Goal: Task Accomplishment & Management: Manage account settings

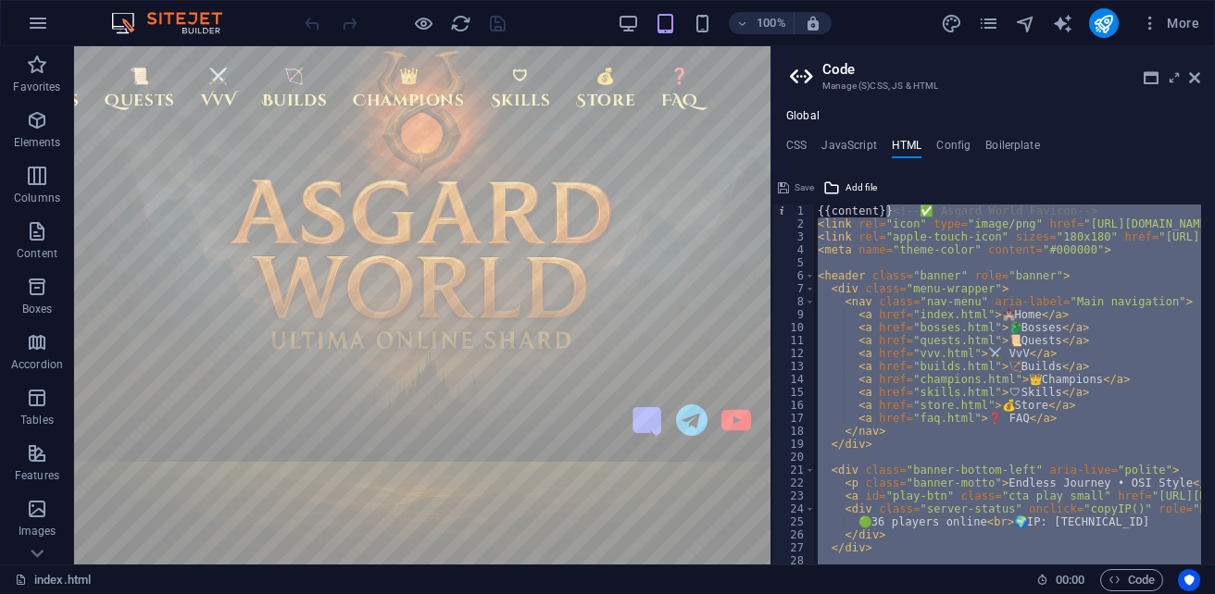
type textarea "{{content}}"
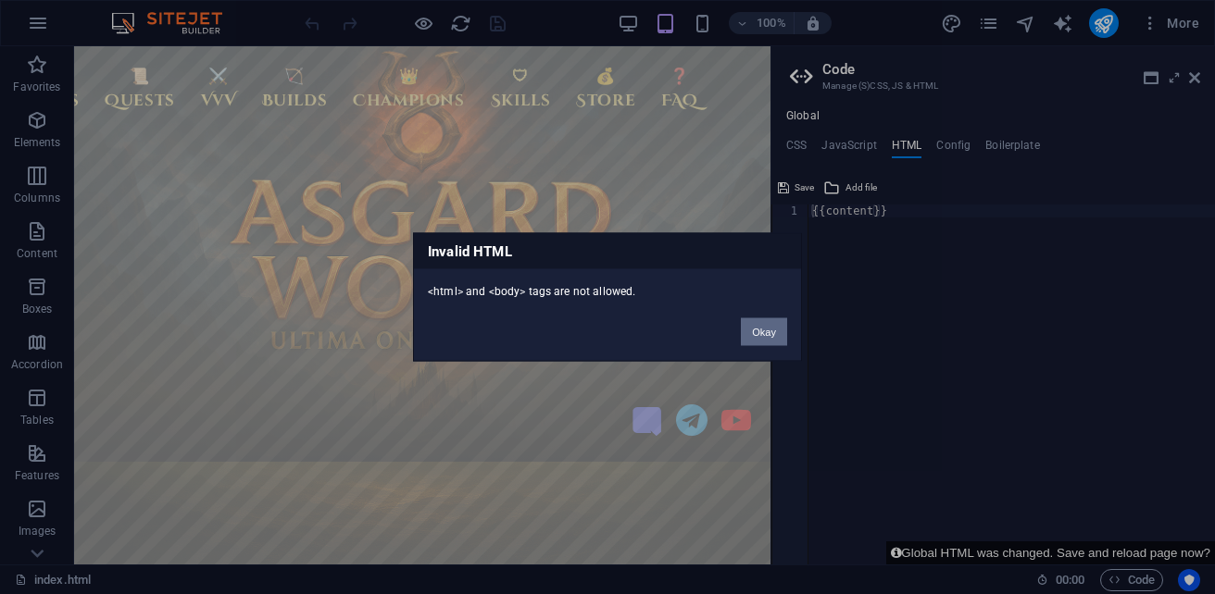
click at [769, 327] on button "Okay" at bounding box center [764, 333] width 46 height 28
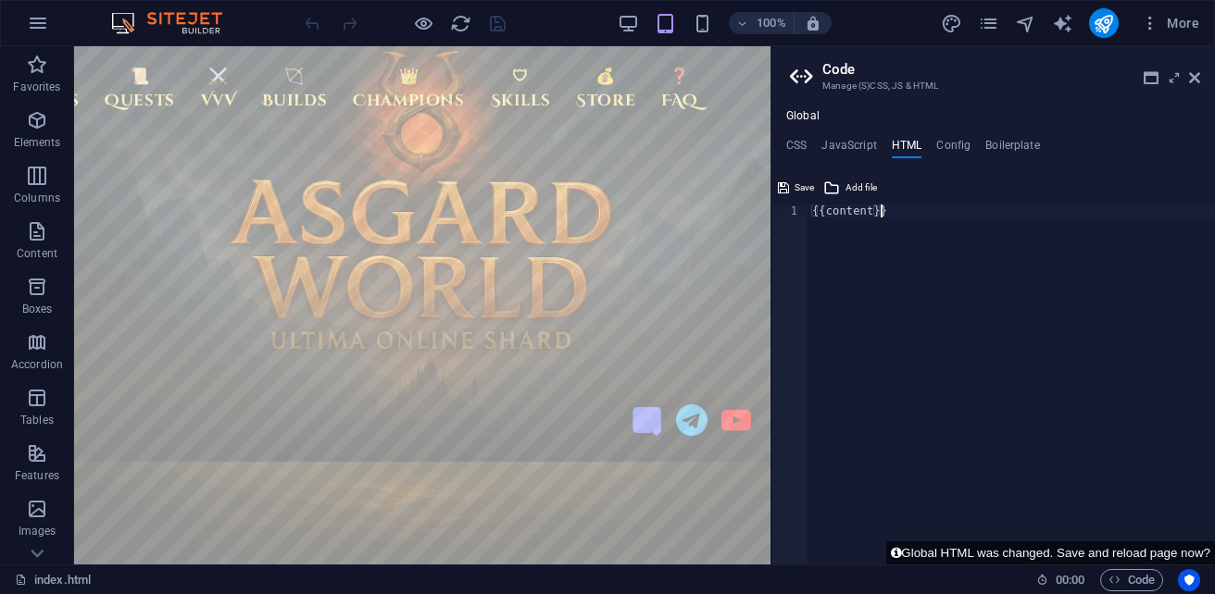
click at [906, 216] on div "{{content}}" at bounding box center [1011, 398] width 406 height 386
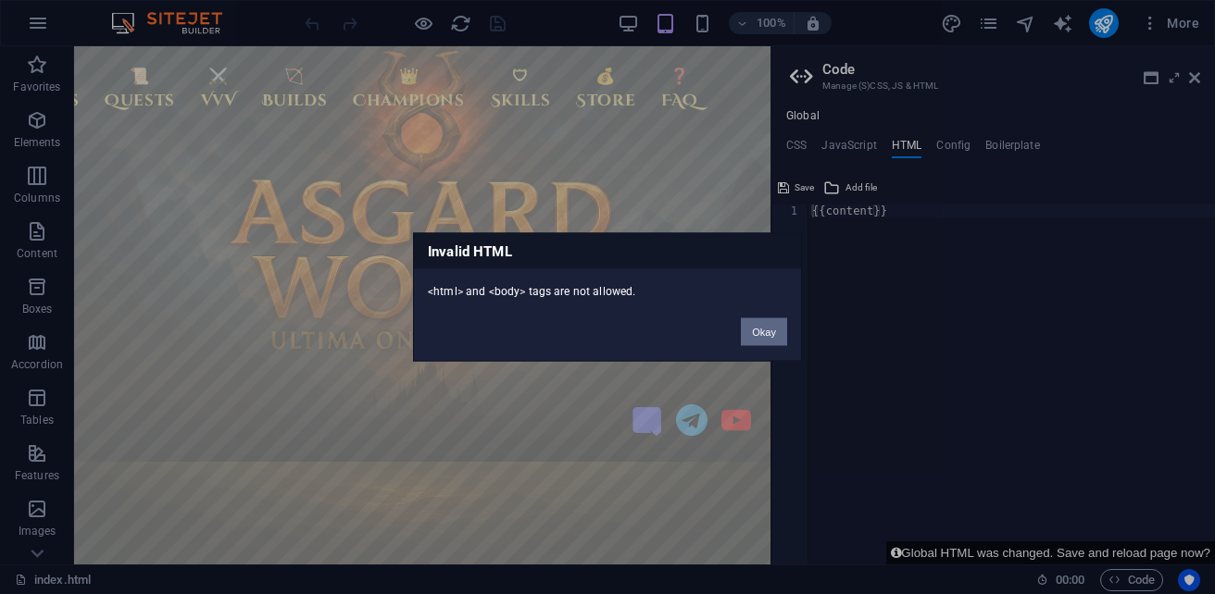
click at [773, 331] on button "Okay" at bounding box center [764, 333] width 46 height 28
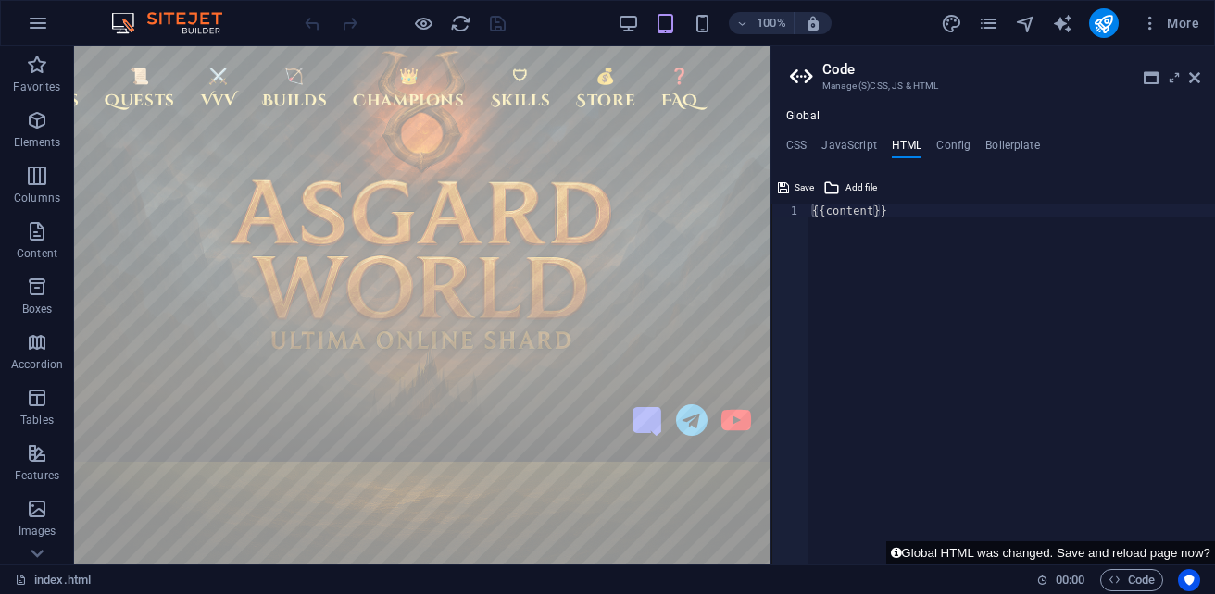
click at [904, 216] on div "{{content}}" at bounding box center [1011, 398] width 406 height 386
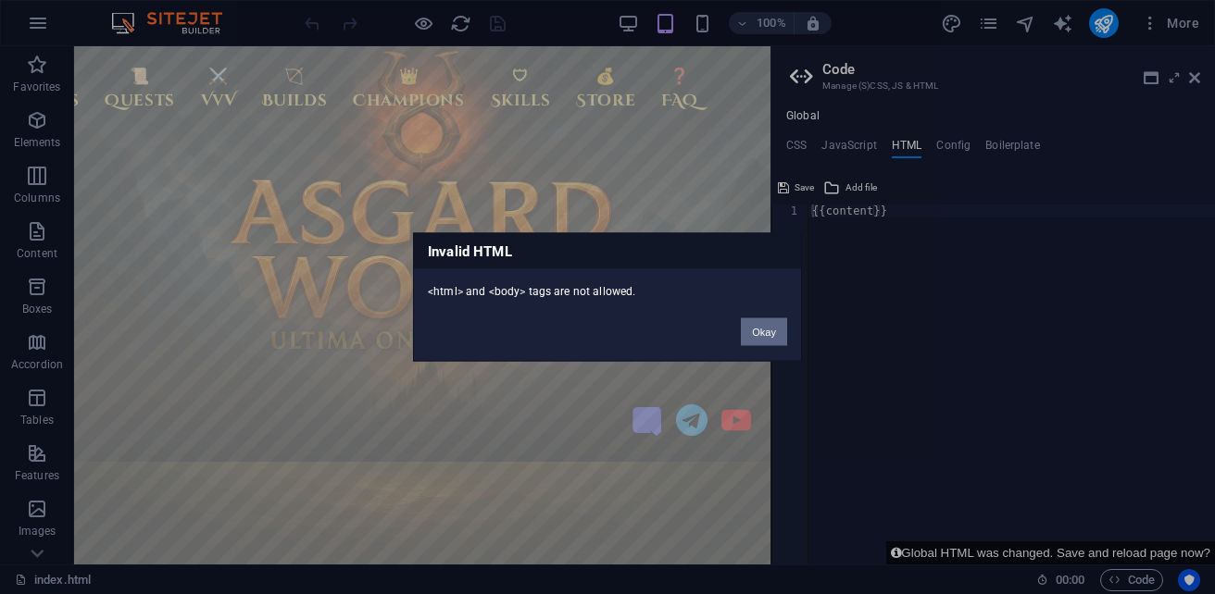
click at [771, 333] on button "Okay" at bounding box center [764, 333] width 46 height 28
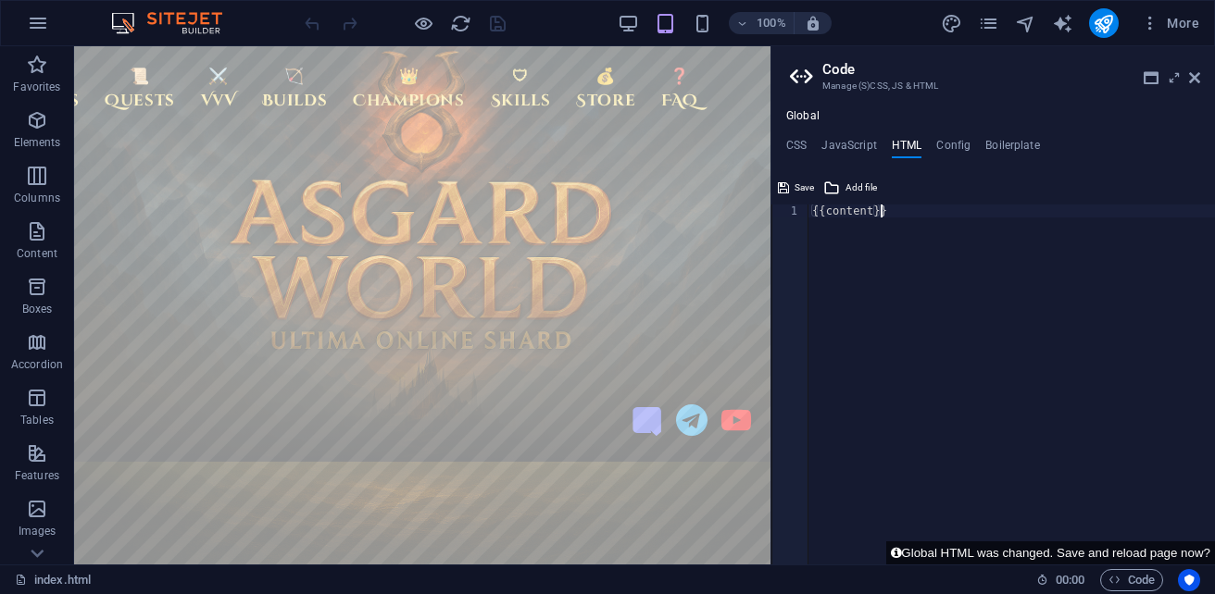
click at [895, 216] on div "{{content}}" at bounding box center [1011, 398] width 406 height 386
click at [898, 216] on div "{{content}}" at bounding box center [1011, 398] width 406 height 386
click at [898, 216] on div "{{content}}" at bounding box center [1011, 385] width 406 height 360
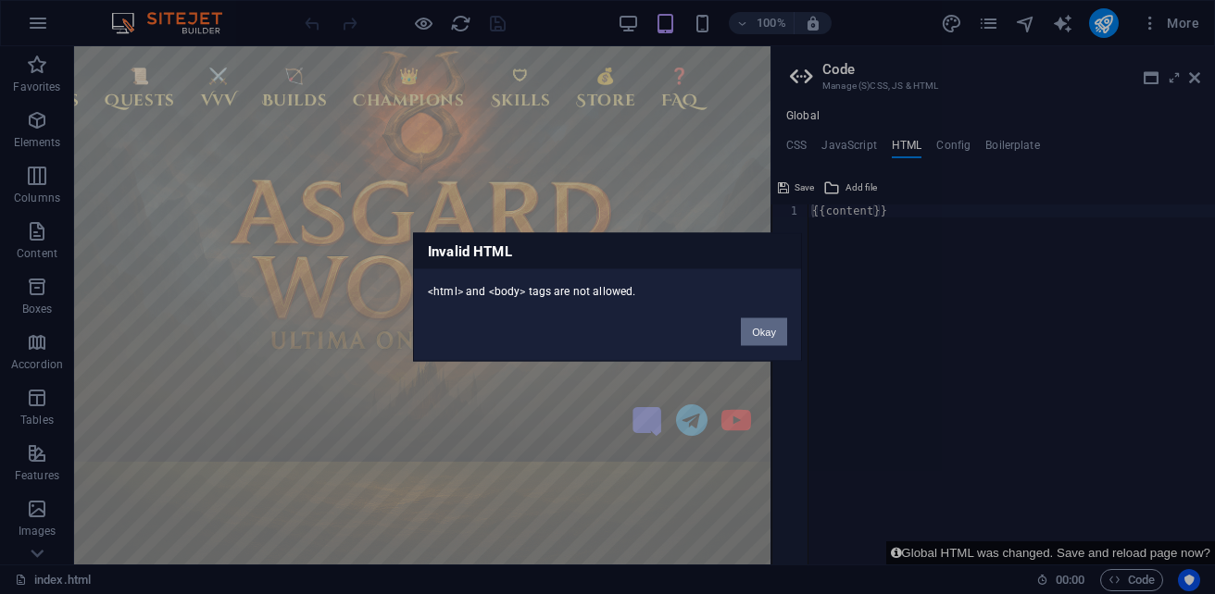
click at [768, 334] on button "Okay" at bounding box center [764, 333] width 46 height 28
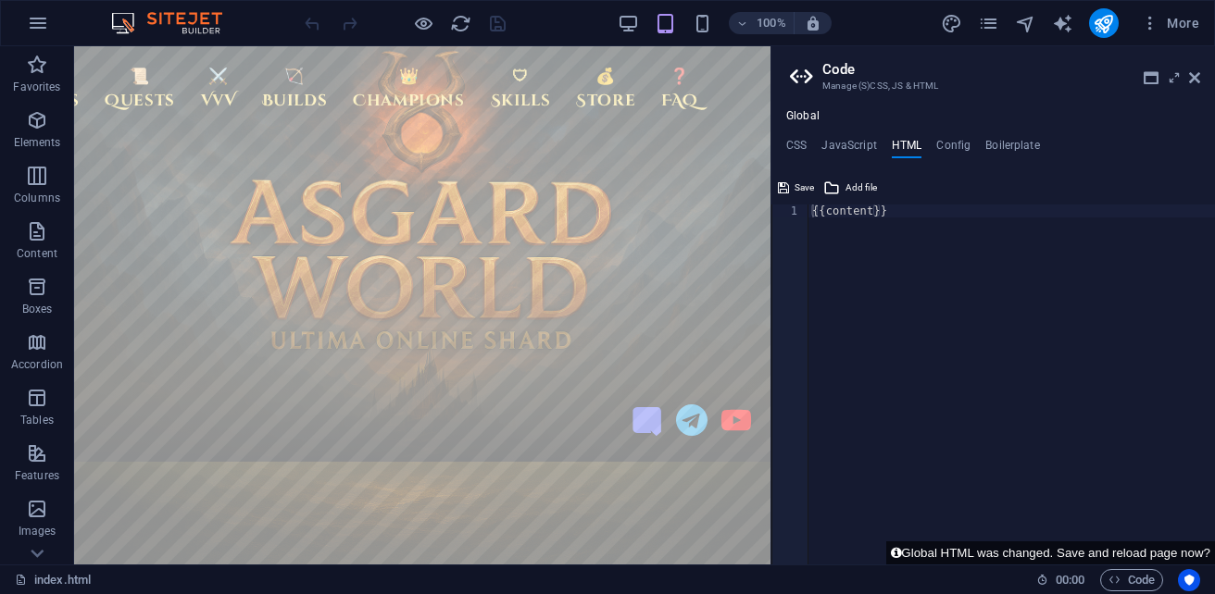
click at [904, 220] on div "{{content}}" at bounding box center [1011, 398] width 406 height 386
paste textarea
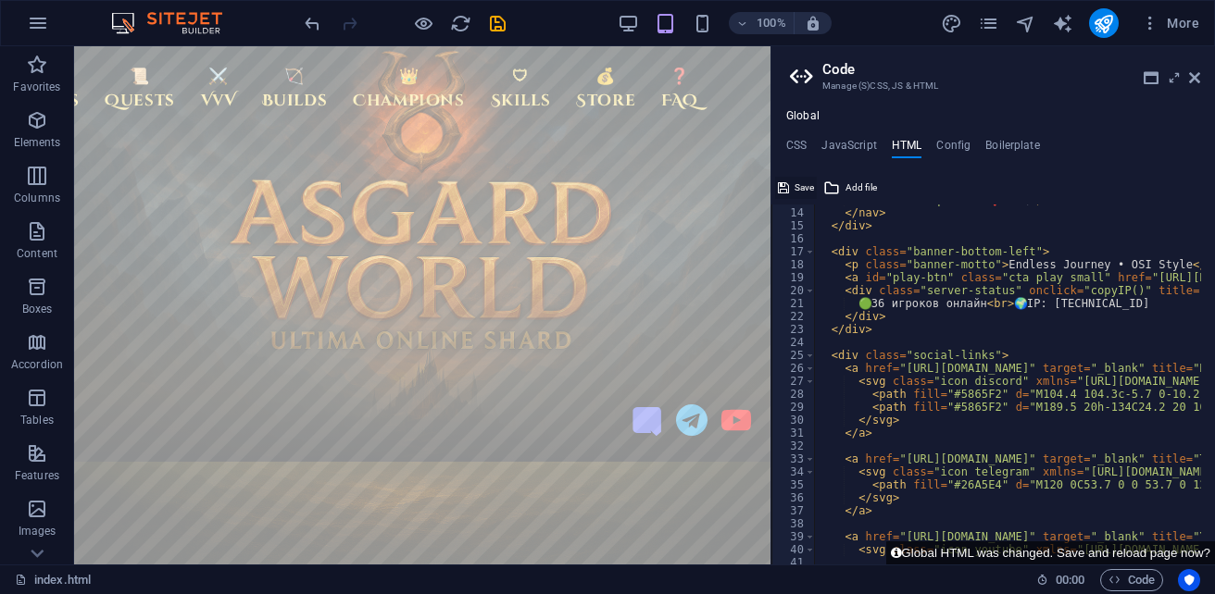
click at [800, 188] on span "Save" at bounding box center [803, 188] width 19 height 22
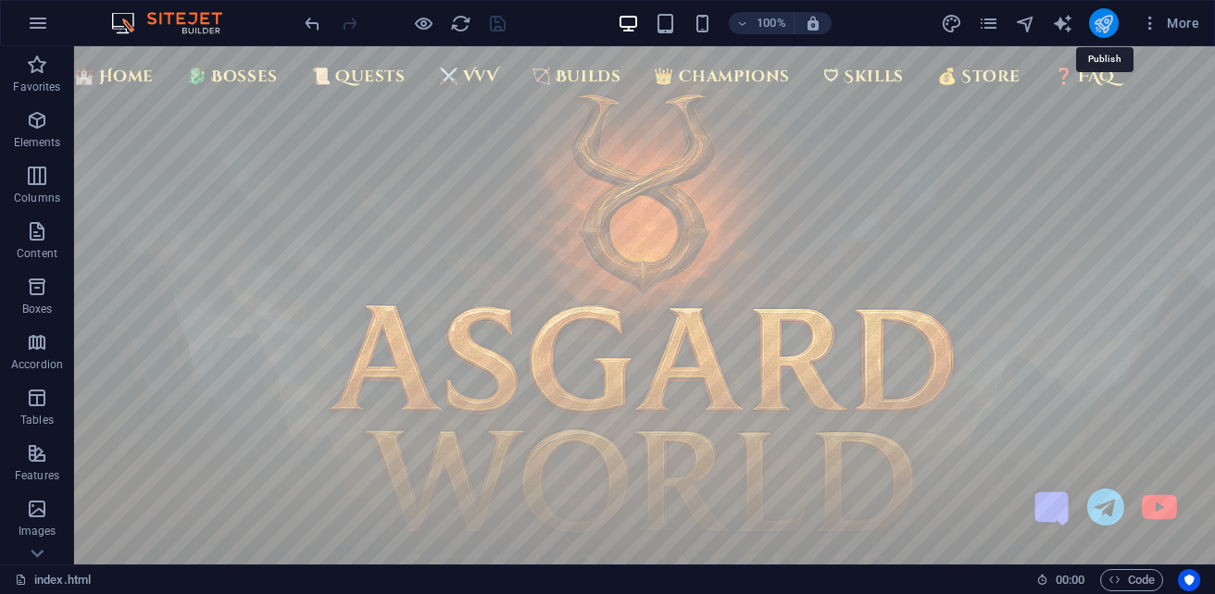
click at [1109, 25] on icon "publish" at bounding box center [1103, 23] width 21 height 21
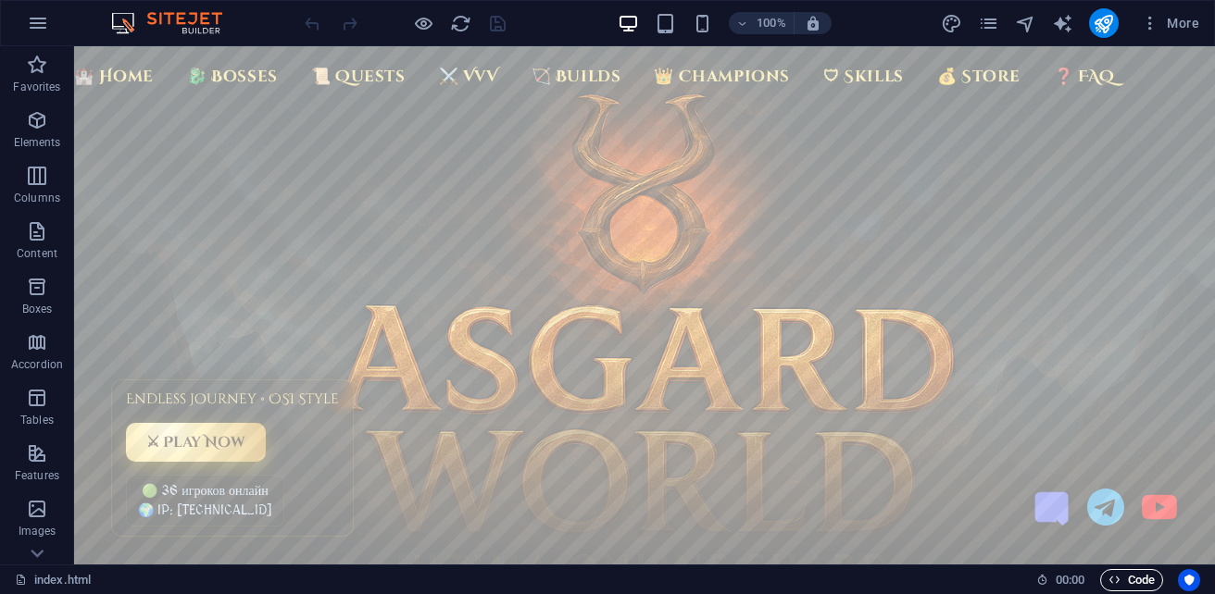
click at [1143, 578] on span "Code" at bounding box center [1131, 580] width 46 height 22
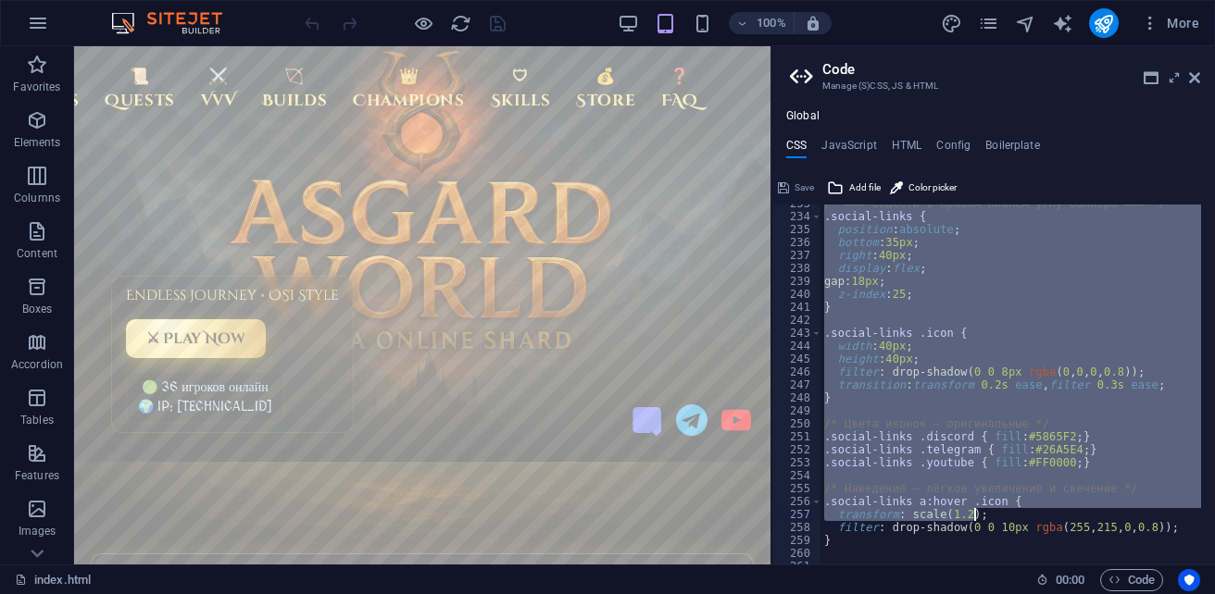
scroll to position [3180, 0]
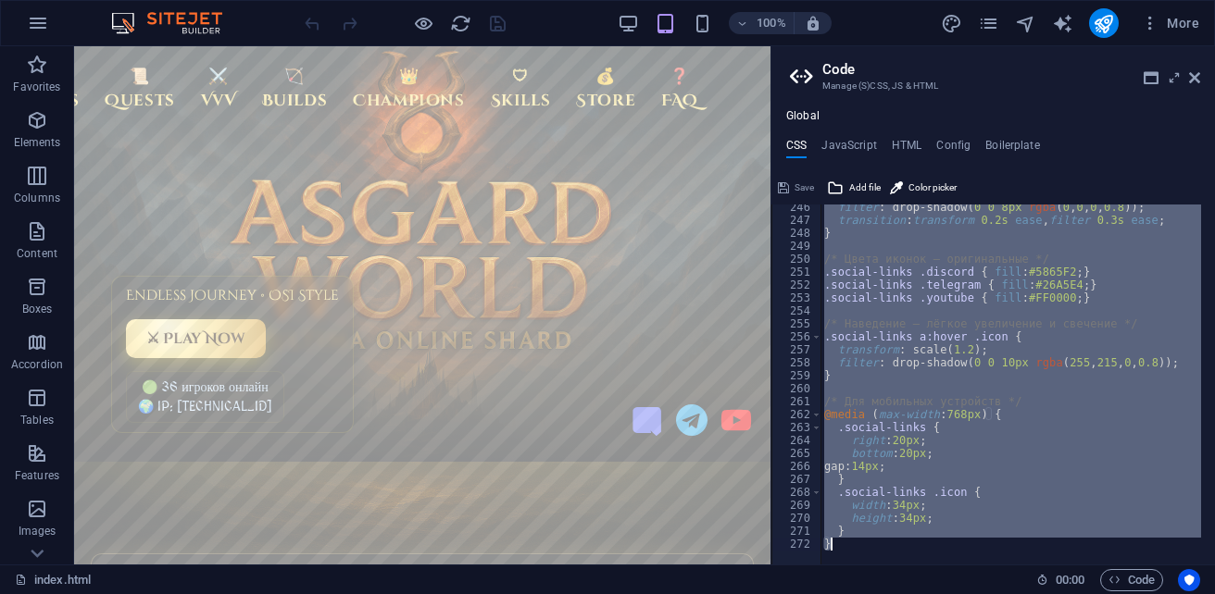
drag, startPoint x: 819, startPoint y: 210, endPoint x: 1016, endPoint y: 557, distance: 399.3
click at [1016, 557] on div "/* Asgard World — Global CSS (Sitejet) */ 246 247 248 249 250 251 252 253 254 2…" at bounding box center [993, 385] width 444 height 360
type textarea "} }"
click at [913, 144] on h4 "HTML" at bounding box center [907, 149] width 31 height 20
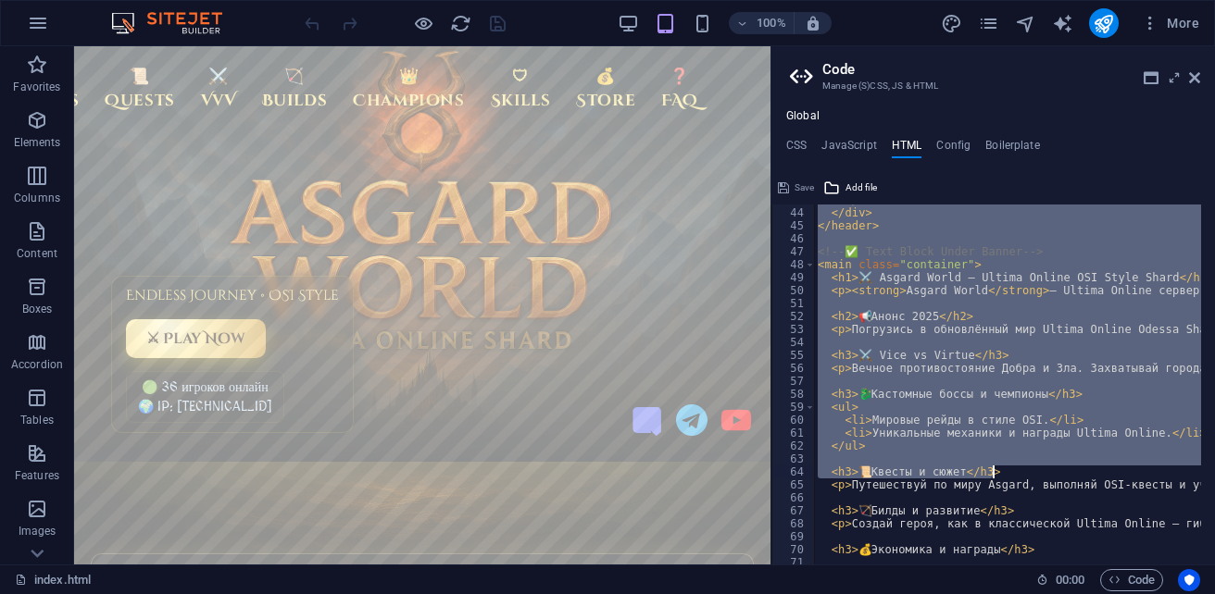
scroll to position [769, 0]
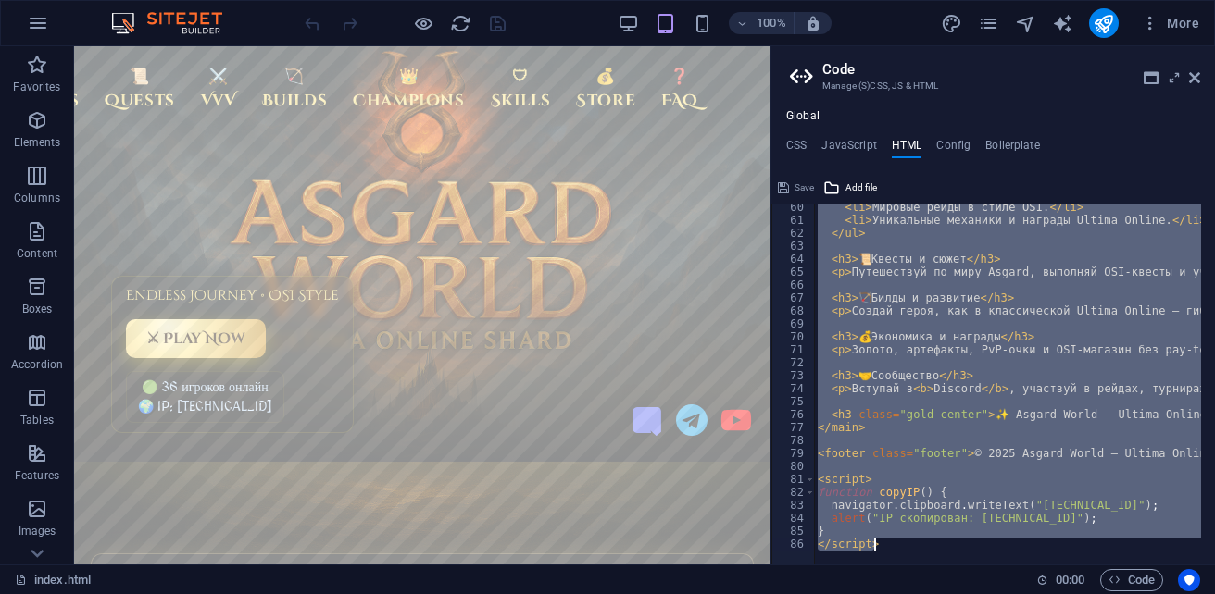
drag, startPoint x: 887, startPoint y: 213, endPoint x: 1099, endPoint y: 563, distance: 409.2
click at [1099, 563] on div "{{content}}<!-- ✅ Asgard World Banner Section --> 60 61 62 63 64 65 66 67 68 69…" at bounding box center [993, 385] width 444 height 360
type textarea "{{content}}"
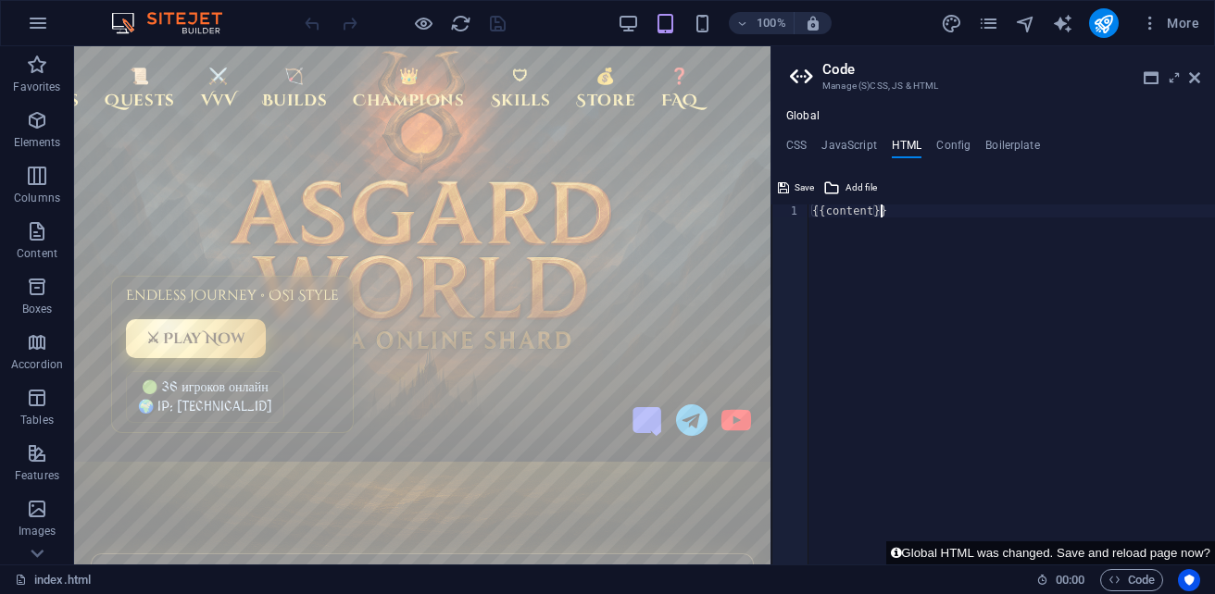
paste textarea
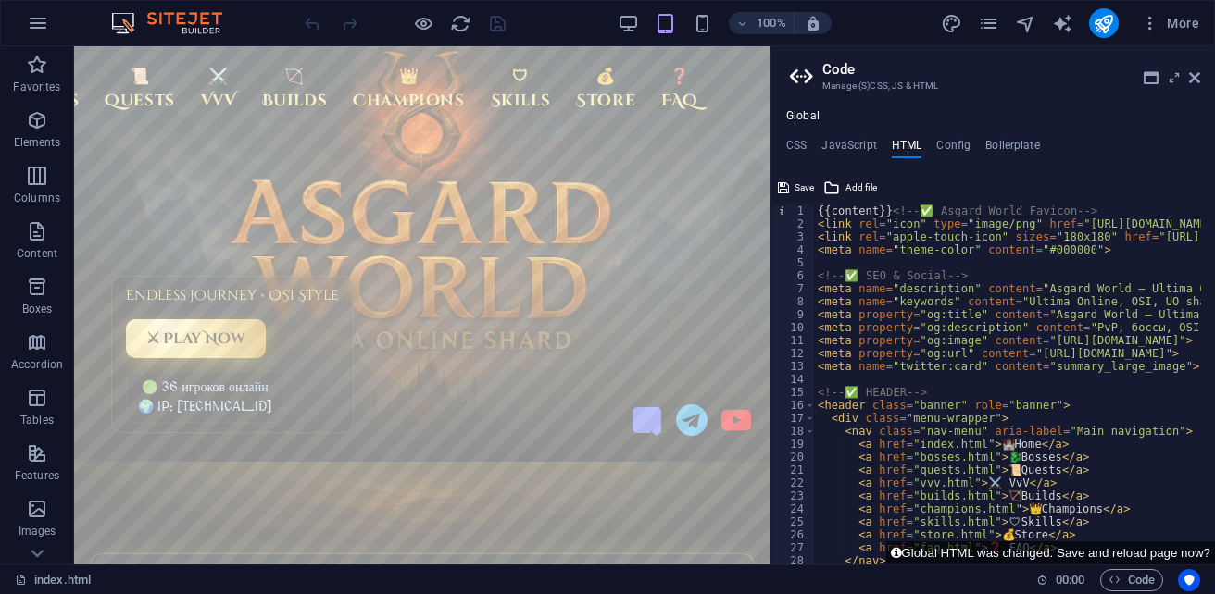
scroll to position [0, 0]
click at [804, 185] on span "Save" at bounding box center [803, 188] width 19 height 22
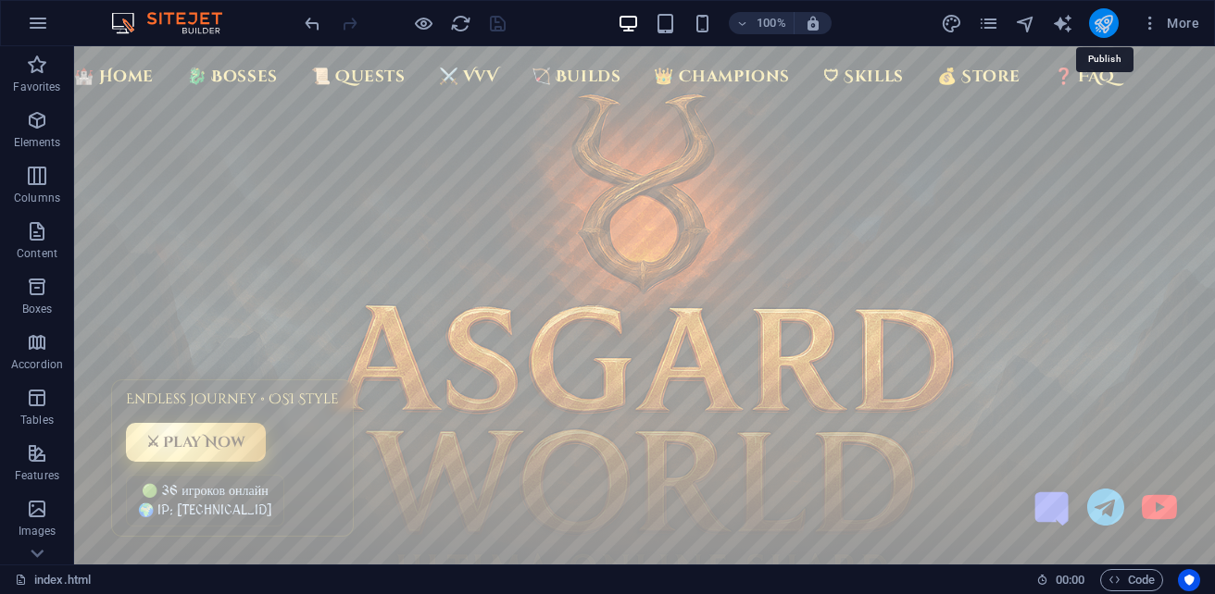
click at [1105, 30] on icon "publish" at bounding box center [1103, 23] width 21 height 21
click at [1156, 580] on button "Code" at bounding box center [1131, 580] width 63 height 22
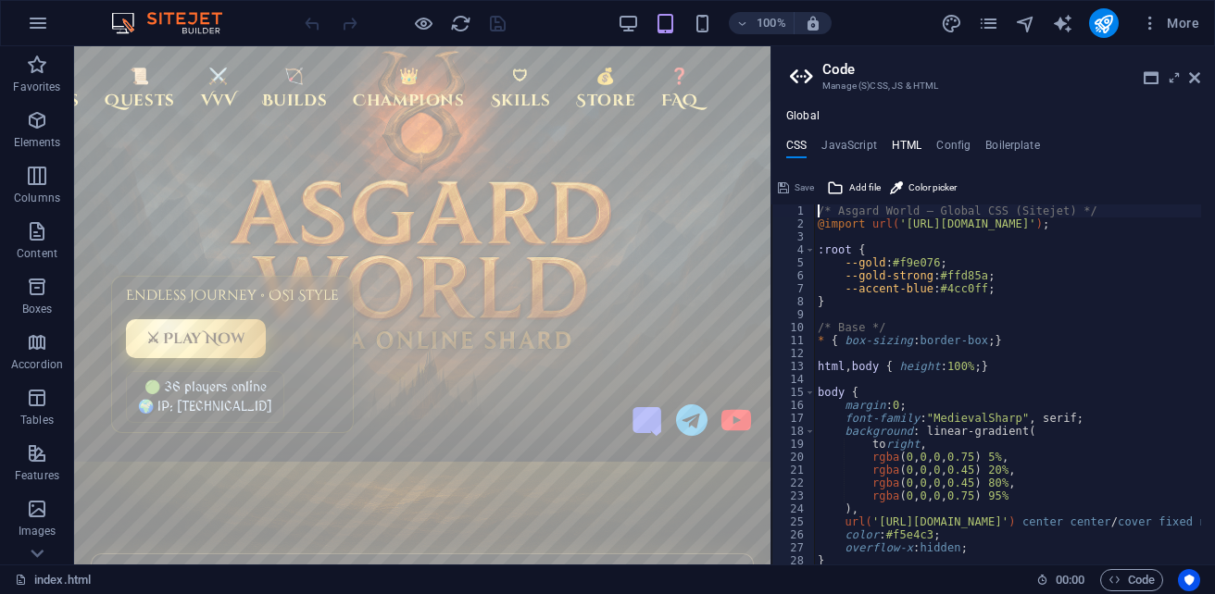
click at [899, 141] on h4 "HTML" at bounding box center [907, 149] width 31 height 20
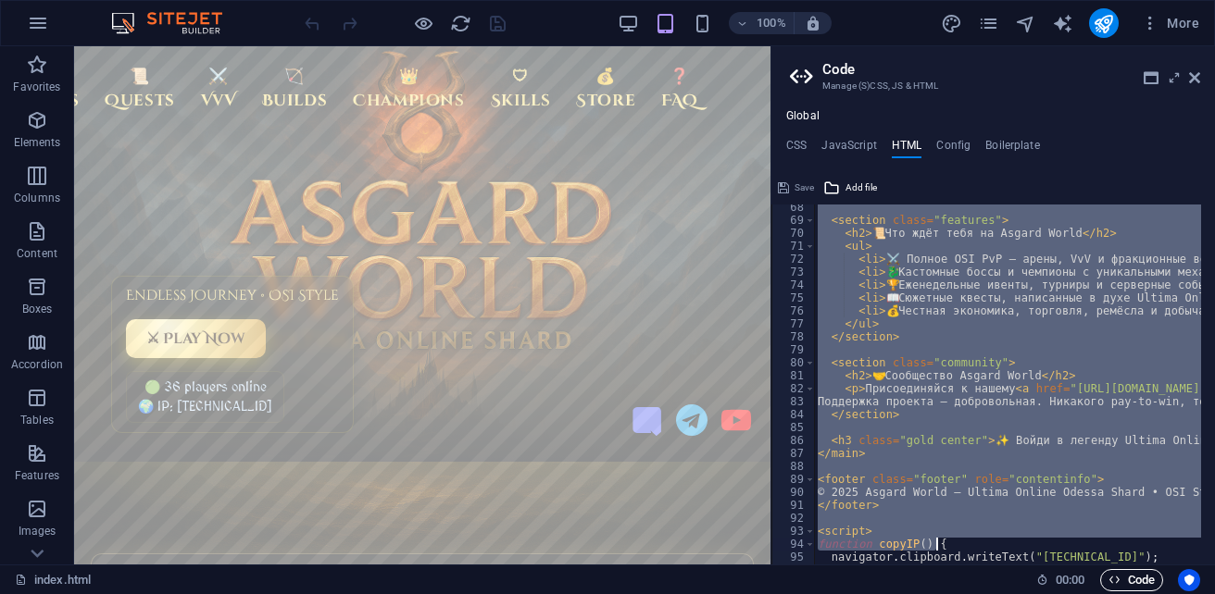
scroll to position [924, 0]
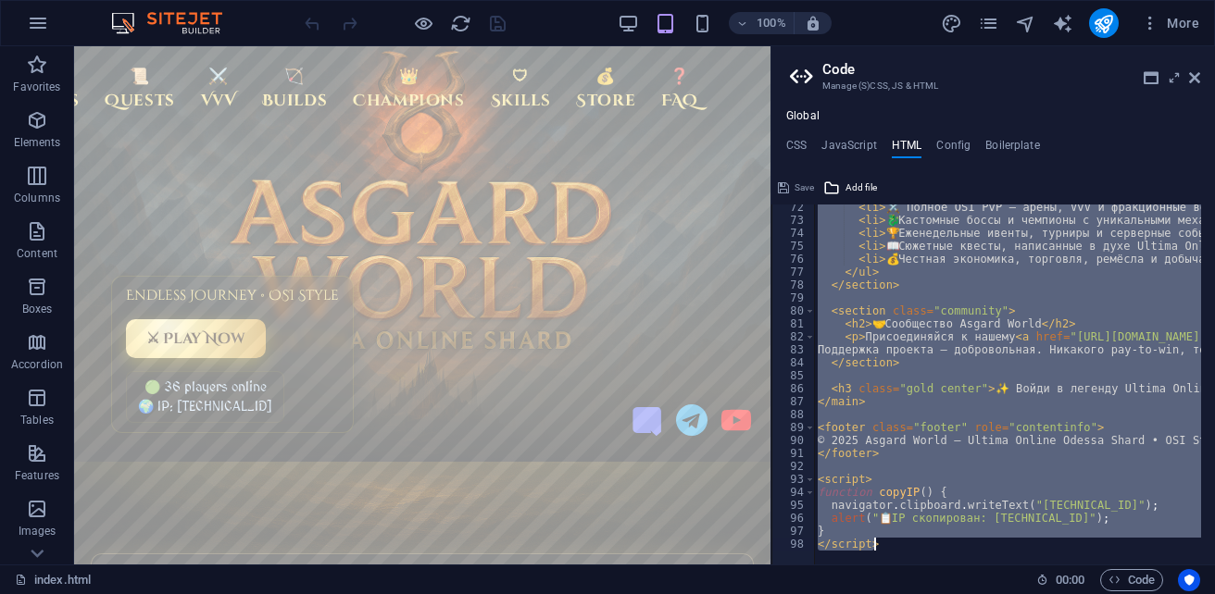
drag, startPoint x: 886, startPoint y: 213, endPoint x: 971, endPoint y: 566, distance: 362.9
click at [971, 565] on div "index.html (ru) Favorites Elements Columns Content Boxes Accordion Tables Featu…" at bounding box center [607, 305] width 1215 height 519
type textarea "{{content}}"
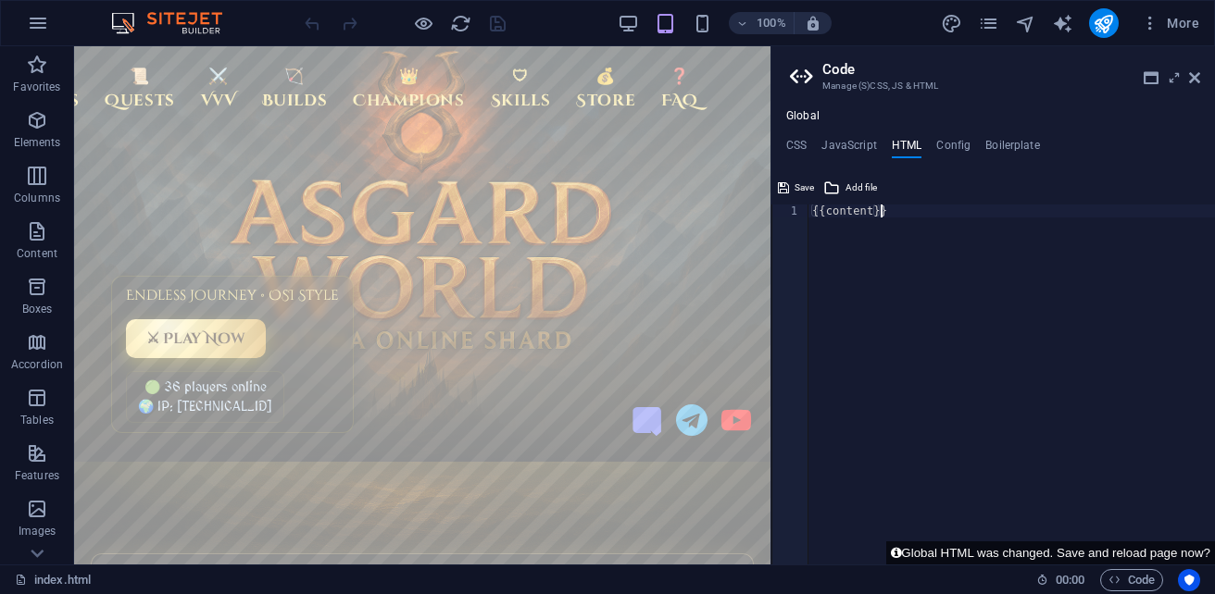
paste textarea
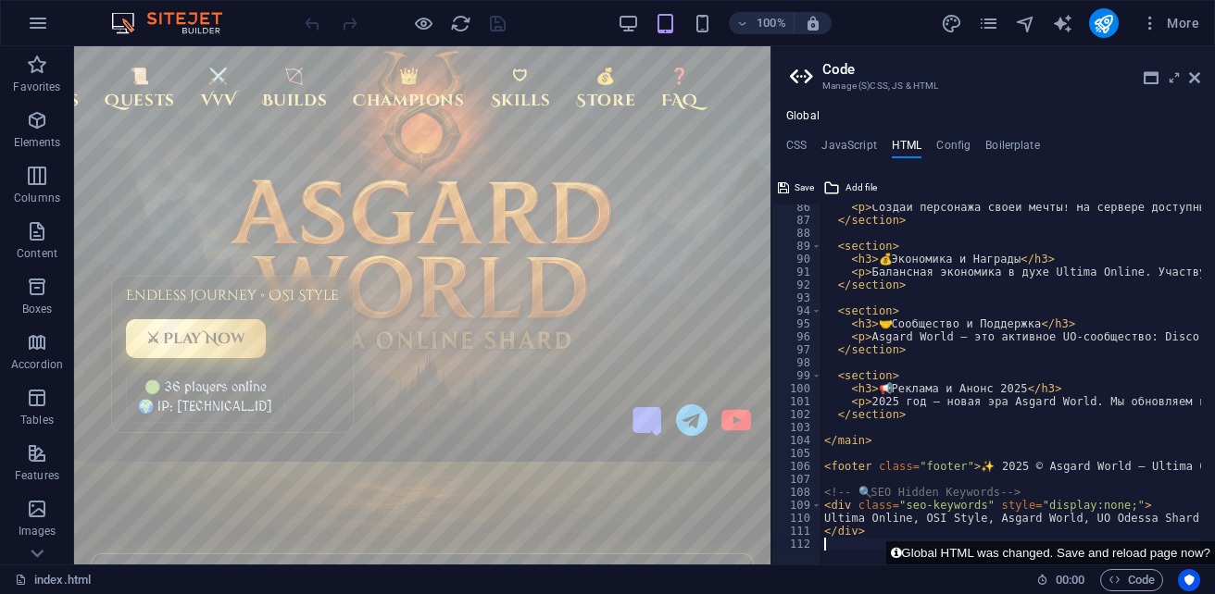
scroll to position [1106, 0]
click at [802, 183] on span "Save" at bounding box center [803, 188] width 19 height 22
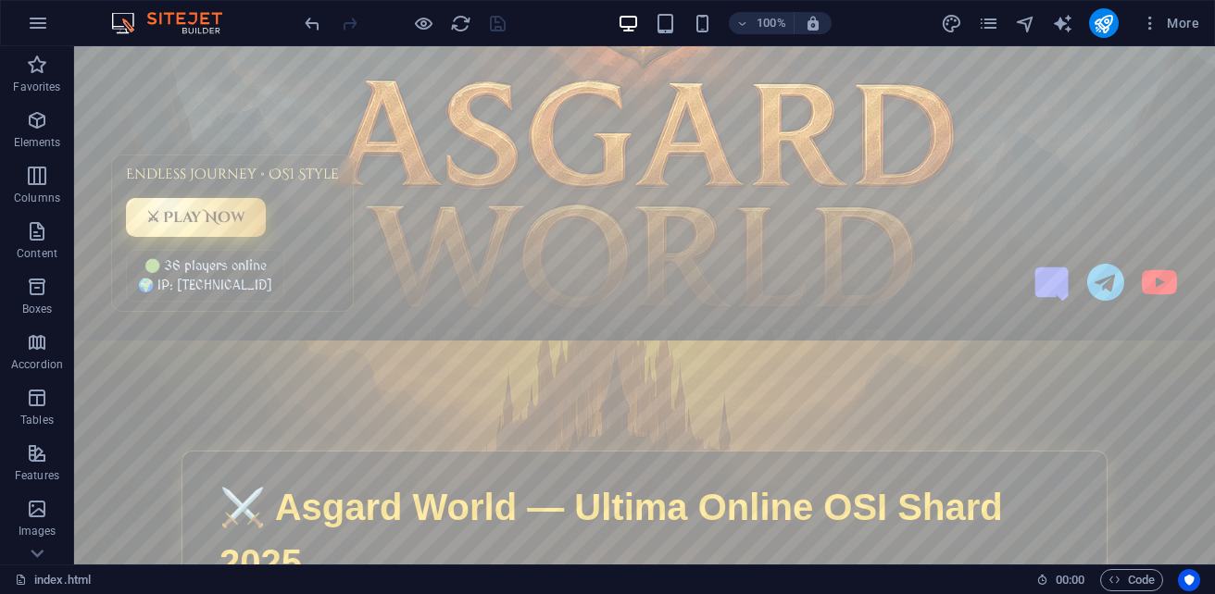
scroll to position [0, 0]
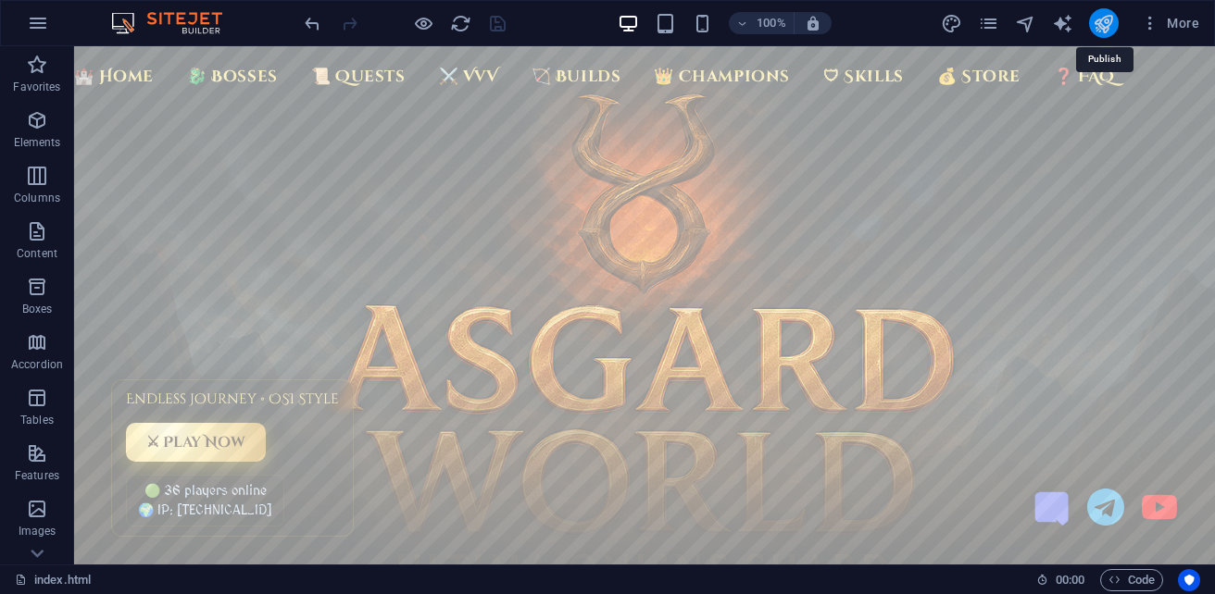
click at [1098, 31] on icon "publish" at bounding box center [1103, 23] width 21 height 21
click at [1132, 577] on span "Code" at bounding box center [1131, 580] width 46 height 22
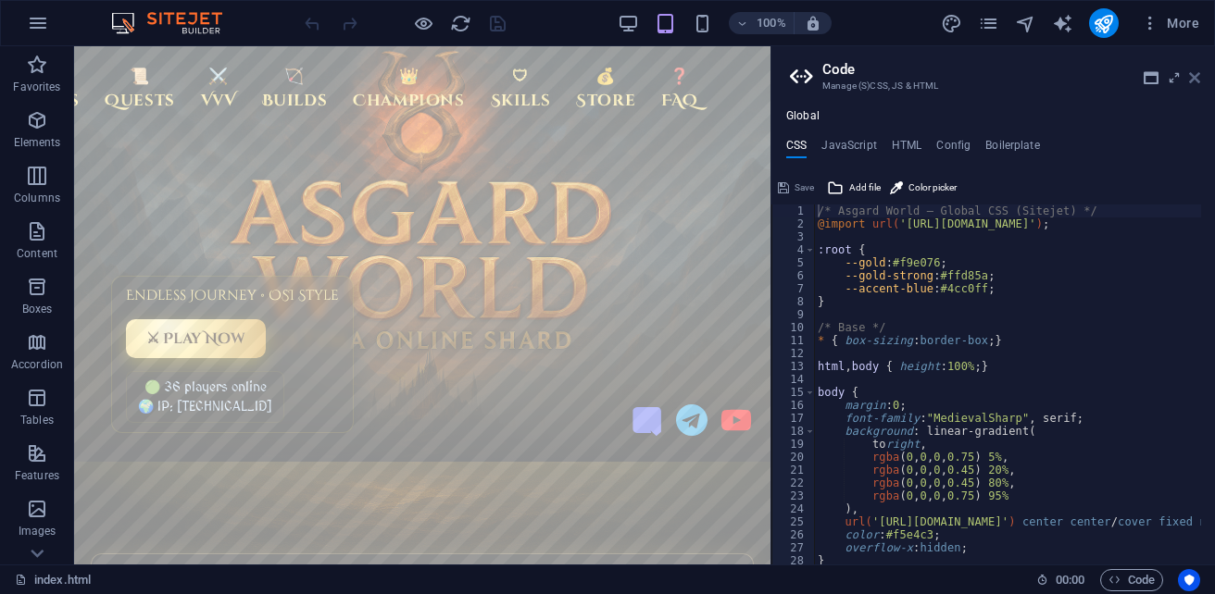
click at [1195, 80] on icon at bounding box center [1194, 77] width 11 height 15
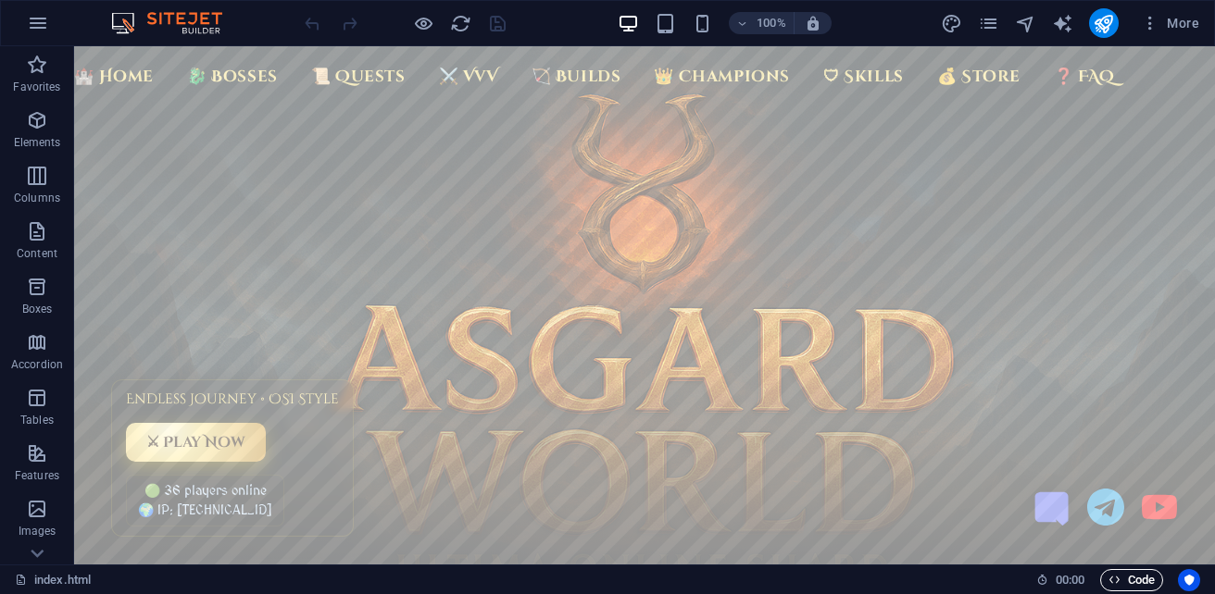
click at [1125, 581] on span "Code" at bounding box center [1131, 580] width 46 height 22
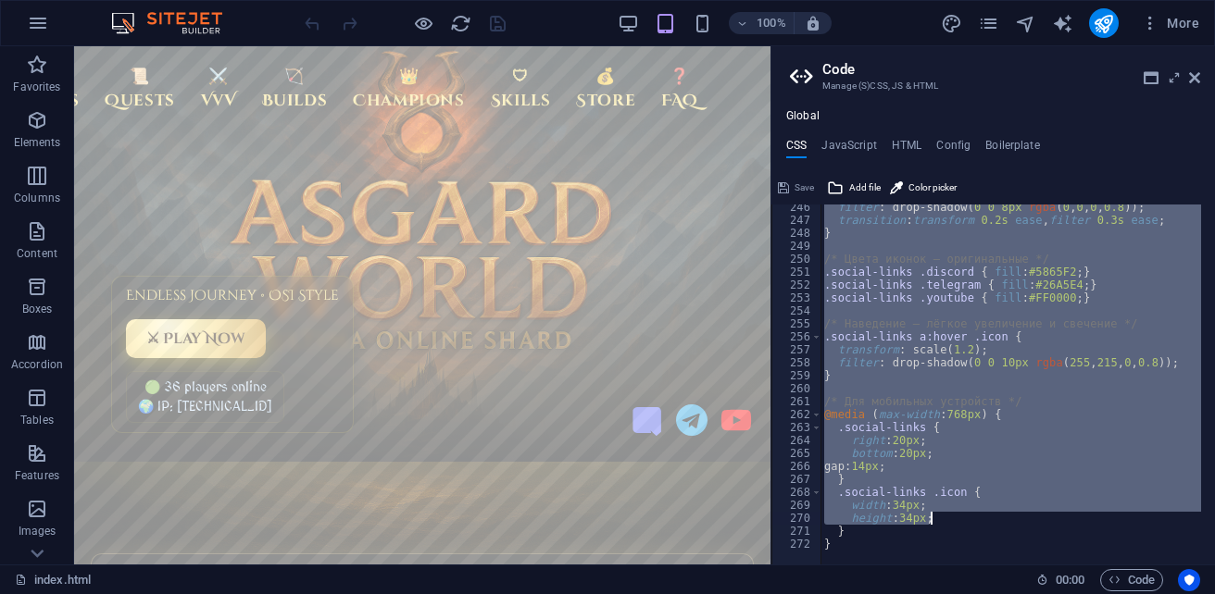
scroll to position [3180, 0]
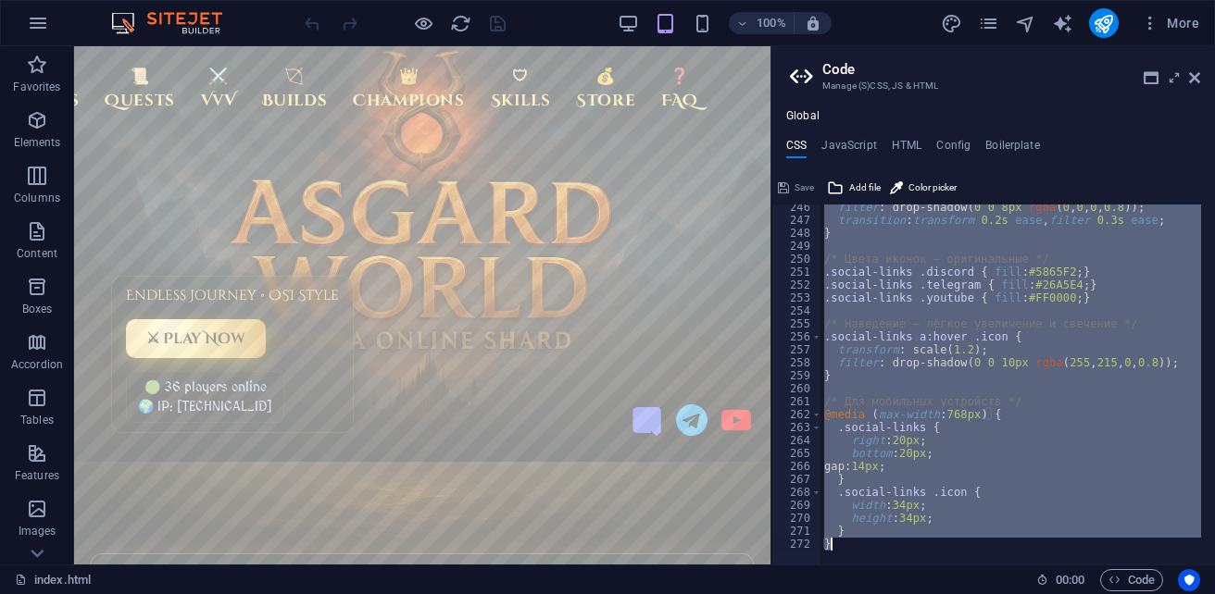
drag, startPoint x: 816, startPoint y: 213, endPoint x: 1123, endPoint y: 560, distance: 463.7
click at [1123, 560] on div "/* Asgard World — Global CSS (Sitejet) */ 246 247 248 249 250 251 252 253 254 2…" at bounding box center [993, 385] width 444 height 360
type textarea "} }"
click at [907, 150] on h4 "HTML" at bounding box center [907, 149] width 31 height 20
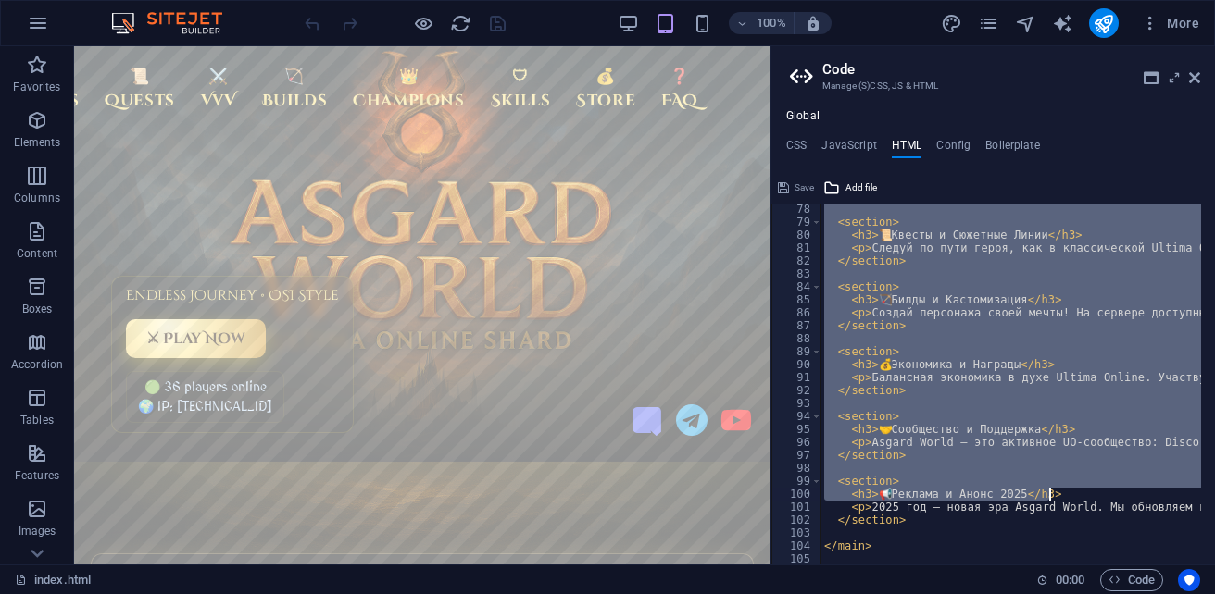
scroll to position [1093, 0]
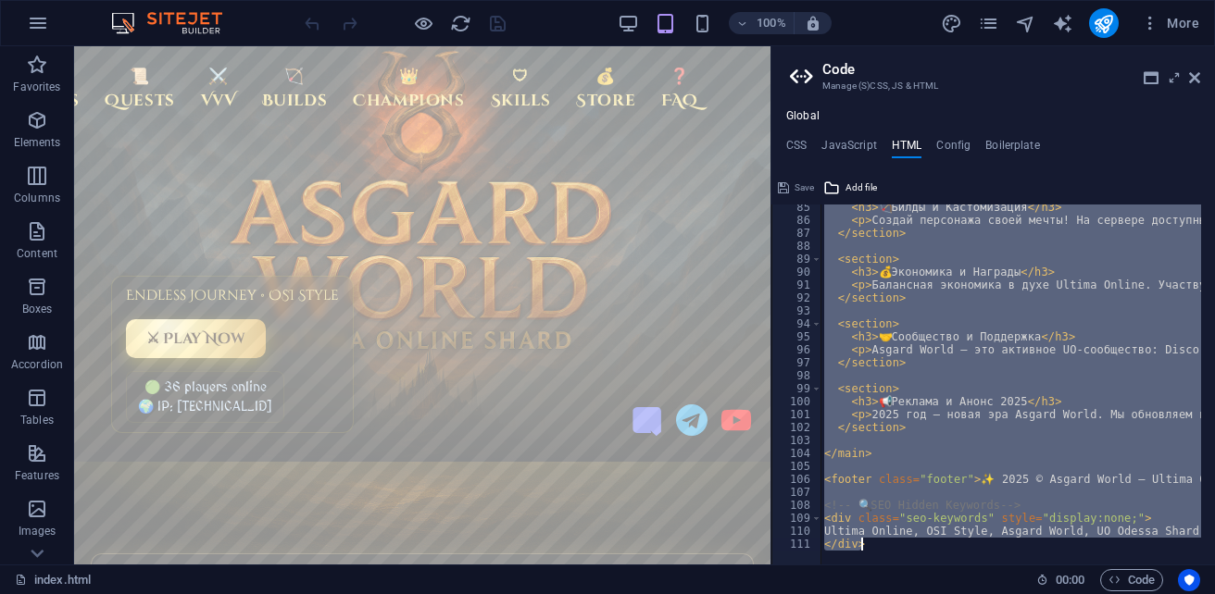
drag, startPoint x: 886, startPoint y: 211, endPoint x: 1168, endPoint y: 546, distance: 438.3
click at [1168, 546] on div "{{content}}<!-- ✅ Asgard World Favicon --> 85 86 87 88 89 90 91 92 93 94 95 96 …" at bounding box center [993, 385] width 444 height 360
type textarea "Ultima Online, OSI Style, Asgard World, UO Odessa Shard, PvP, Champions, Bosses…"
click at [1189, 75] on icon at bounding box center [1194, 77] width 11 height 15
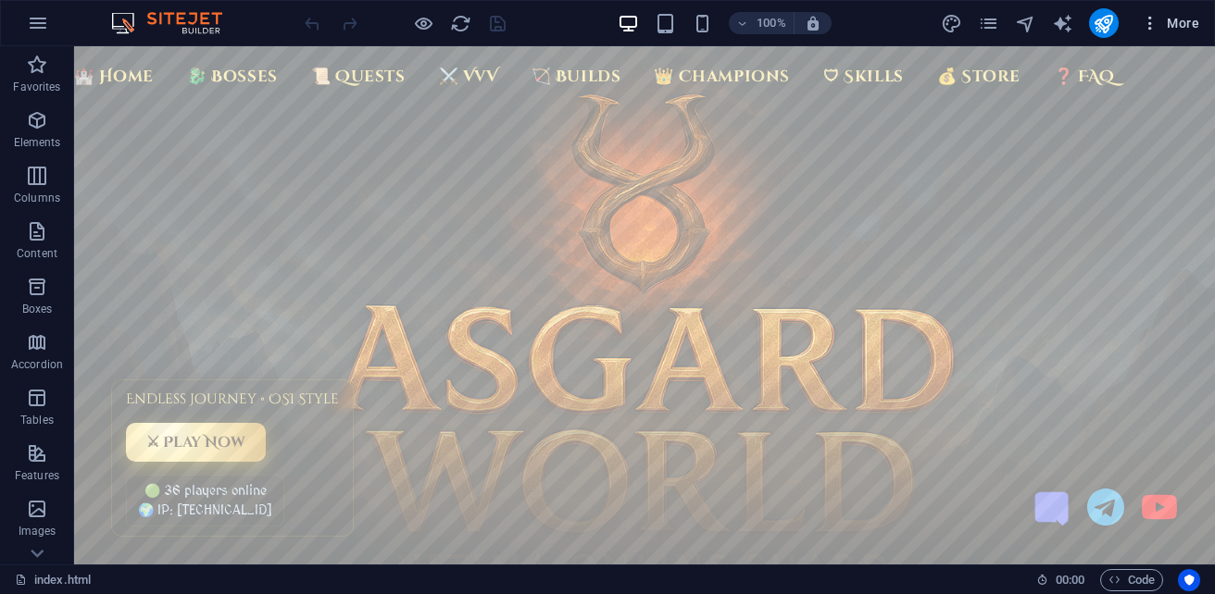
click at [1165, 19] on span "More" at bounding box center [1170, 23] width 58 height 19
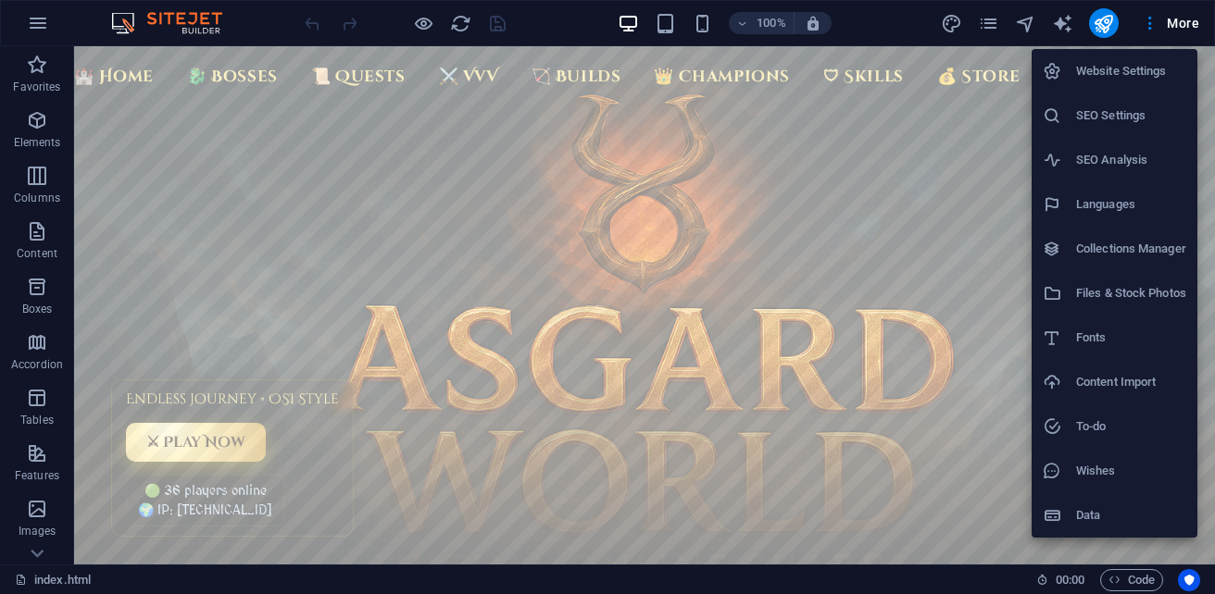
click at [1142, 291] on h6 "Files & Stock Photos" at bounding box center [1131, 293] width 110 height 22
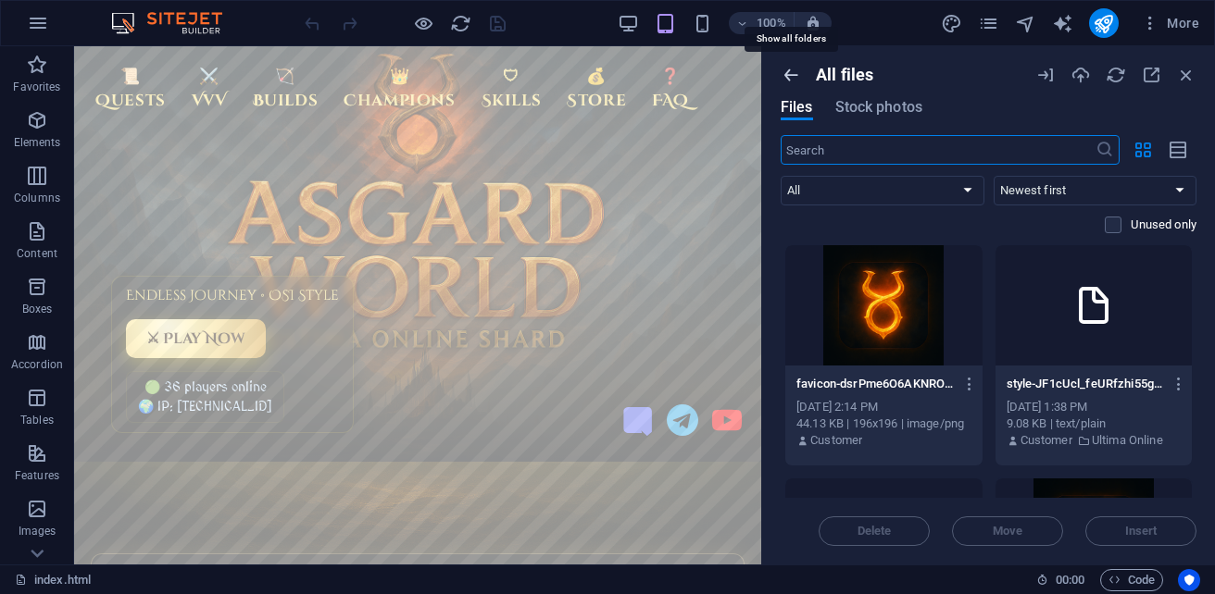
click at [789, 74] on icon "button" at bounding box center [791, 75] width 20 height 20
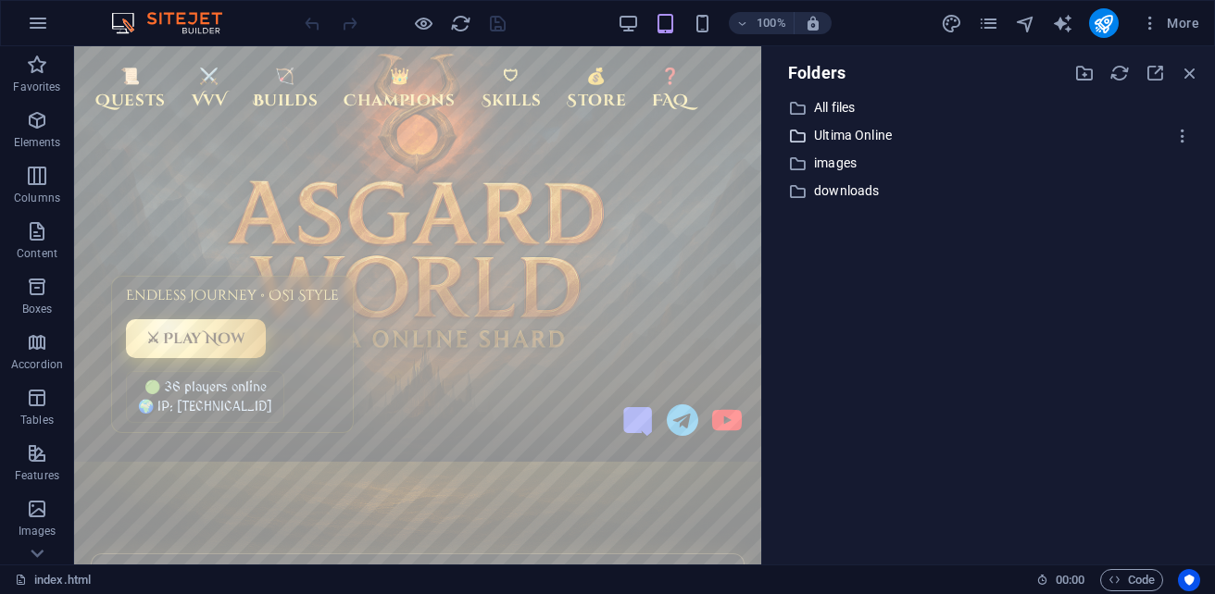
click at [839, 135] on p "Ultima Online" at bounding box center [990, 135] width 352 height 21
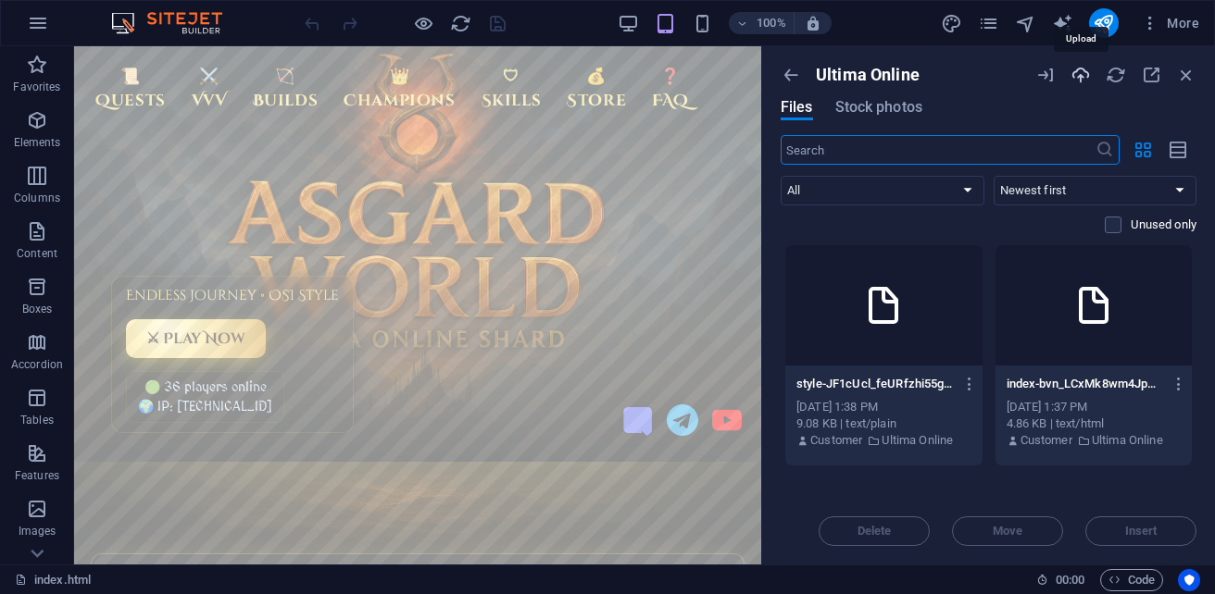
click at [1083, 75] on icon "button" at bounding box center [1080, 75] width 20 height 20
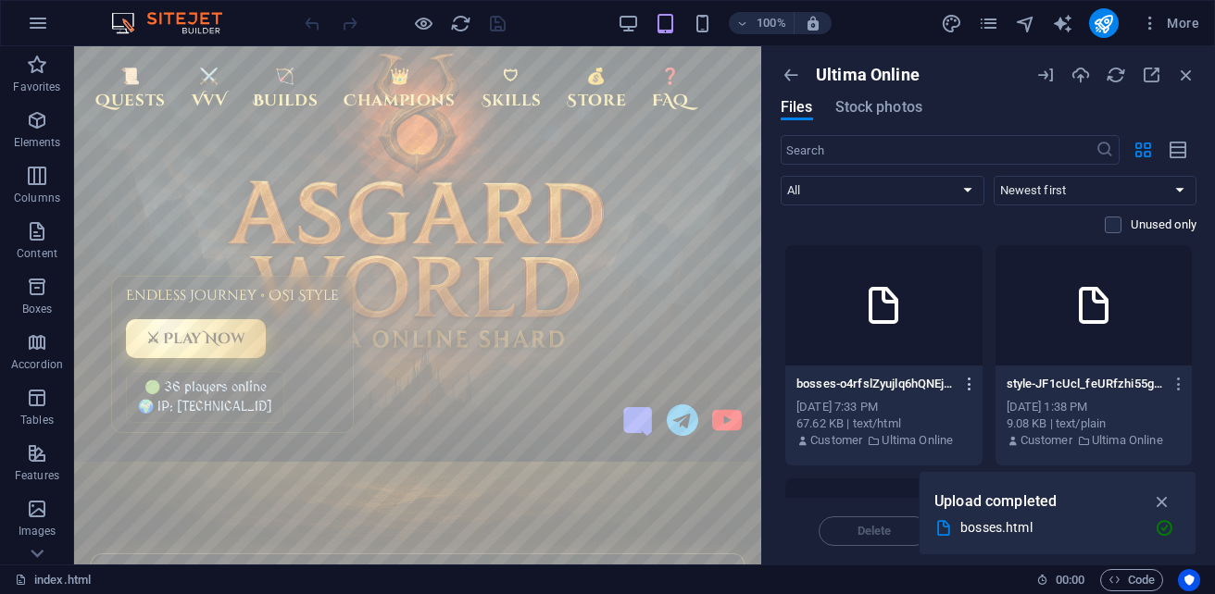
click at [967, 381] on icon "button" at bounding box center [970, 384] width 18 height 17
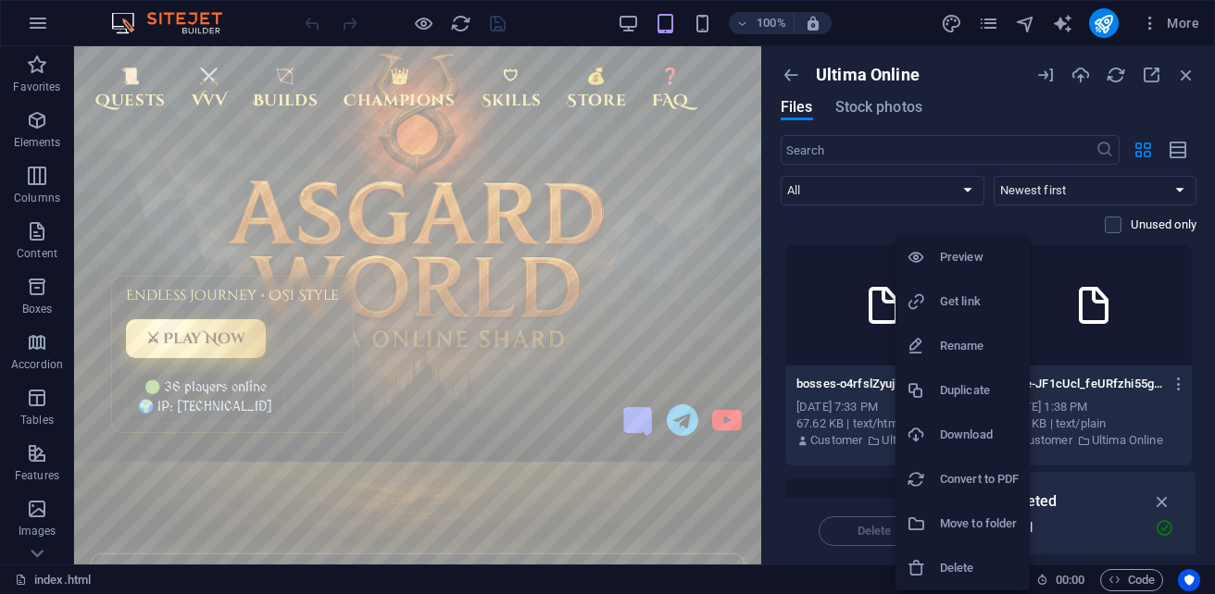
click at [960, 261] on h6 "Preview" at bounding box center [979, 257] width 79 height 22
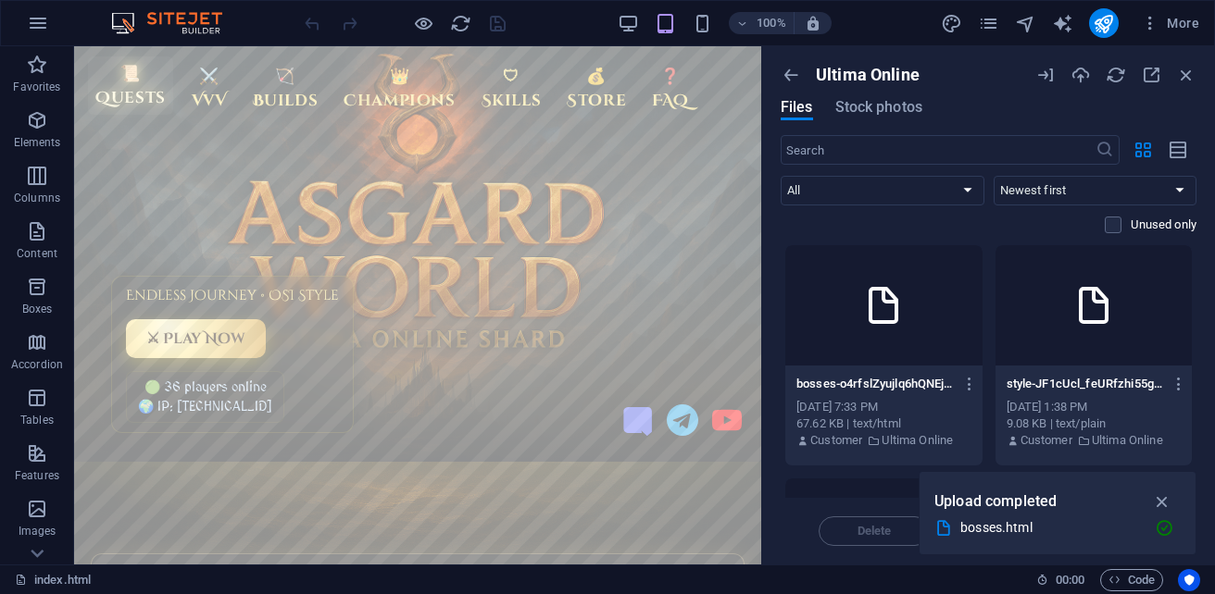
click at [130, 96] on link "📜 Quests" at bounding box center [130, 85] width 85 height 58
click at [960, 375] on button "button" at bounding box center [966, 384] width 25 height 30
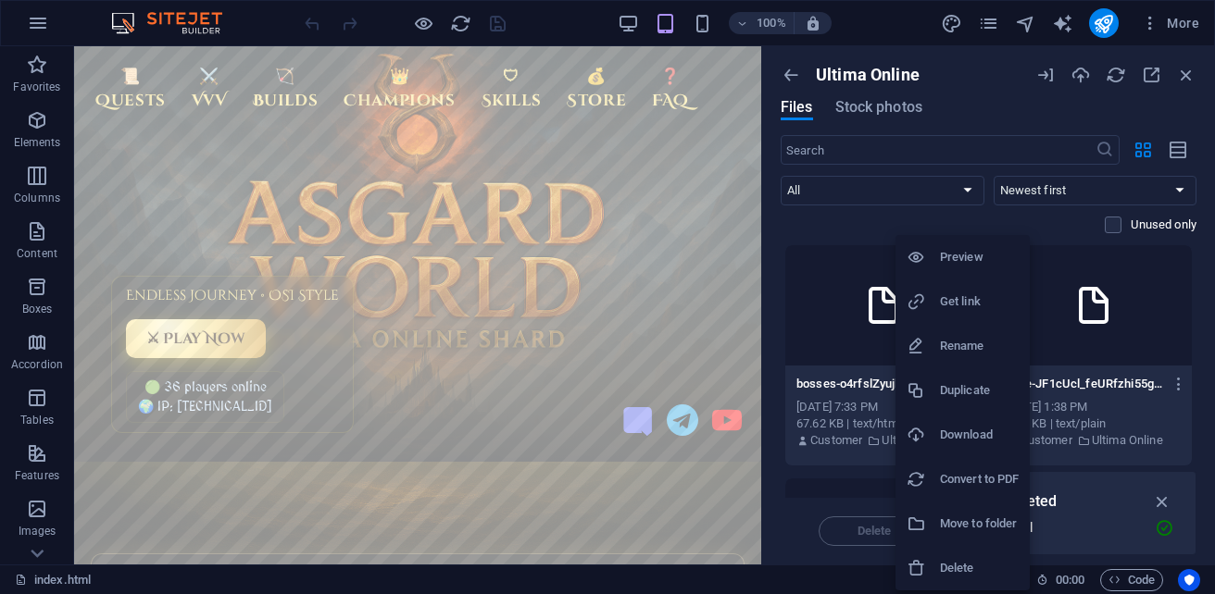
click at [945, 316] on li "Get link" at bounding box center [962, 302] width 134 height 44
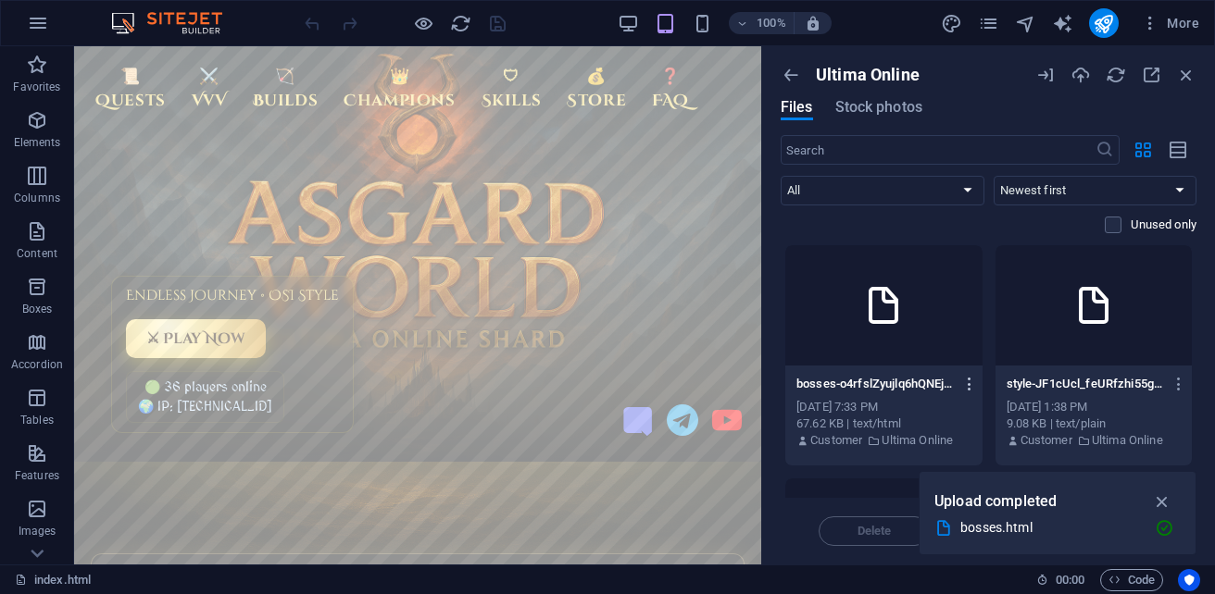
click at [969, 381] on icon "button" at bounding box center [970, 384] width 18 height 17
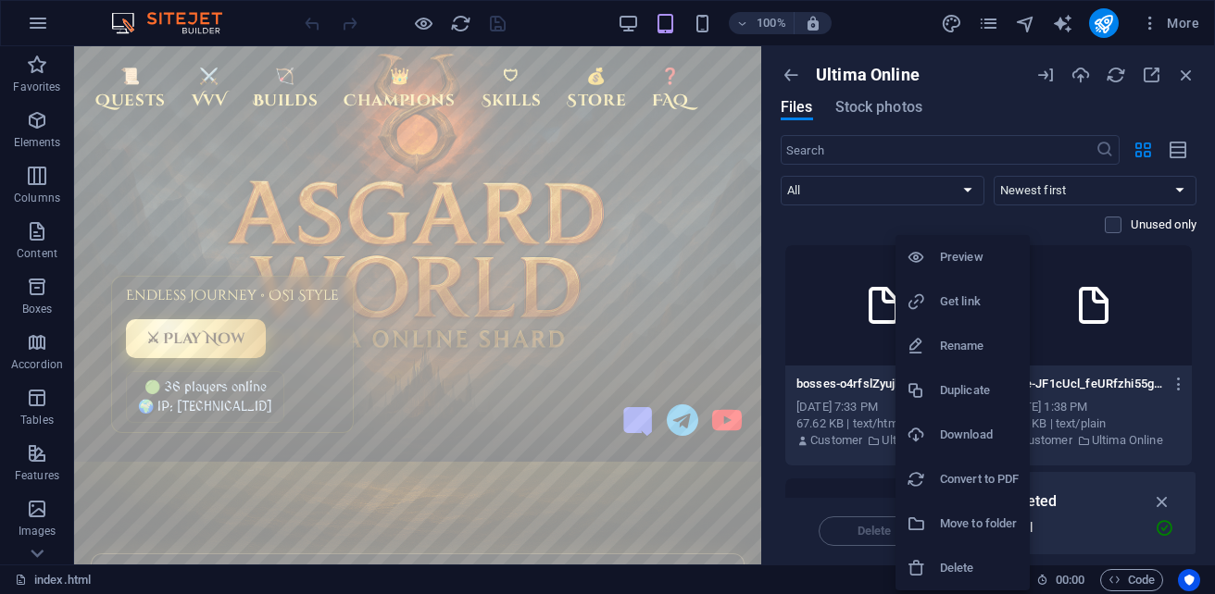
click at [947, 261] on h6 "Preview" at bounding box center [979, 257] width 79 height 22
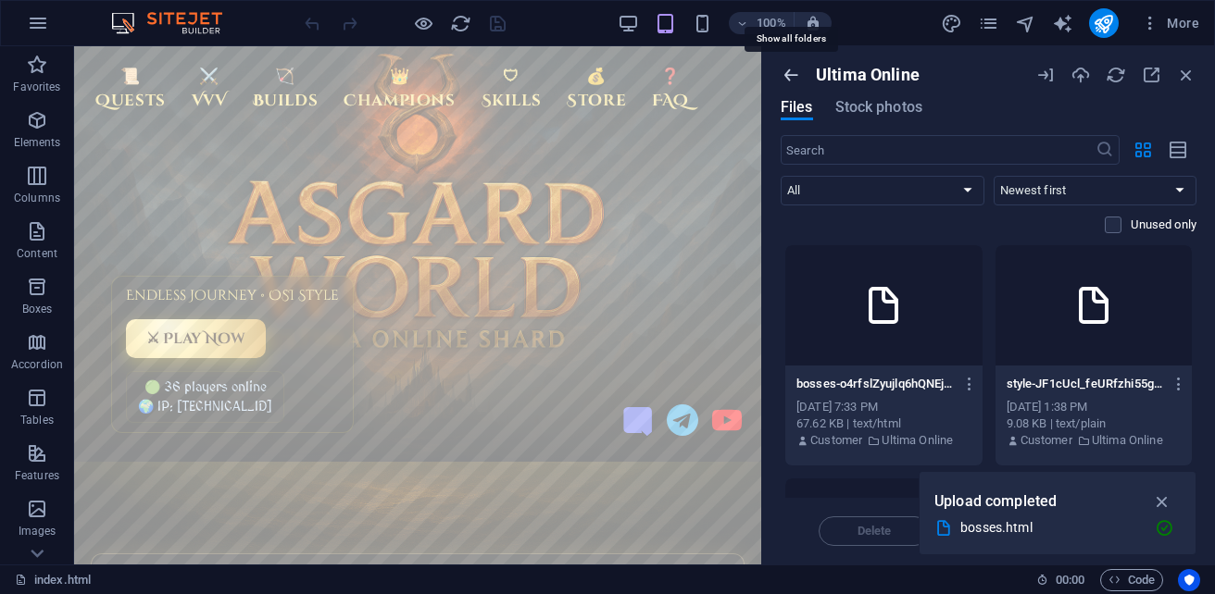
click at [796, 78] on icon "button" at bounding box center [791, 75] width 20 height 20
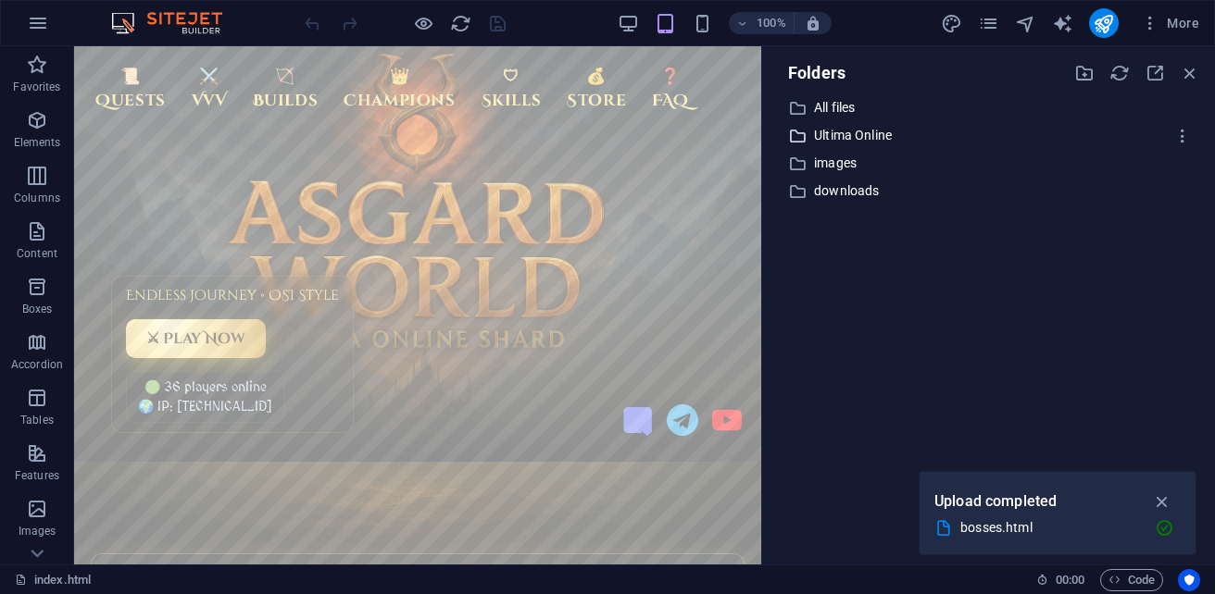
click at [842, 138] on p "Ultima Online" at bounding box center [990, 135] width 352 height 21
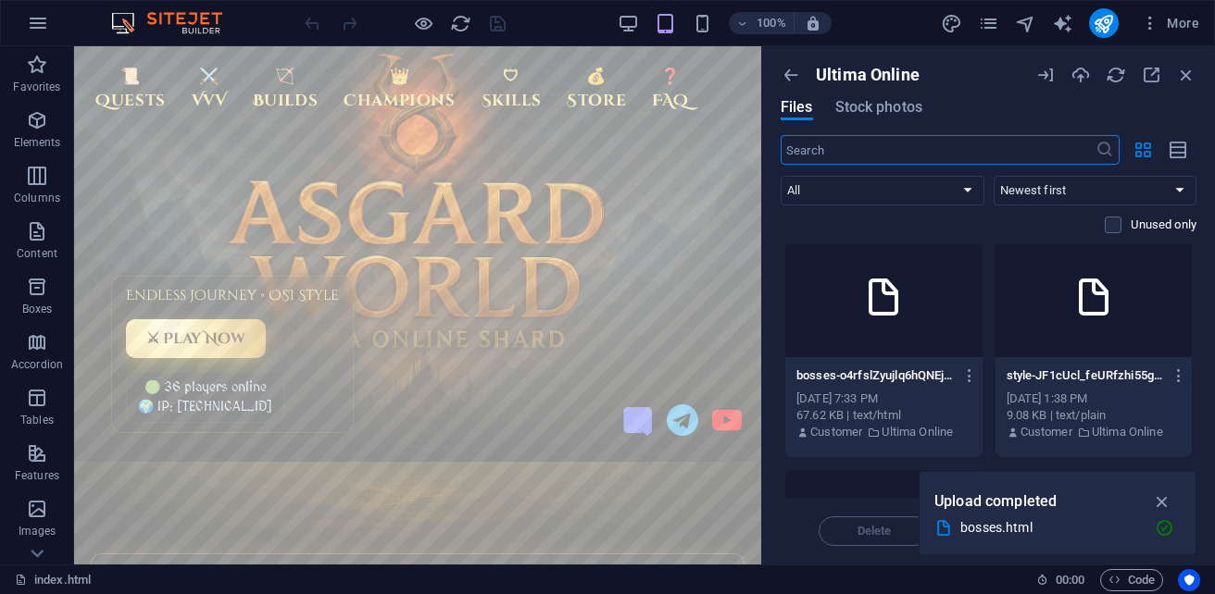
scroll to position [0, 0]
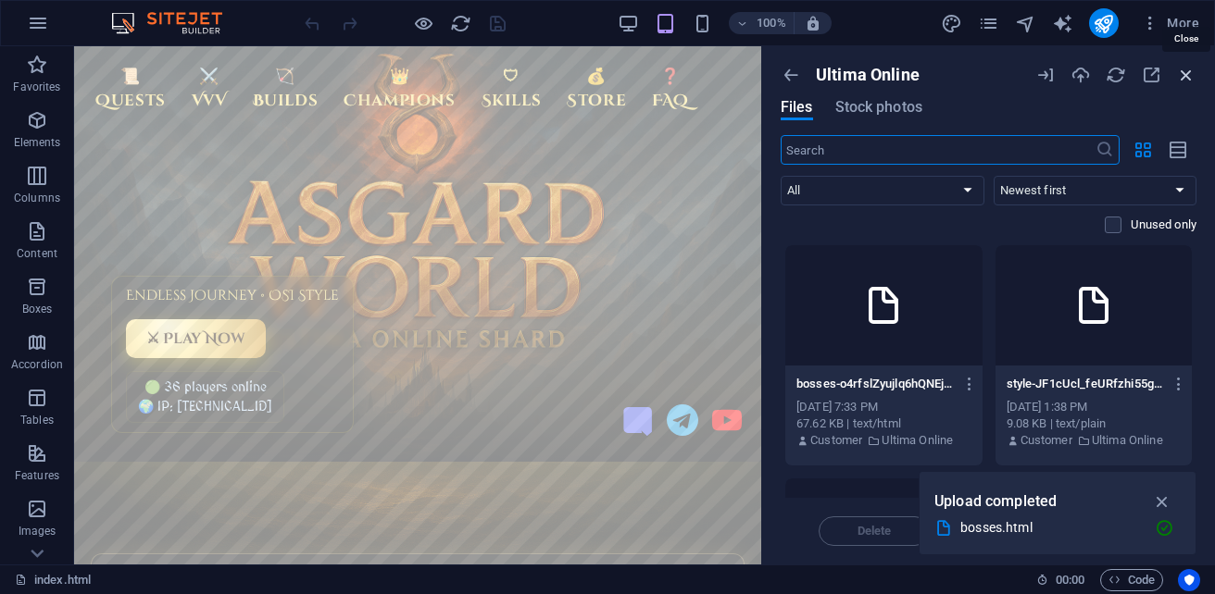
click at [1190, 72] on icon "button" at bounding box center [1186, 75] width 20 height 20
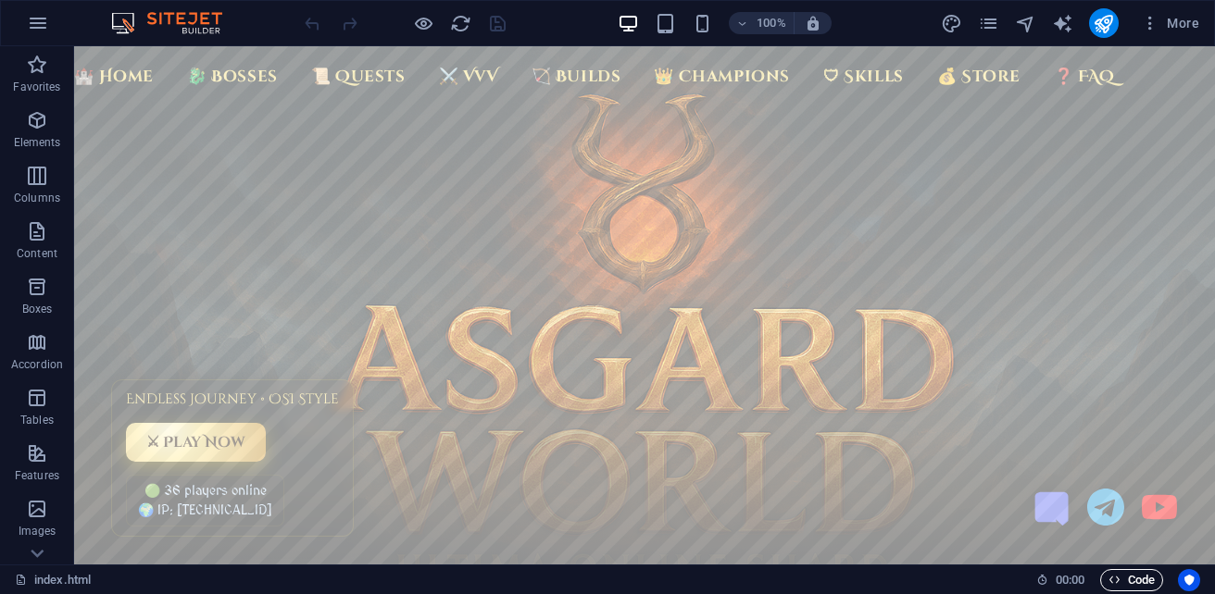
click at [1117, 581] on icon "button" at bounding box center [1114, 580] width 12 height 12
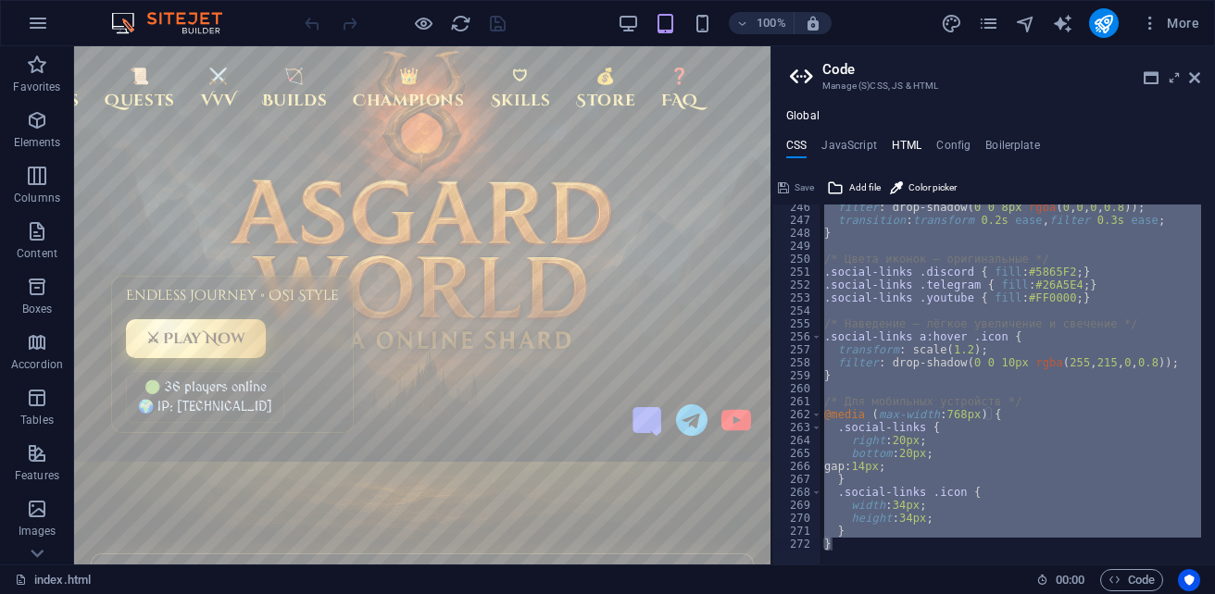
click at [893, 146] on h4 "HTML" at bounding box center [907, 149] width 31 height 20
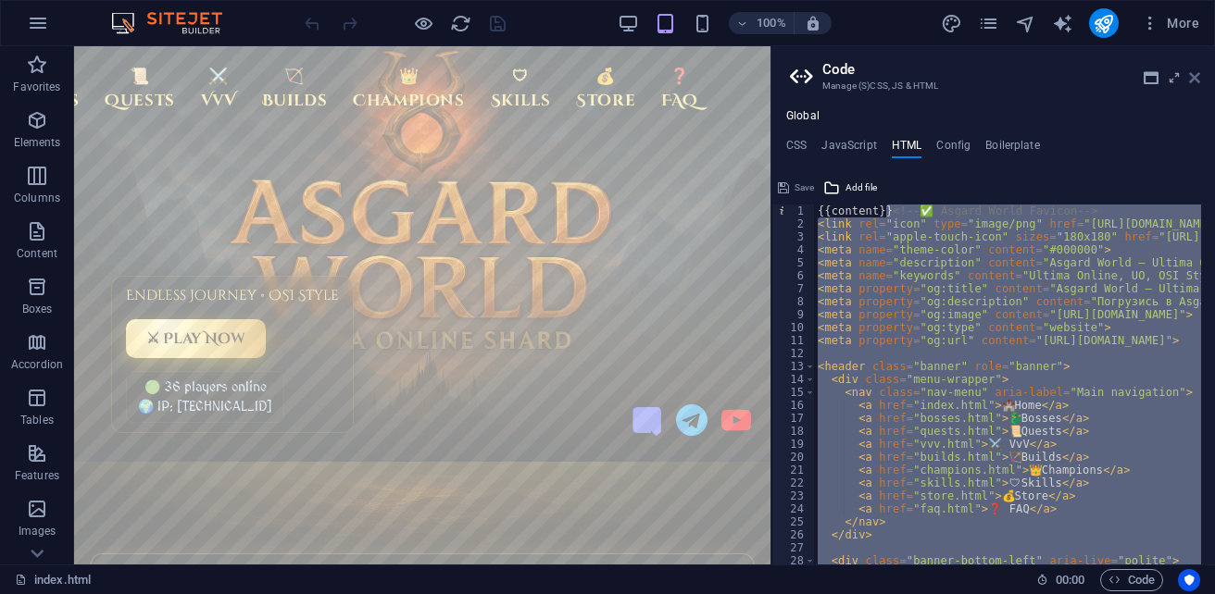
click at [1196, 80] on icon at bounding box center [1194, 77] width 11 height 15
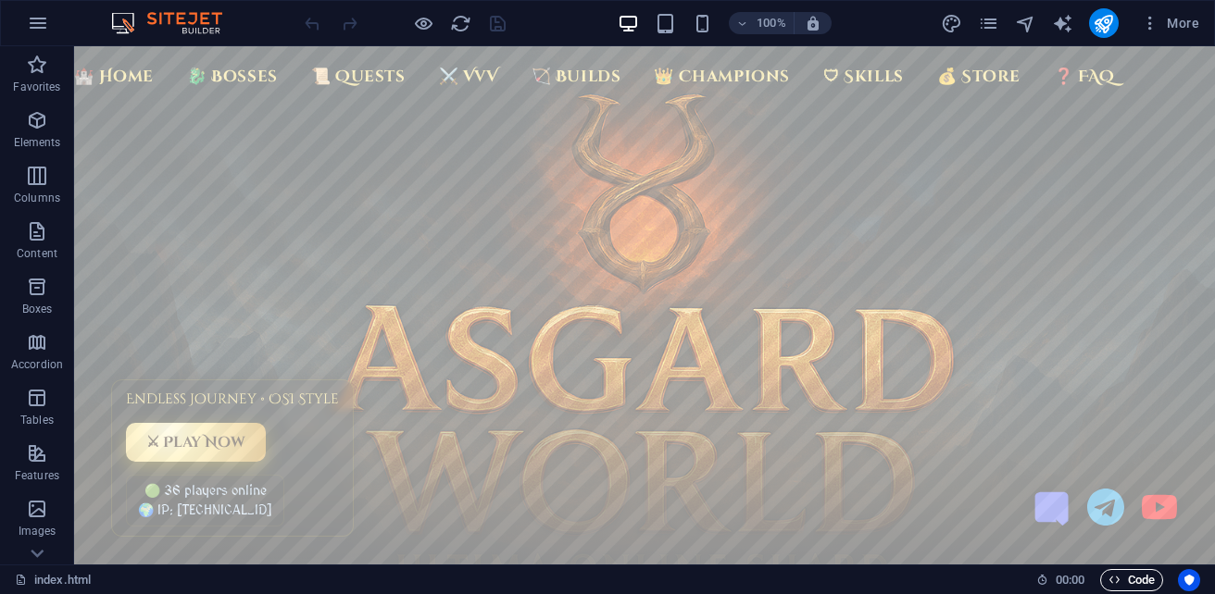
click at [1127, 578] on span "Code" at bounding box center [1131, 580] width 46 height 22
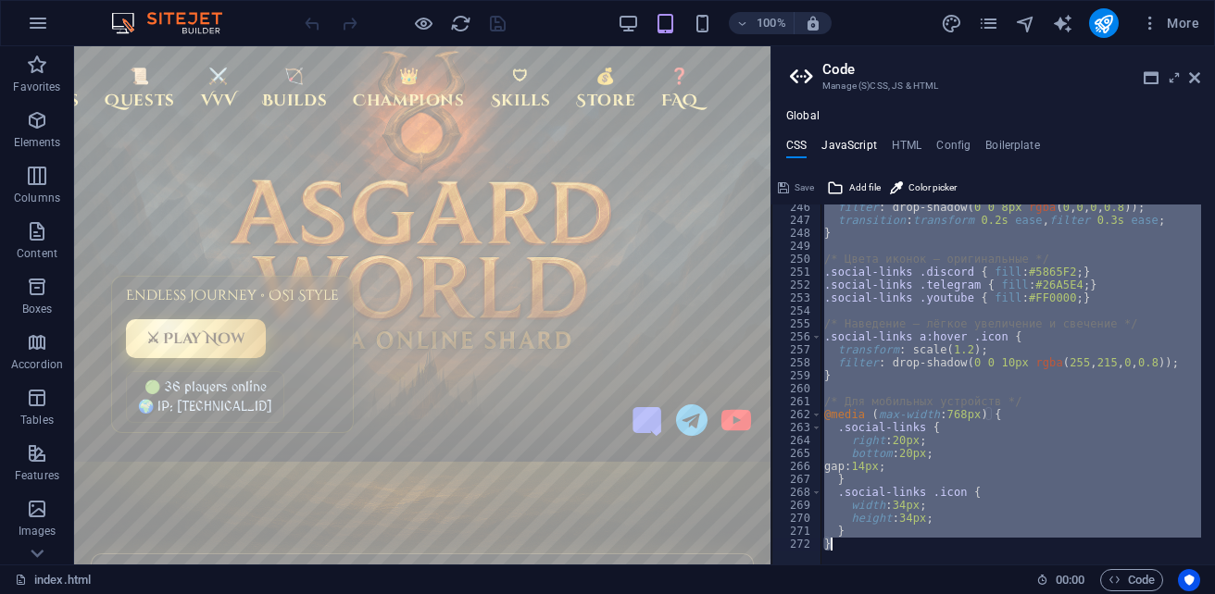
click at [844, 150] on h4 "JavaScript" at bounding box center [848, 149] width 55 height 20
type textarea "/* === Asgard World — Unified Global JS for Sitejet === */"
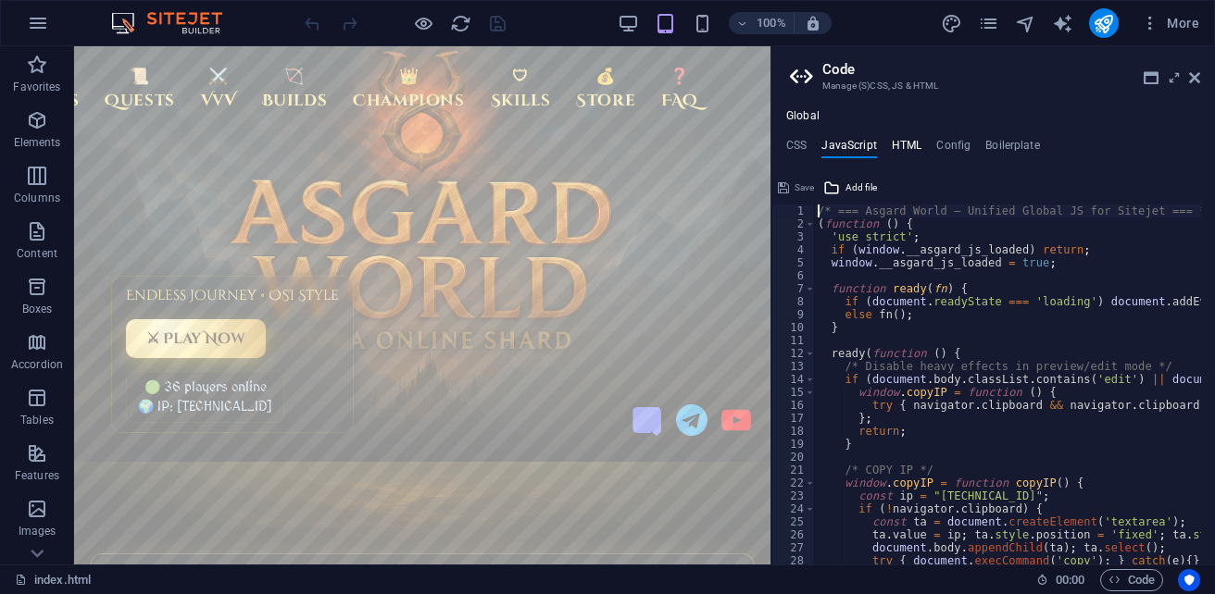
click at [893, 147] on h4 "HTML" at bounding box center [907, 149] width 31 height 20
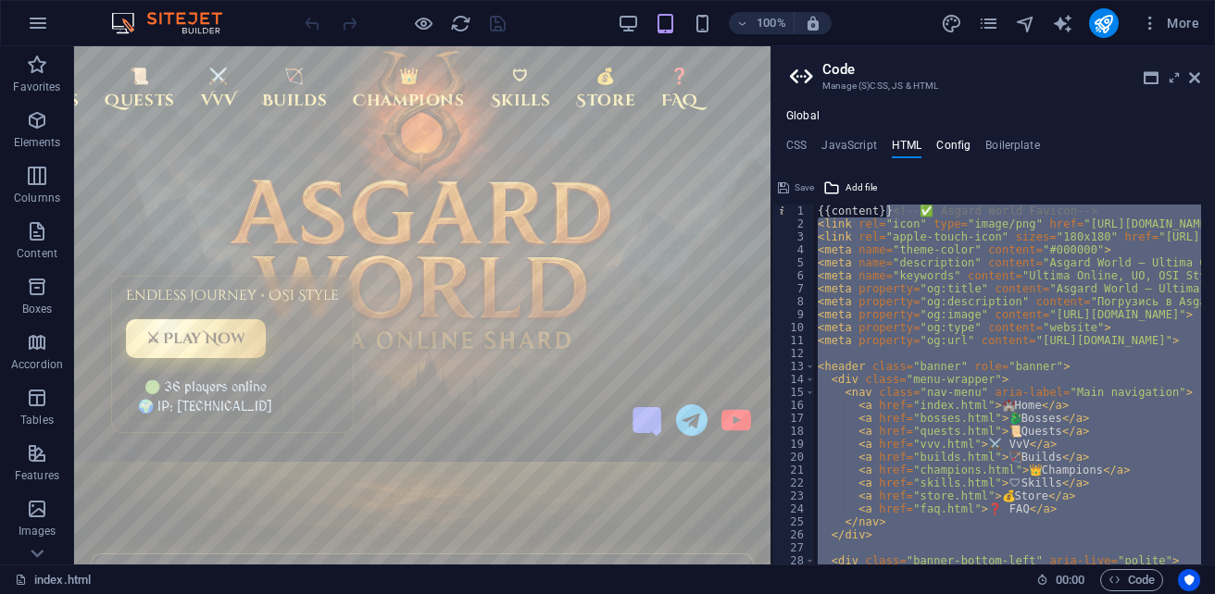
click at [951, 147] on h4 "Config" at bounding box center [953, 149] width 34 height 20
type textarea "$color-background: #ffffff;"
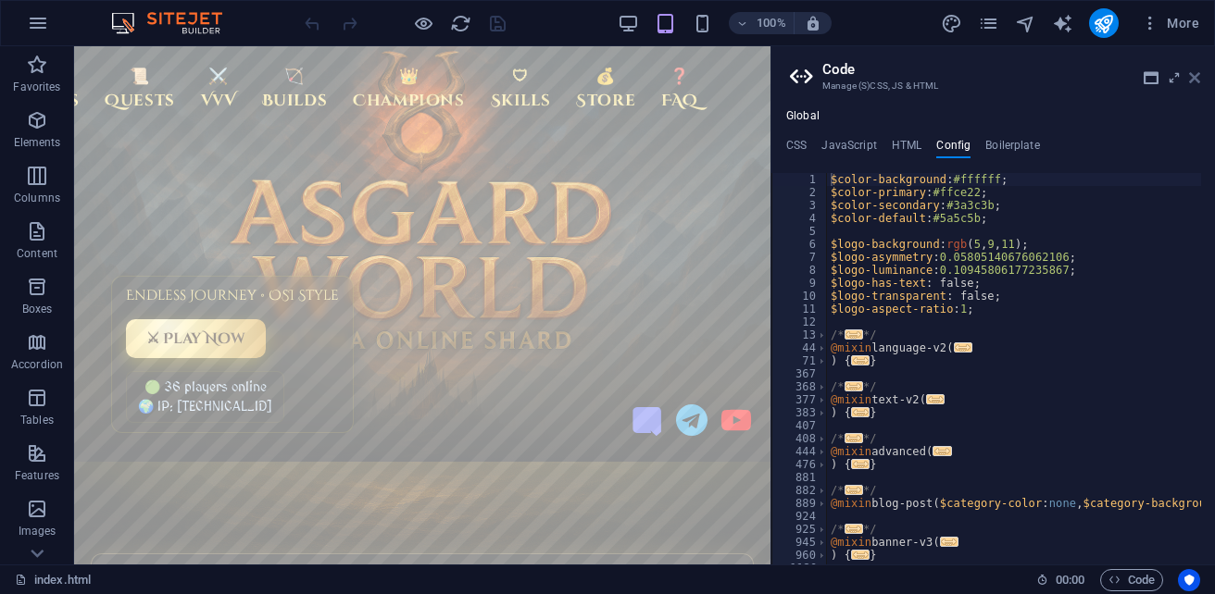
click at [1193, 81] on icon at bounding box center [1194, 77] width 11 height 15
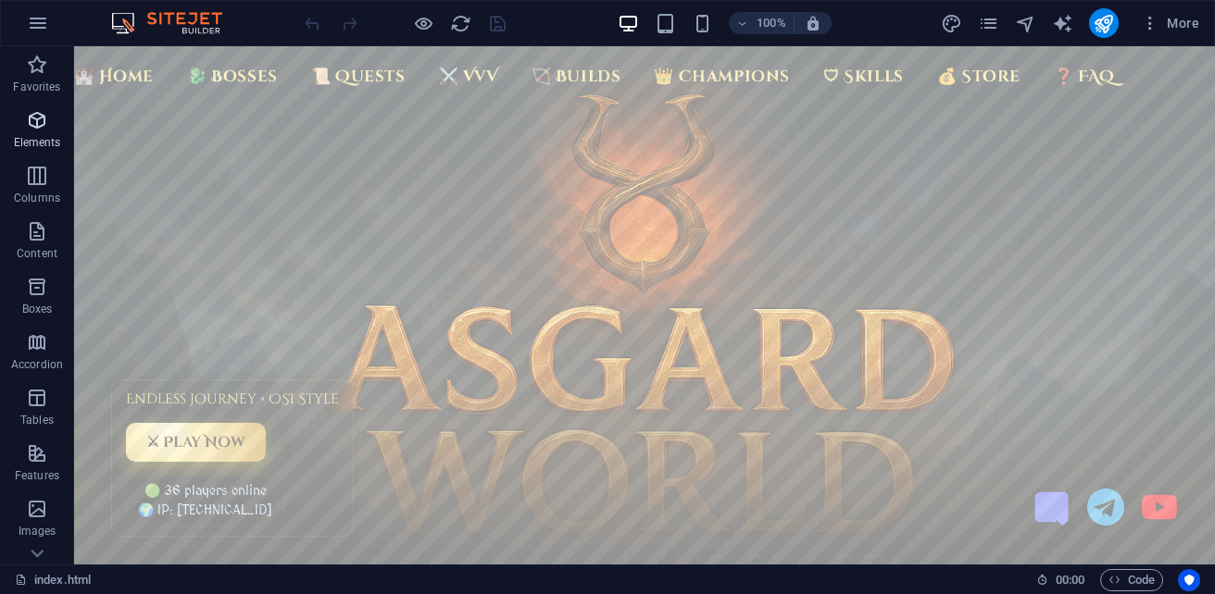
click at [31, 124] on icon "button" at bounding box center [37, 120] width 22 height 22
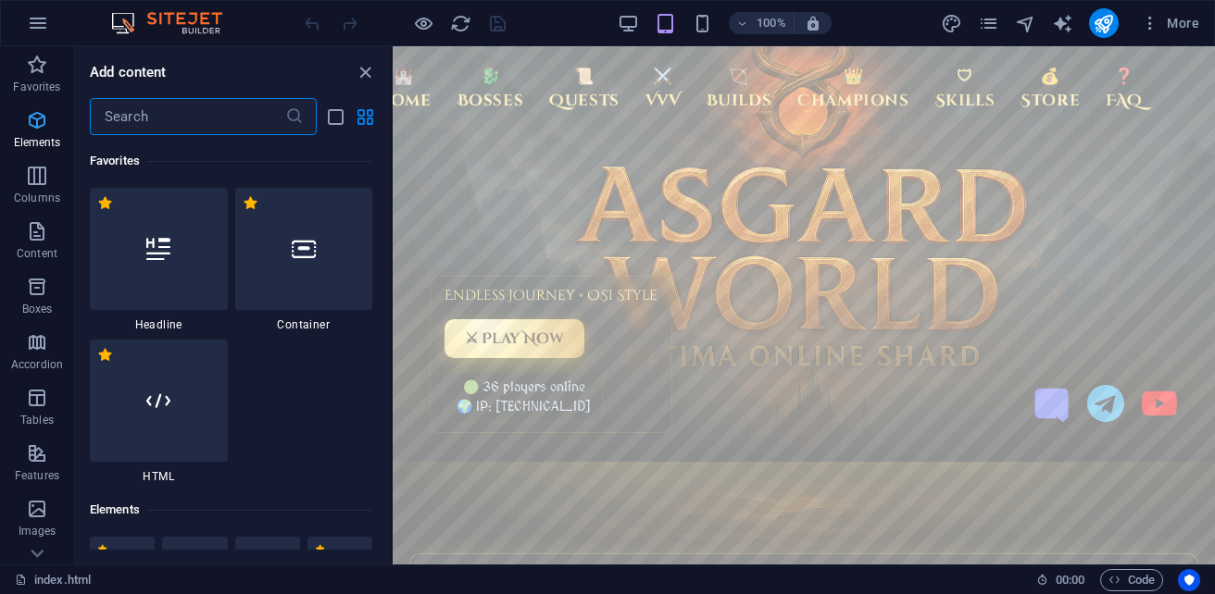
scroll to position [349, 0]
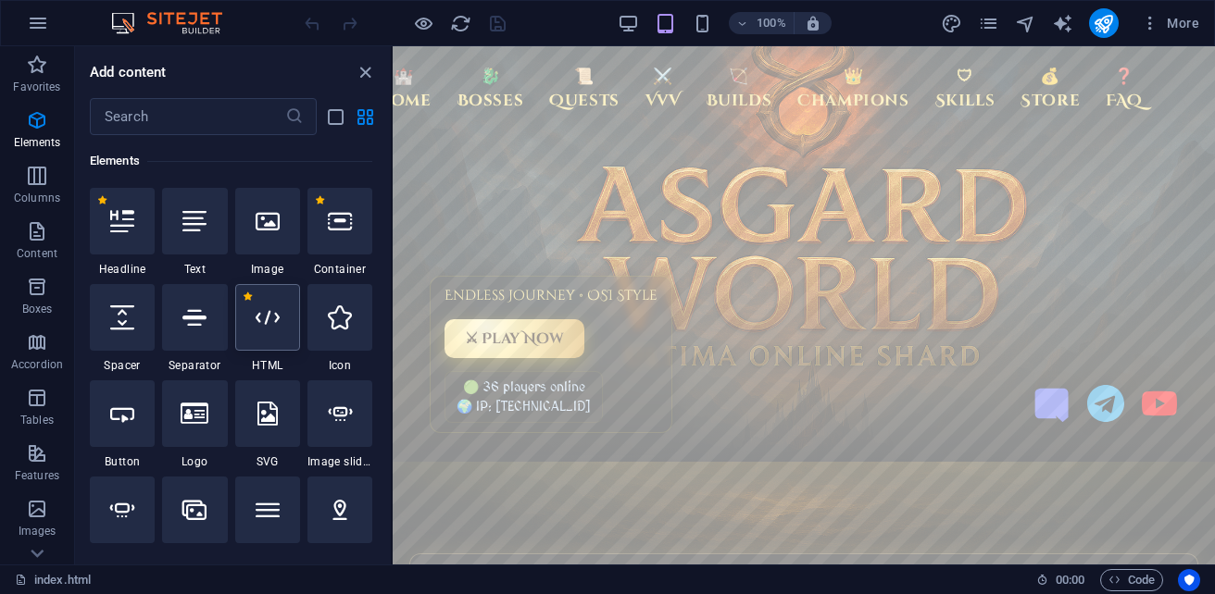
click at [269, 316] on icon at bounding box center [268, 318] width 24 height 24
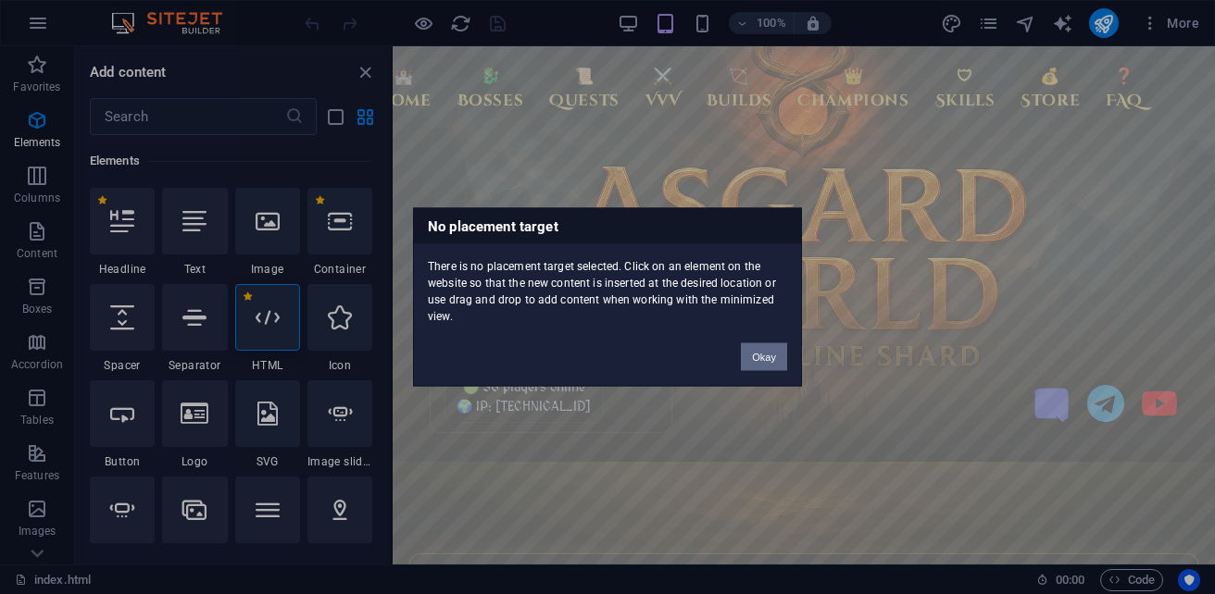
click at [766, 358] on button "Okay" at bounding box center [764, 358] width 46 height 28
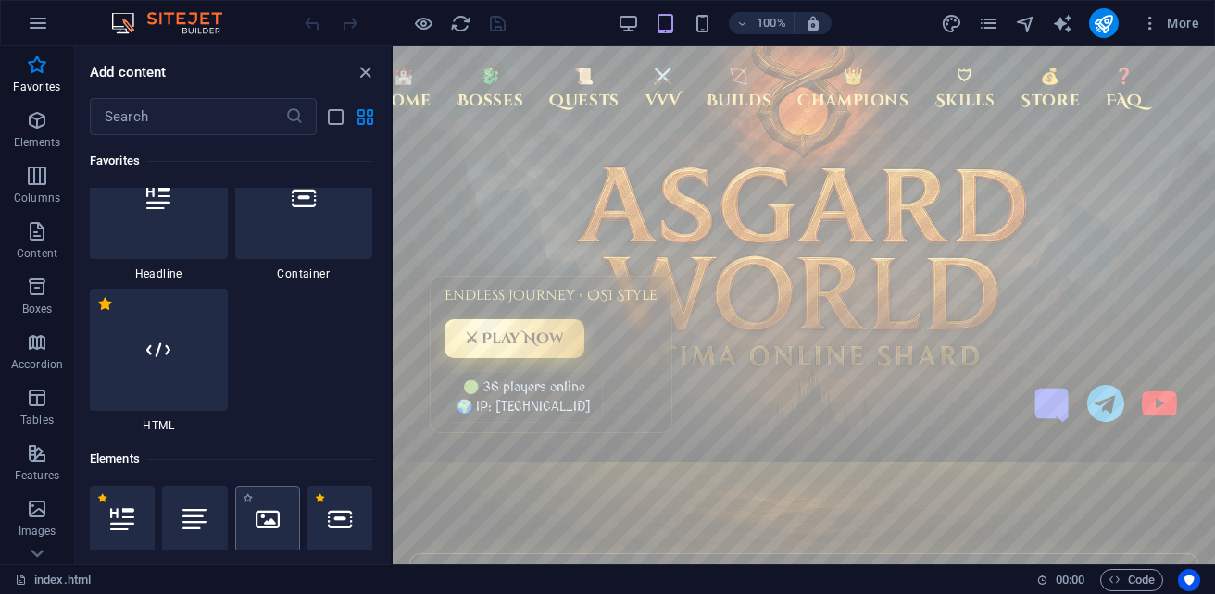
scroll to position [0, 0]
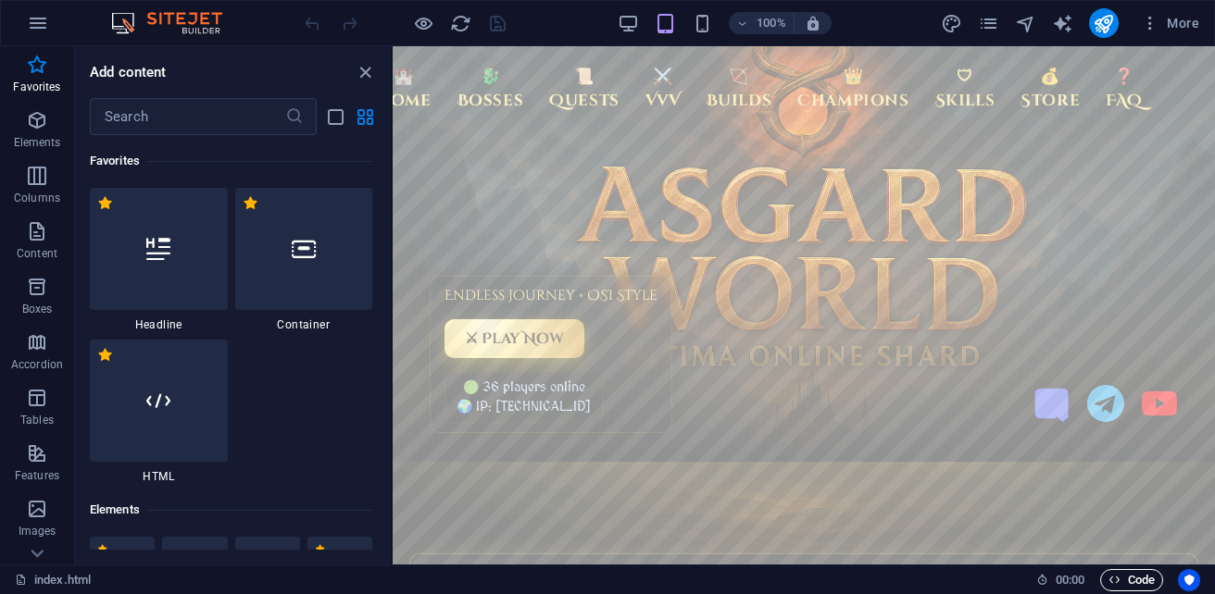
click at [1126, 575] on span "Code" at bounding box center [1131, 580] width 46 height 22
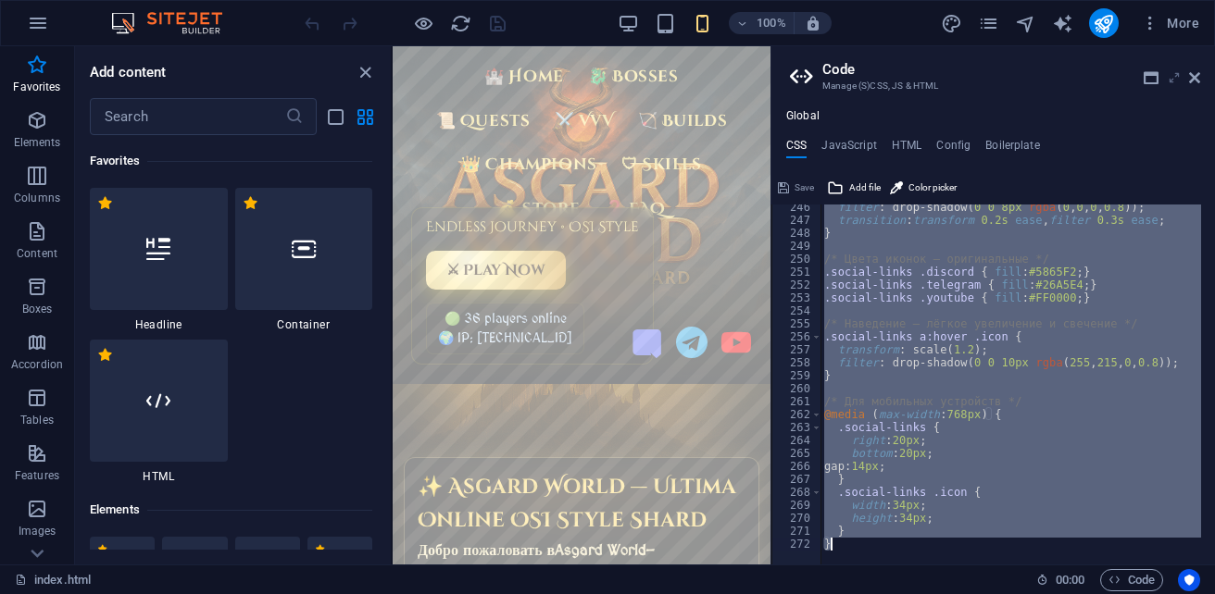
click at [1174, 82] on icon at bounding box center [1174, 77] width 0 height 15
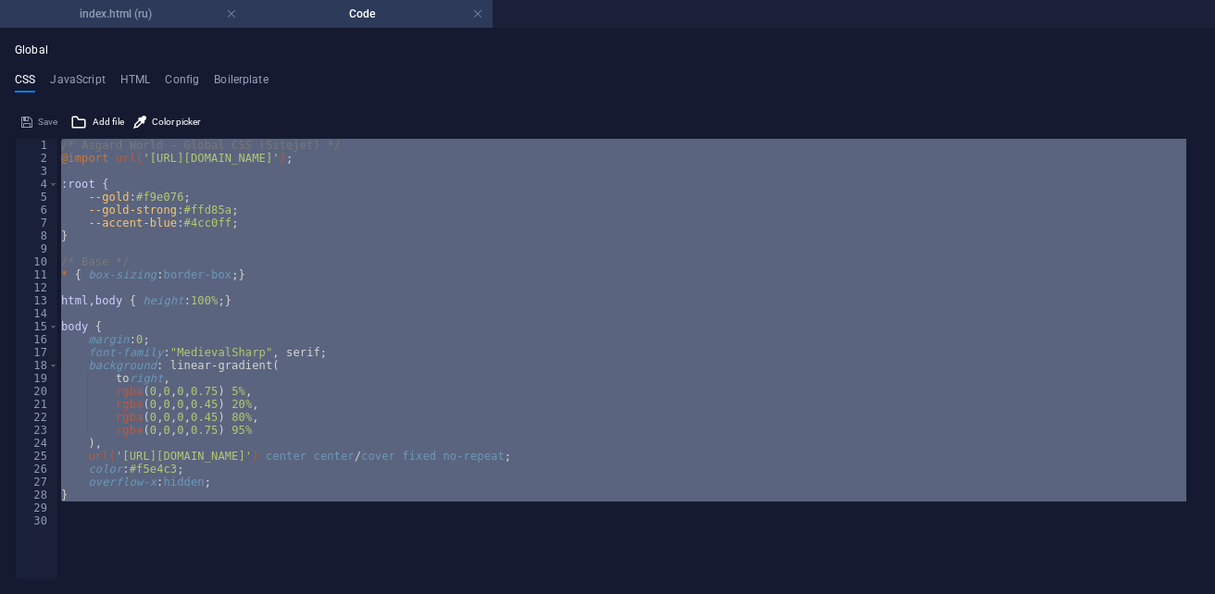
click at [131, 16] on h4 "index.html (ru)" at bounding box center [123, 14] width 246 height 20
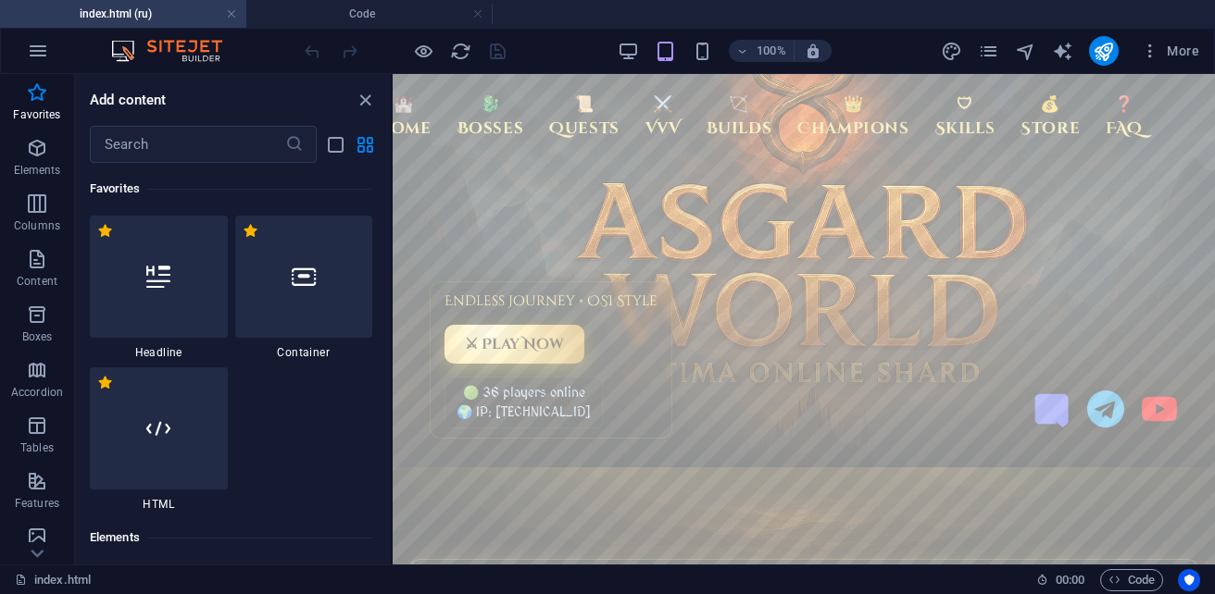
drag, startPoint x: 166, startPoint y: 17, endPoint x: 114, endPoint y: 13, distance: 52.0
click at [114, 13] on h4 "index.html (ru)" at bounding box center [123, 14] width 246 height 20
click at [848, 483] on body "🏰 Home 🐉 Bosses 📜 Quests ⚔️ VvV 🏹 Builds 👑 Champions 🛡 Skills 💰 Store ❓ FAQ End…" at bounding box center [804, 319] width 822 height 491
click at [359, 100] on icon "close panel" at bounding box center [365, 100] width 21 height 21
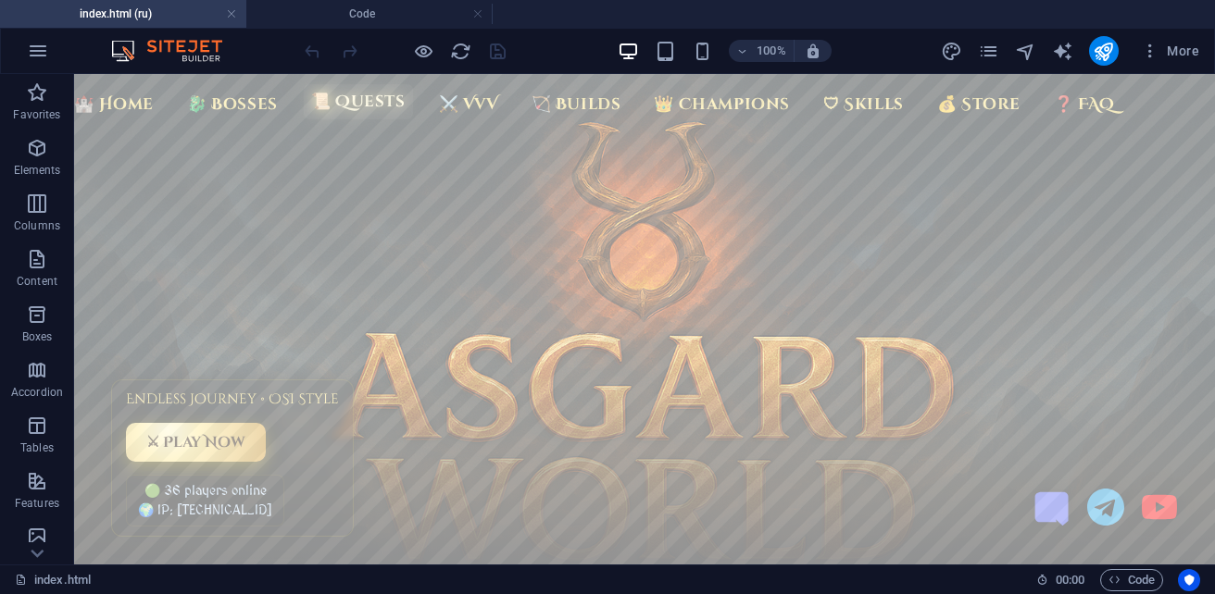
click at [350, 108] on link "📜 Quests" at bounding box center [358, 101] width 109 height 35
drag, startPoint x: 43, startPoint y: 253, endPoint x: 40, endPoint y: 262, distance: 9.7
click at [40, 262] on icon "button" at bounding box center [37, 259] width 22 height 22
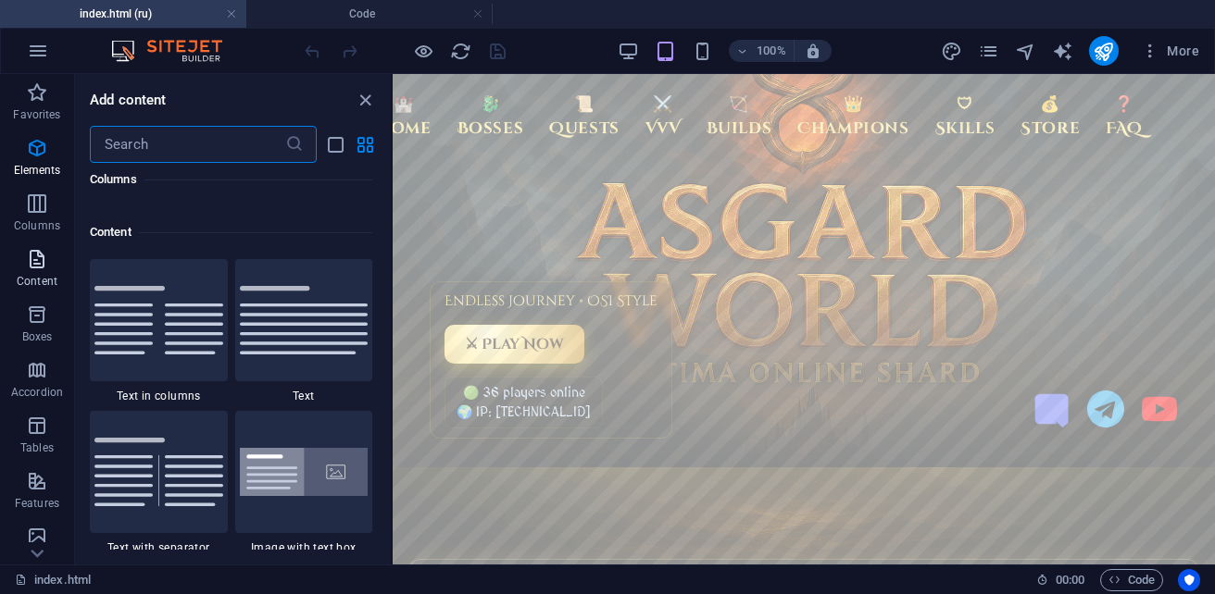
scroll to position [3392, 0]
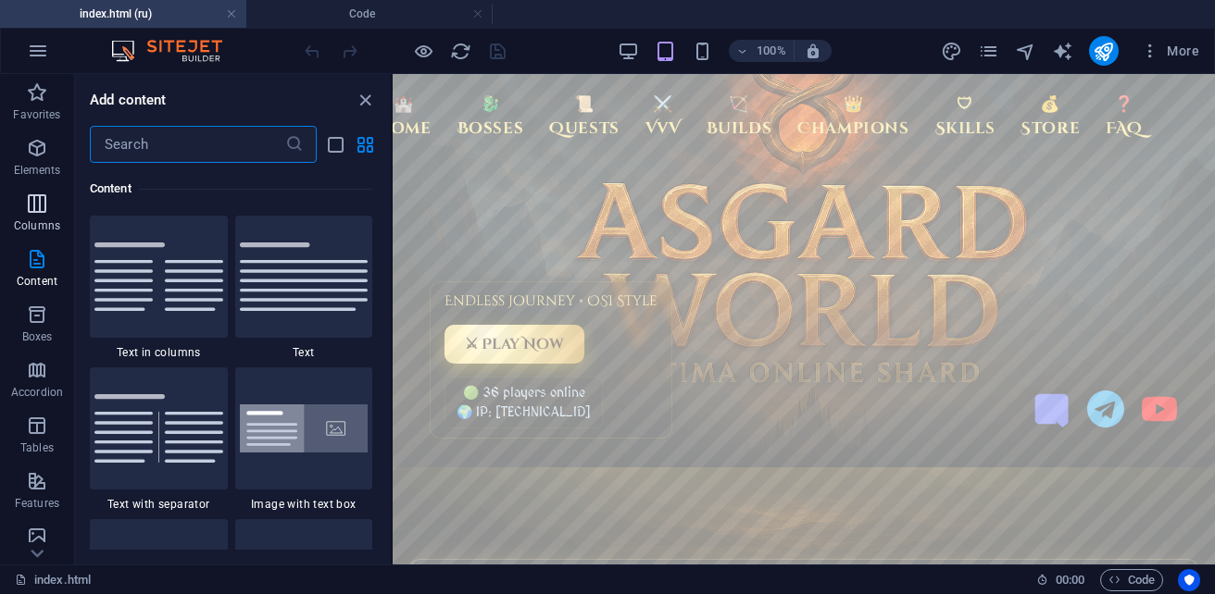
click at [44, 203] on icon "button" at bounding box center [37, 204] width 22 height 22
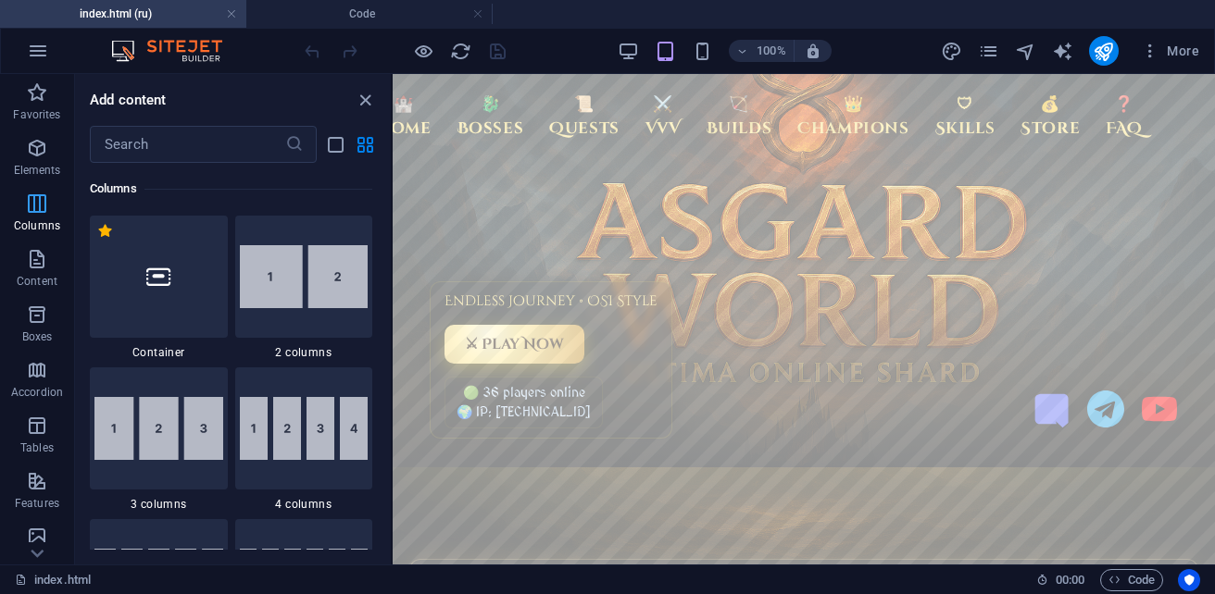
scroll to position [1068, 0]
click at [48, 157] on icon "button" at bounding box center [37, 148] width 22 height 22
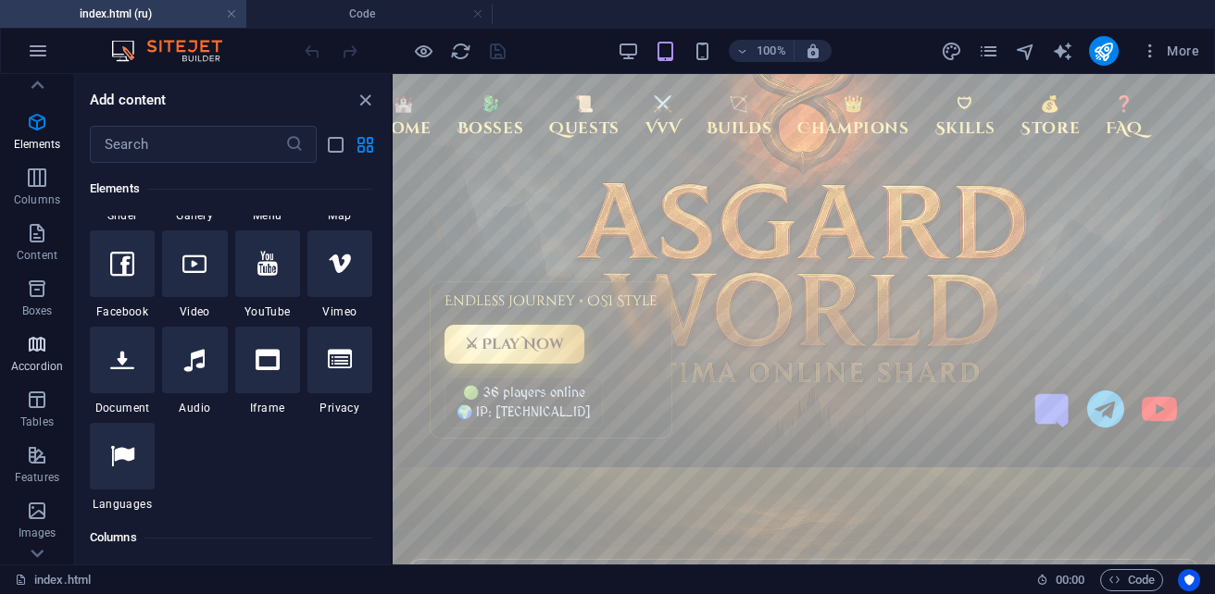
scroll to position [0, 0]
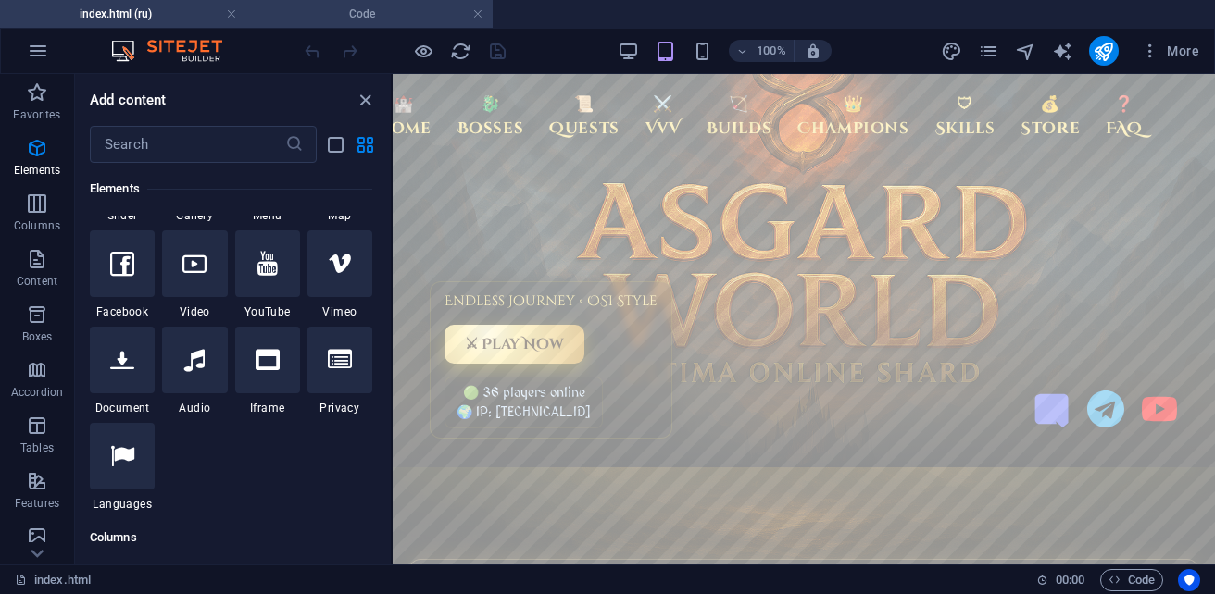
click at [348, 11] on h4 "Code" at bounding box center [369, 14] width 246 height 20
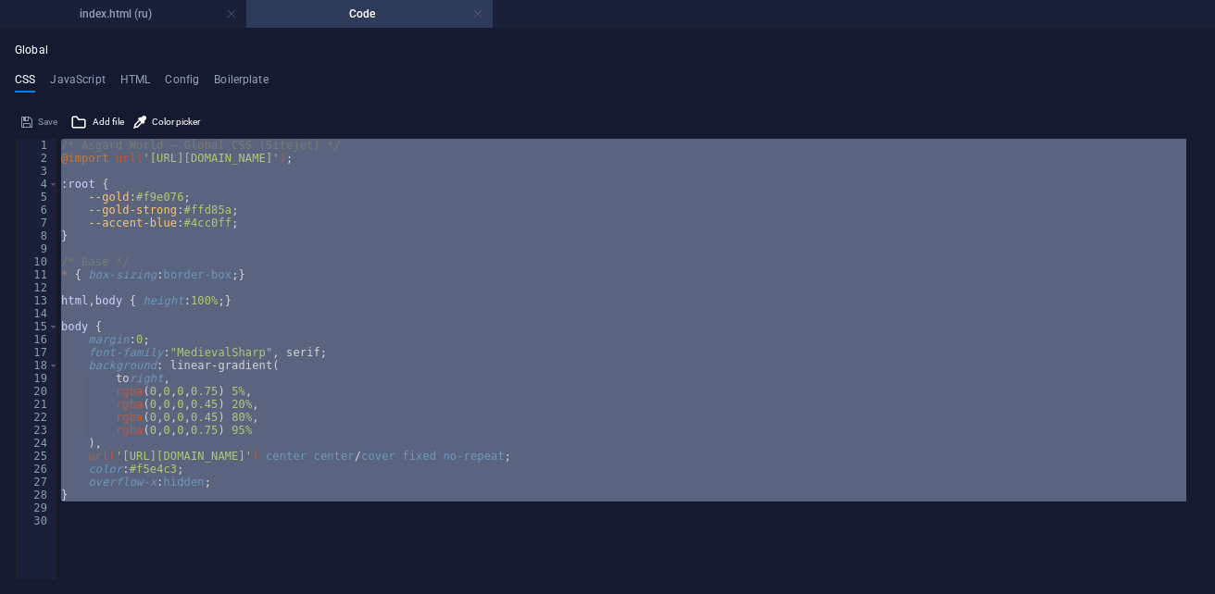
click at [479, 14] on link at bounding box center [477, 15] width 11 height 18
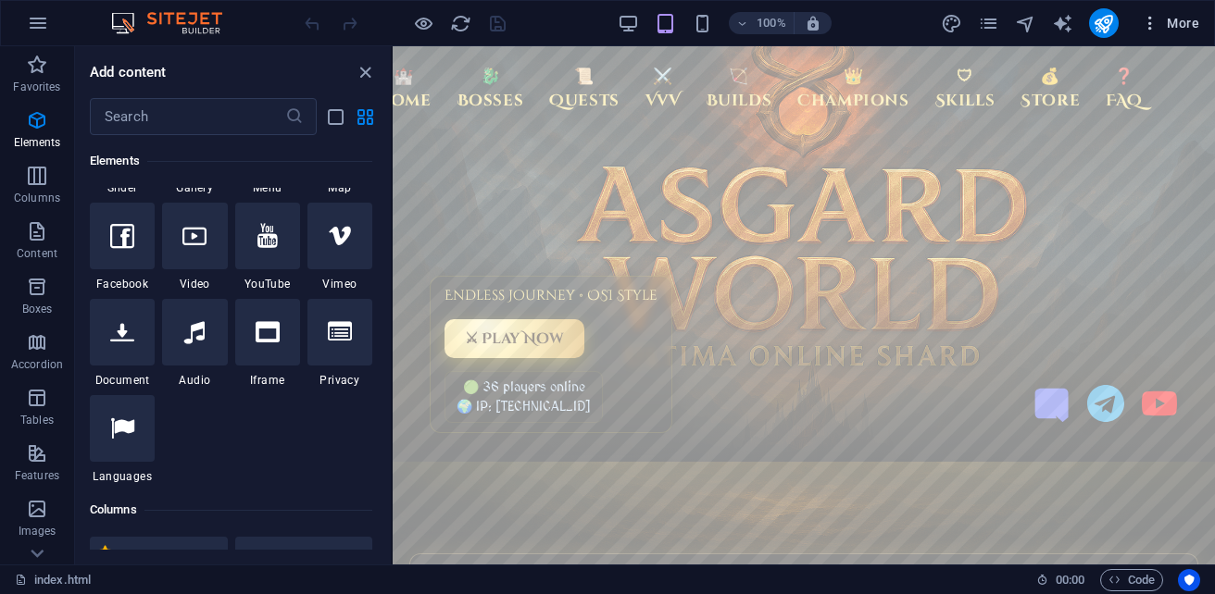
click at [1195, 22] on span "More" at bounding box center [1170, 23] width 58 height 19
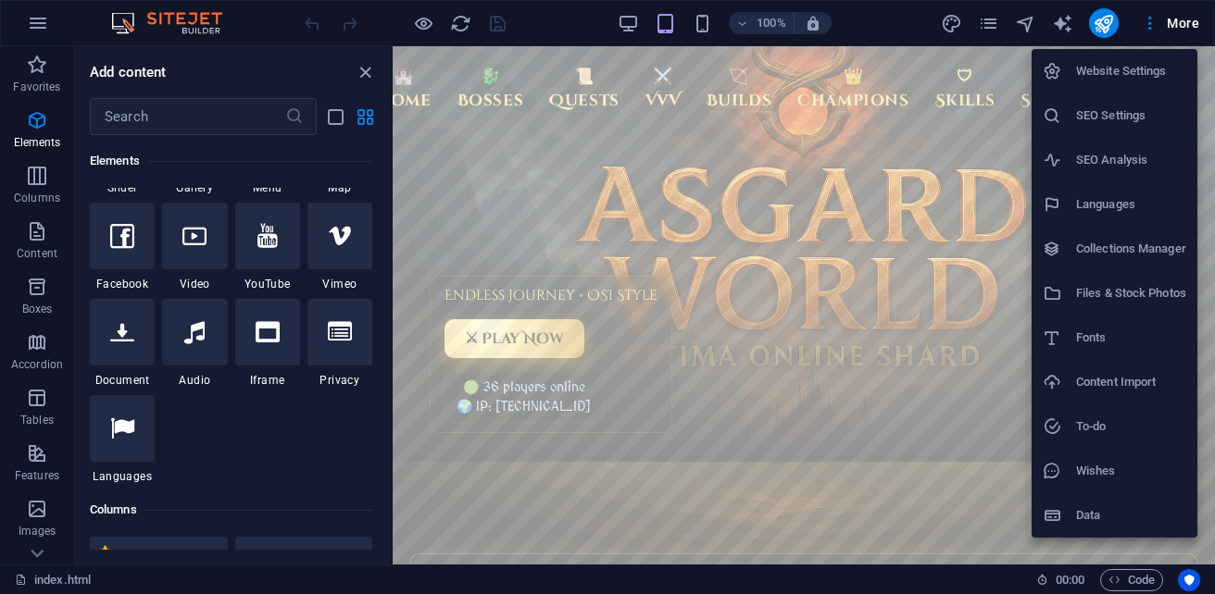
click at [1148, 79] on h6 "Website Settings" at bounding box center [1131, 71] width 110 height 22
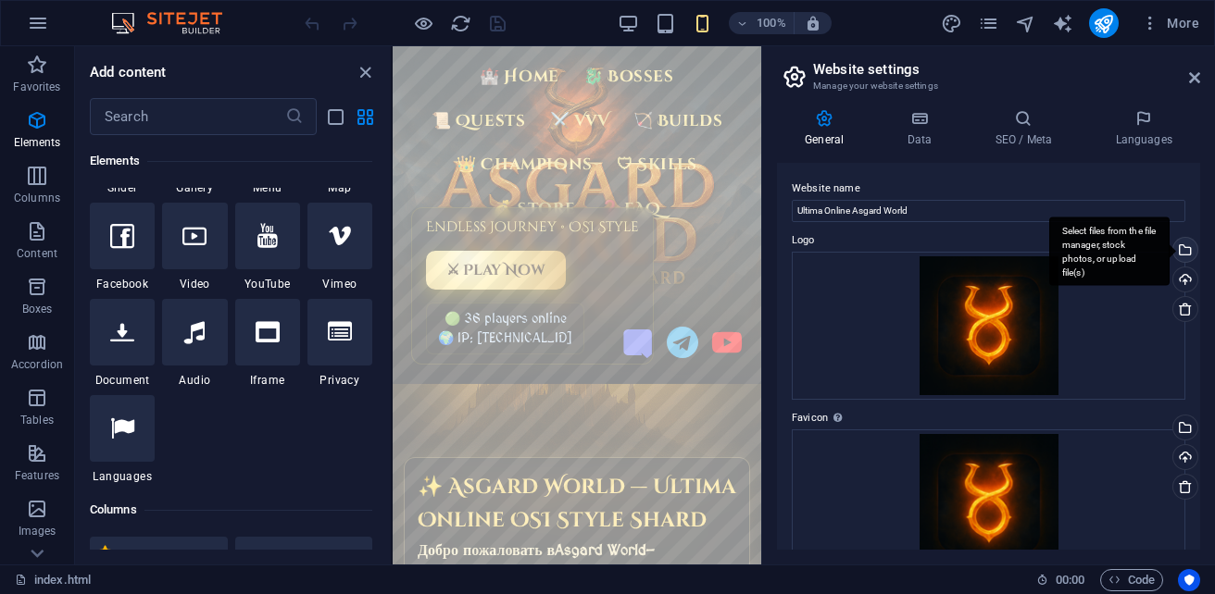
click at [1185, 244] on div "Select files from the file manager, stock photos, or upload file(s)" at bounding box center [1183, 252] width 28 height 28
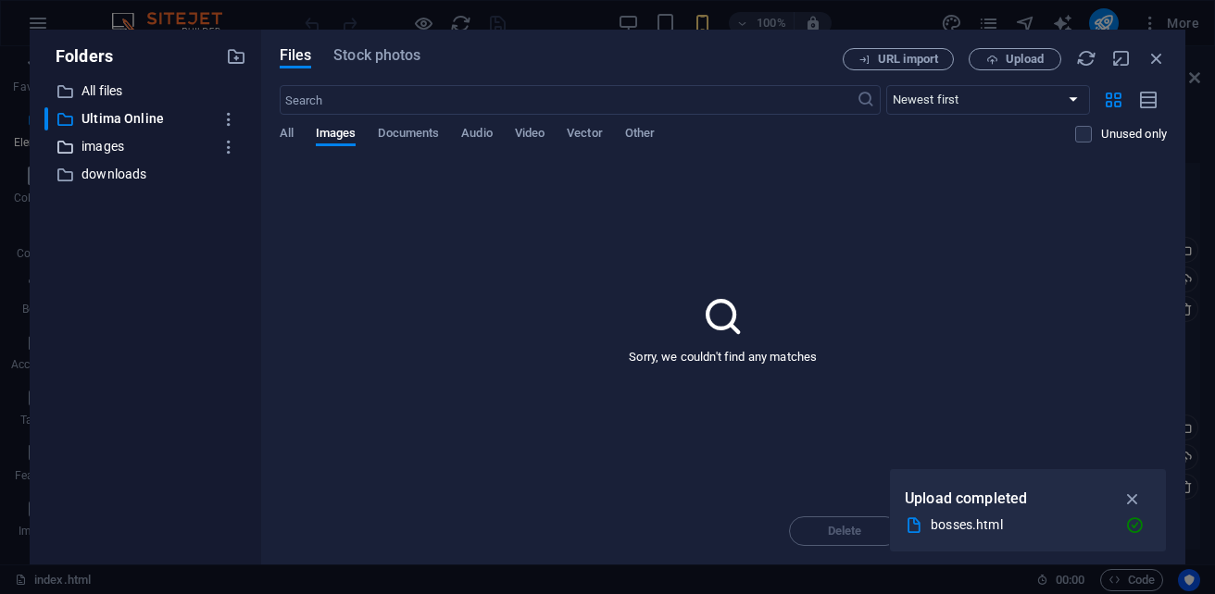
click at [112, 148] on p "images" at bounding box center [146, 146] width 131 height 21
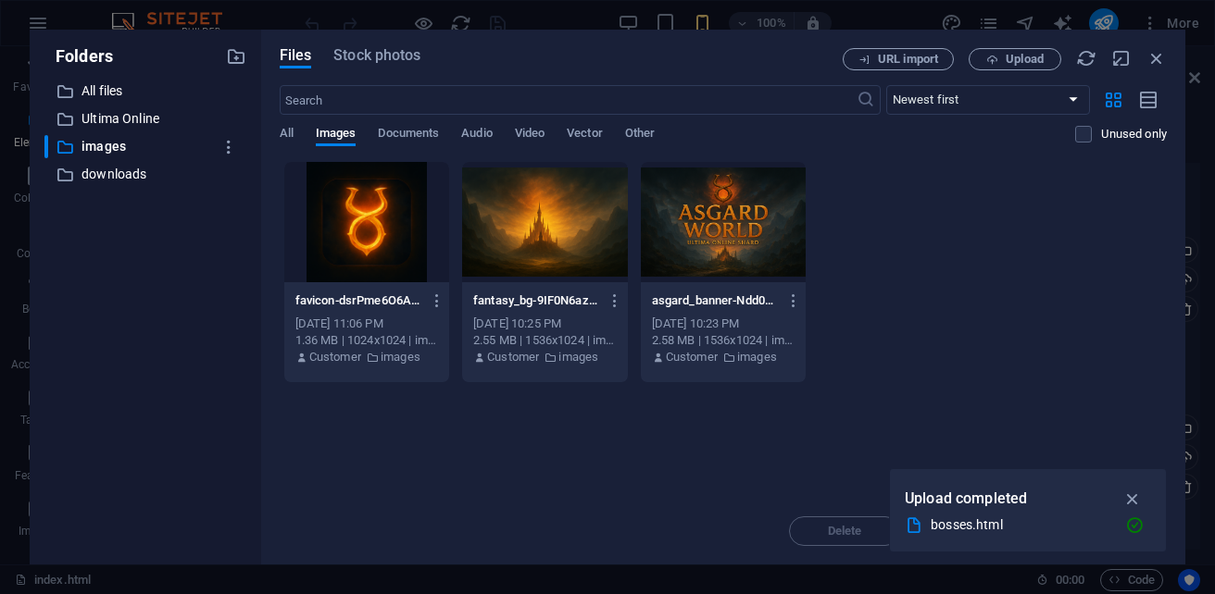
click at [762, 236] on div at bounding box center [723, 222] width 165 height 120
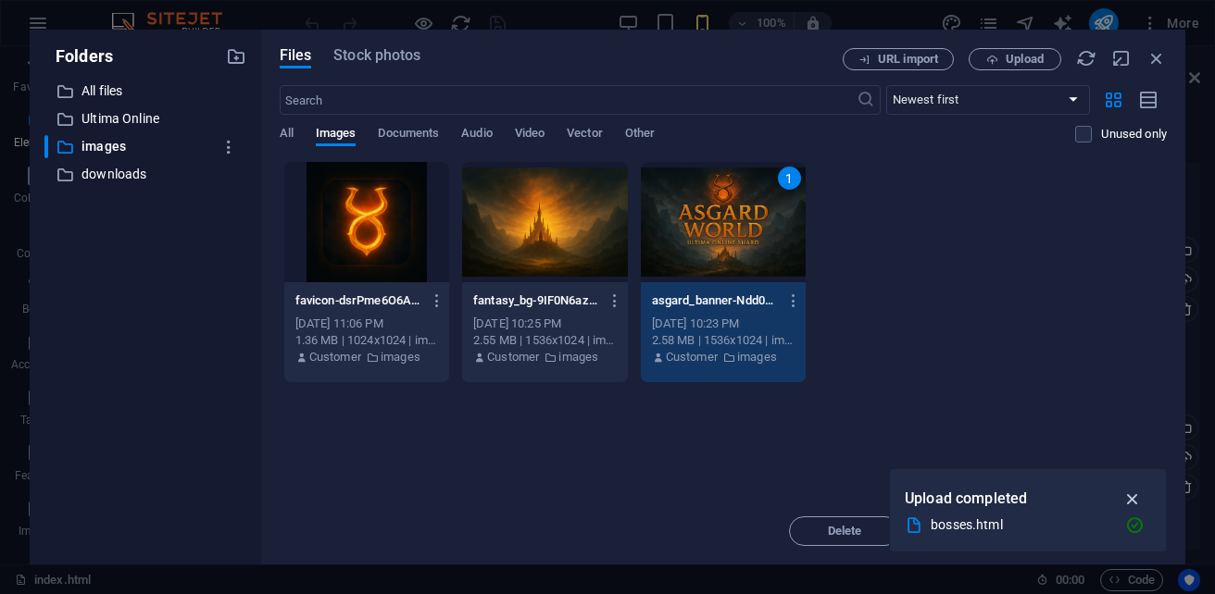
click at [1133, 504] on icon "button" at bounding box center [1132, 499] width 21 height 20
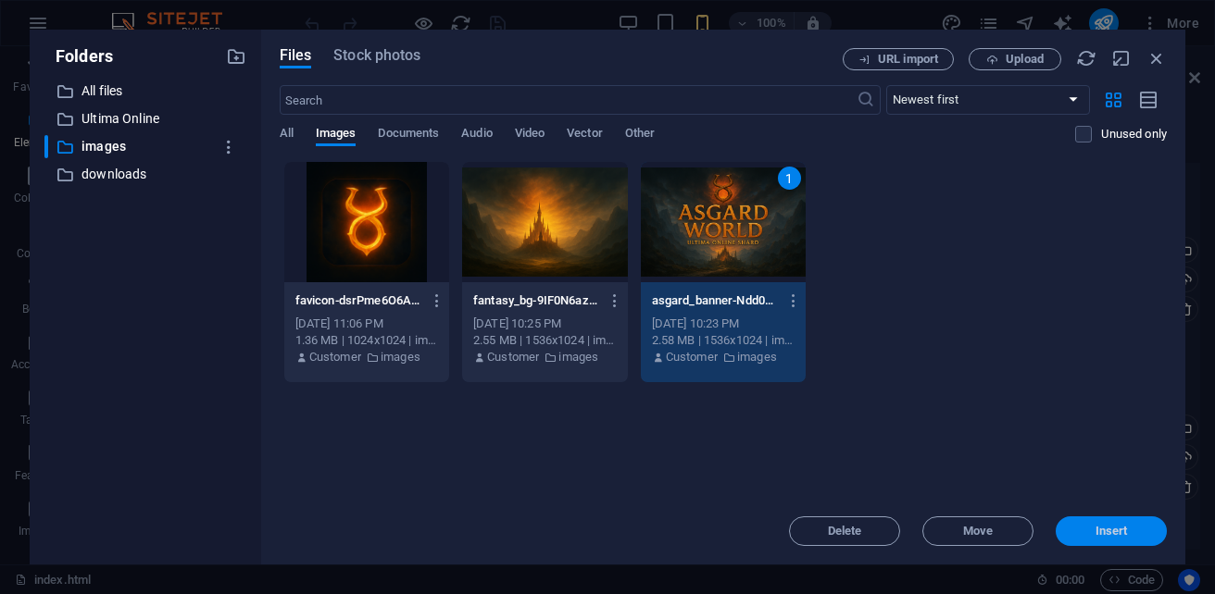
click at [1124, 533] on span "Insert" at bounding box center [1111, 531] width 32 height 11
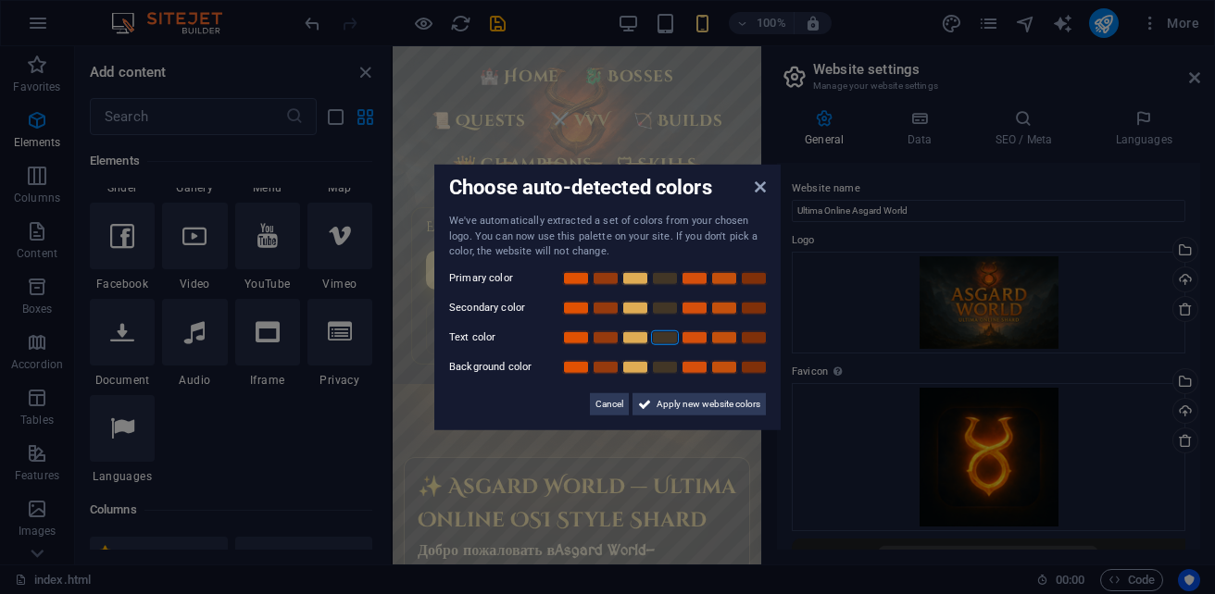
click at [659, 340] on link at bounding box center [665, 337] width 28 height 15
click at [640, 278] on link at bounding box center [635, 277] width 28 height 15
click at [691, 277] on link at bounding box center [695, 277] width 28 height 15
click at [660, 282] on link at bounding box center [665, 277] width 28 height 15
click at [758, 194] on icon at bounding box center [760, 187] width 11 height 15
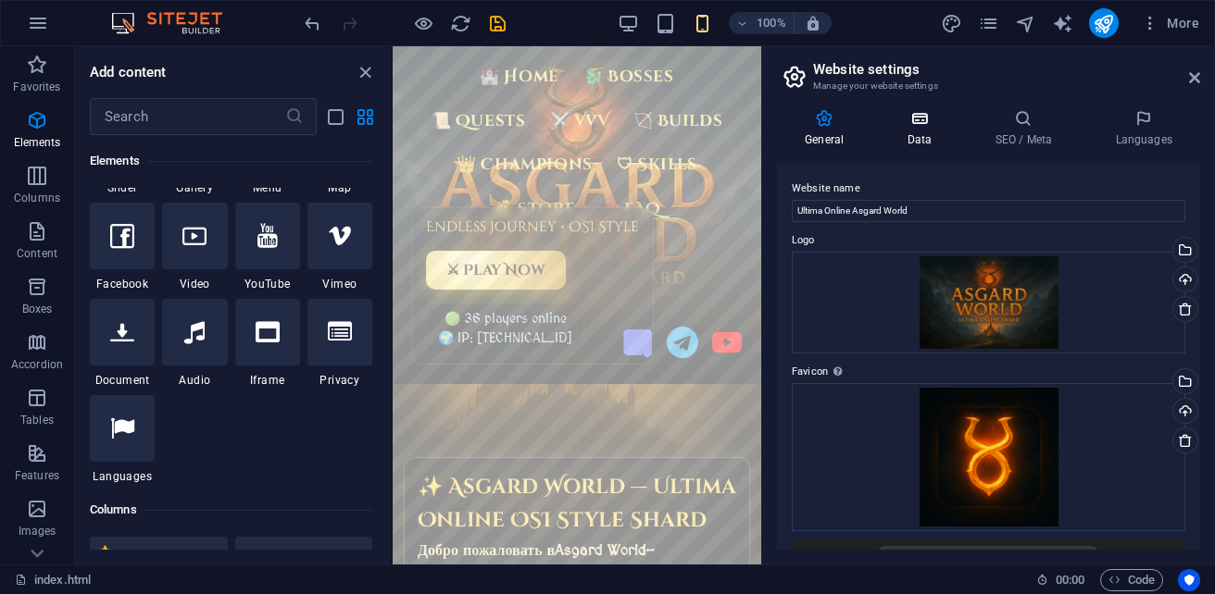
click at [917, 130] on h4 "Data" at bounding box center [923, 128] width 88 height 39
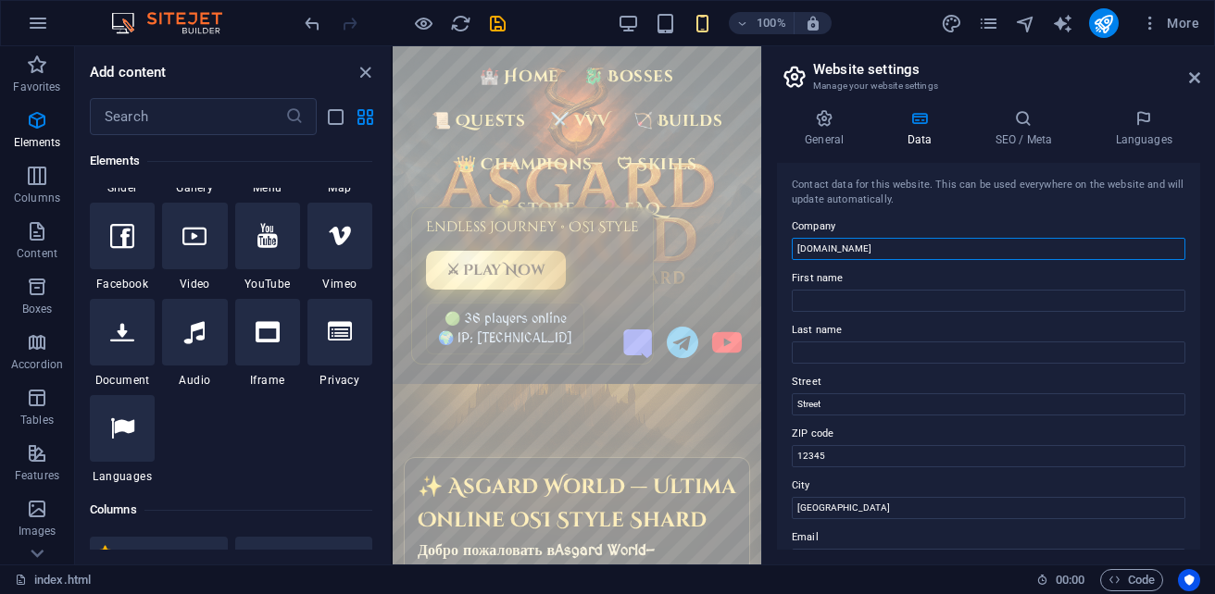
click at [928, 253] on input "[DOMAIN_NAME]" at bounding box center [989, 249] width 394 height 22
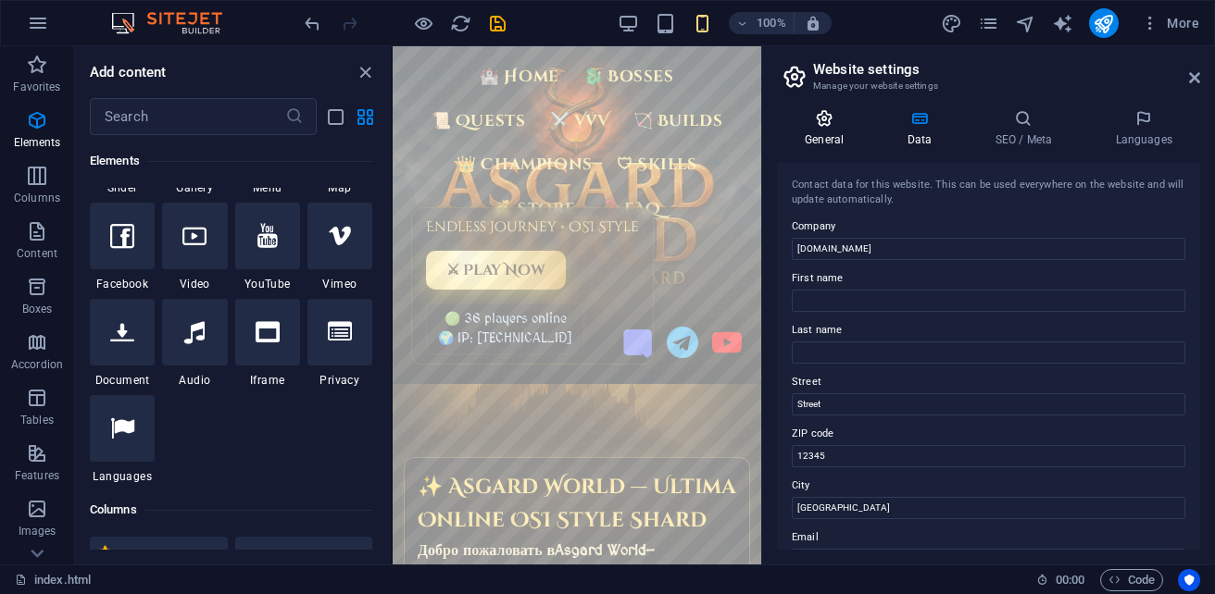
click at [817, 134] on h4 "General" at bounding box center [828, 128] width 102 height 39
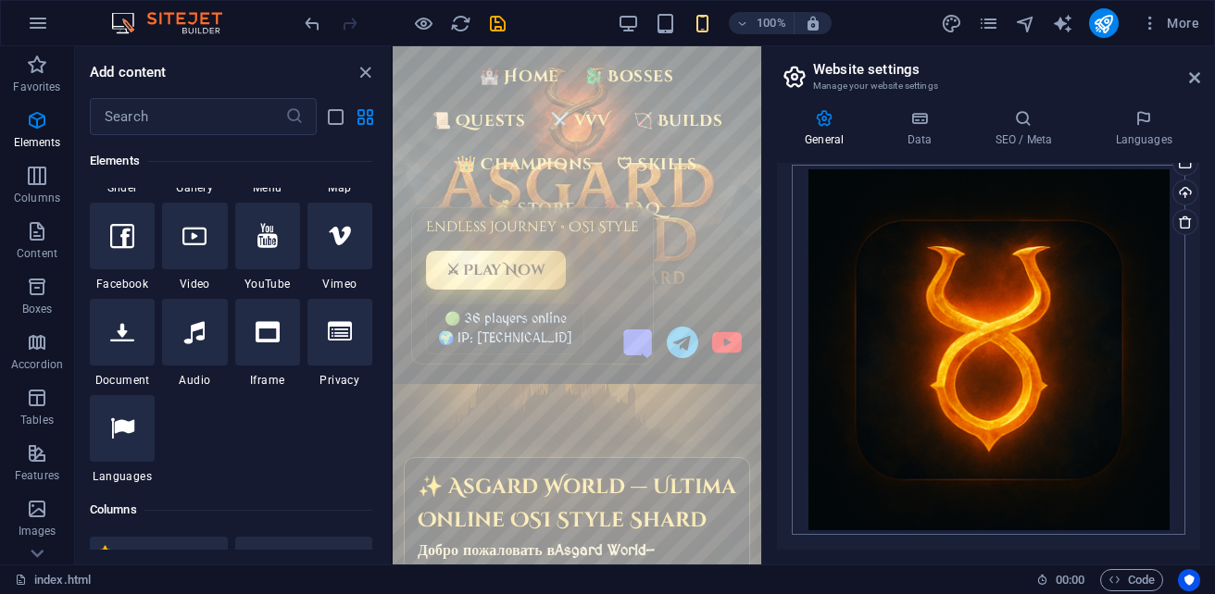
scroll to position [385, 0]
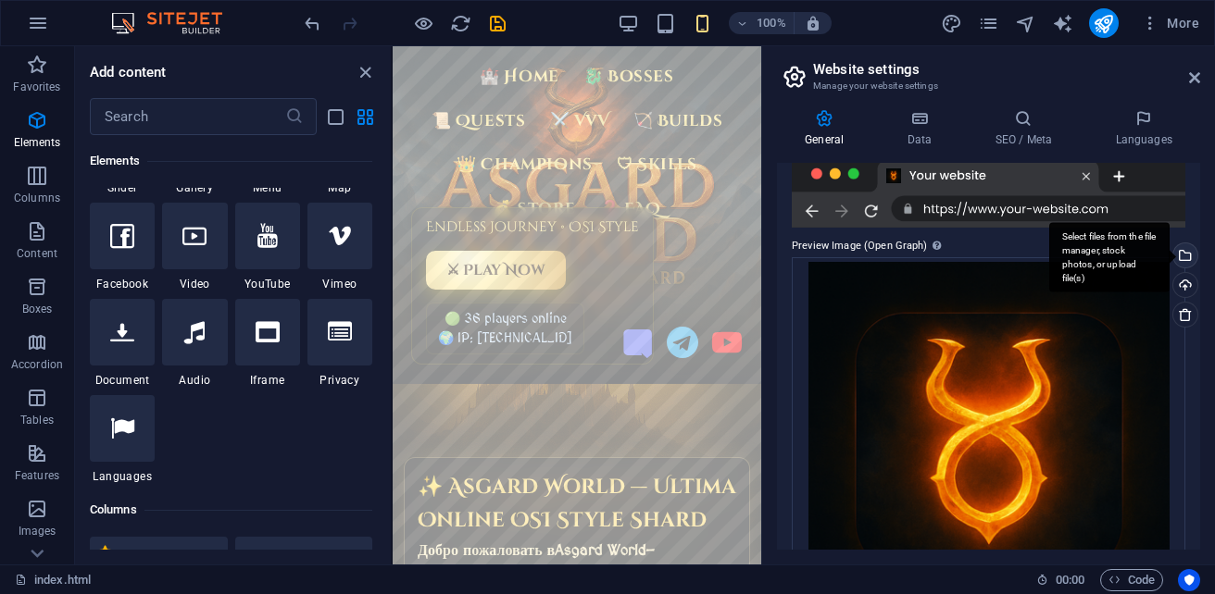
click at [1181, 256] on div "Select files from the file manager, stock photos, or upload file(s)" at bounding box center [1183, 258] width 28 height 28
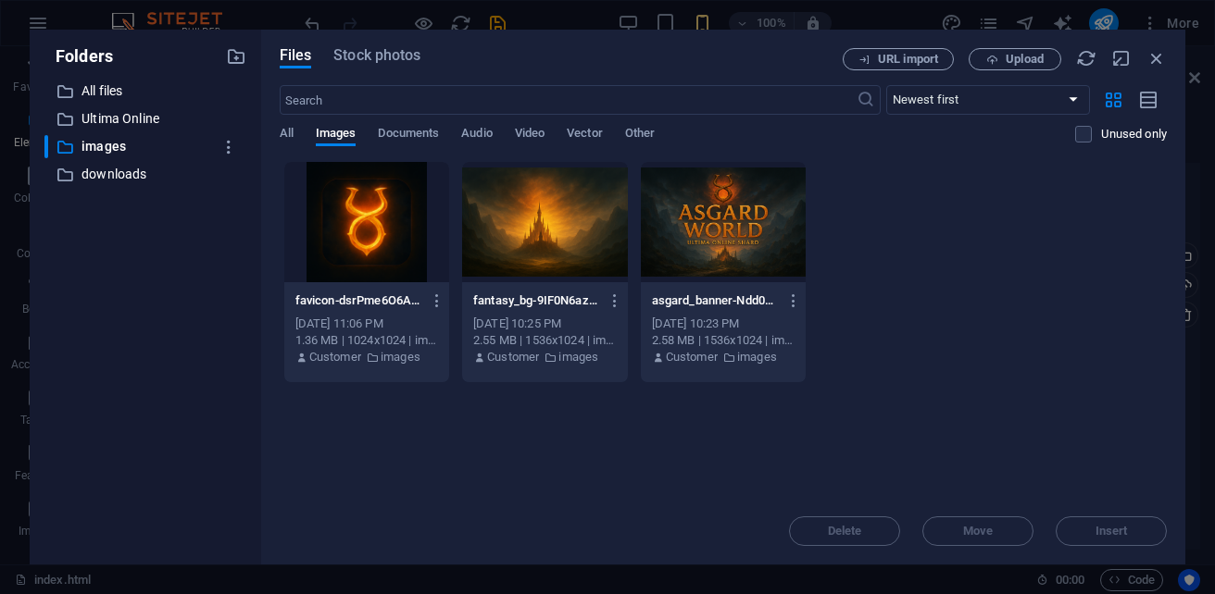
click at [729, 224] on div at bounding box center [723, 222] width 165 height 120
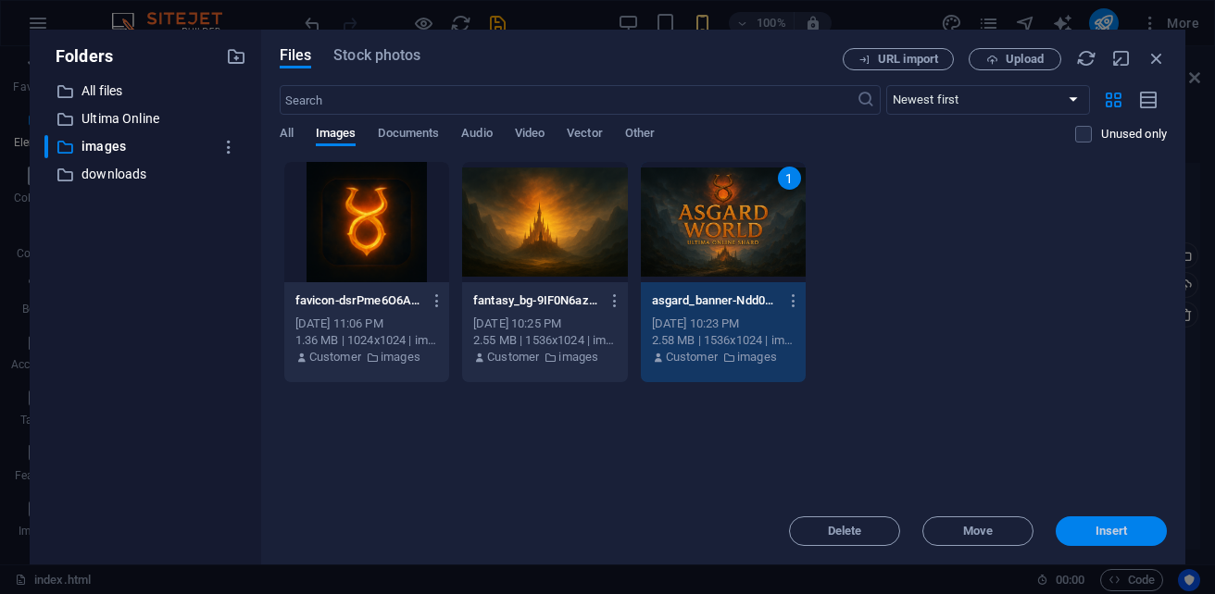
click at [1092, 520] on button "Insert" at bounding box center [1111, 532] width 111 height 30
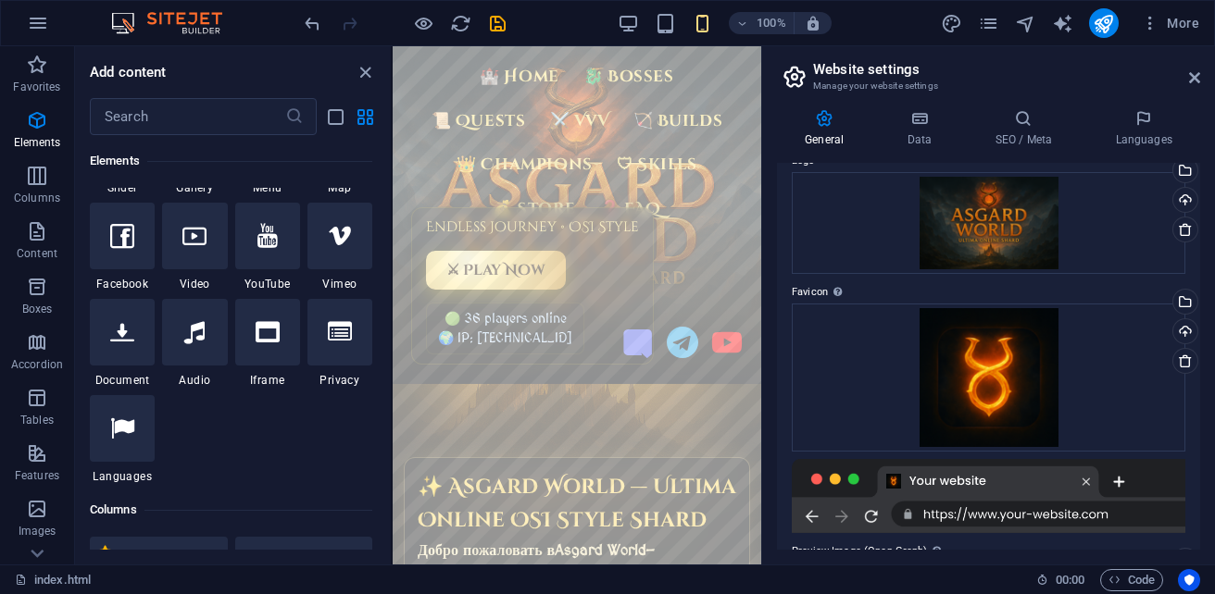
scroll to position [0, 0]
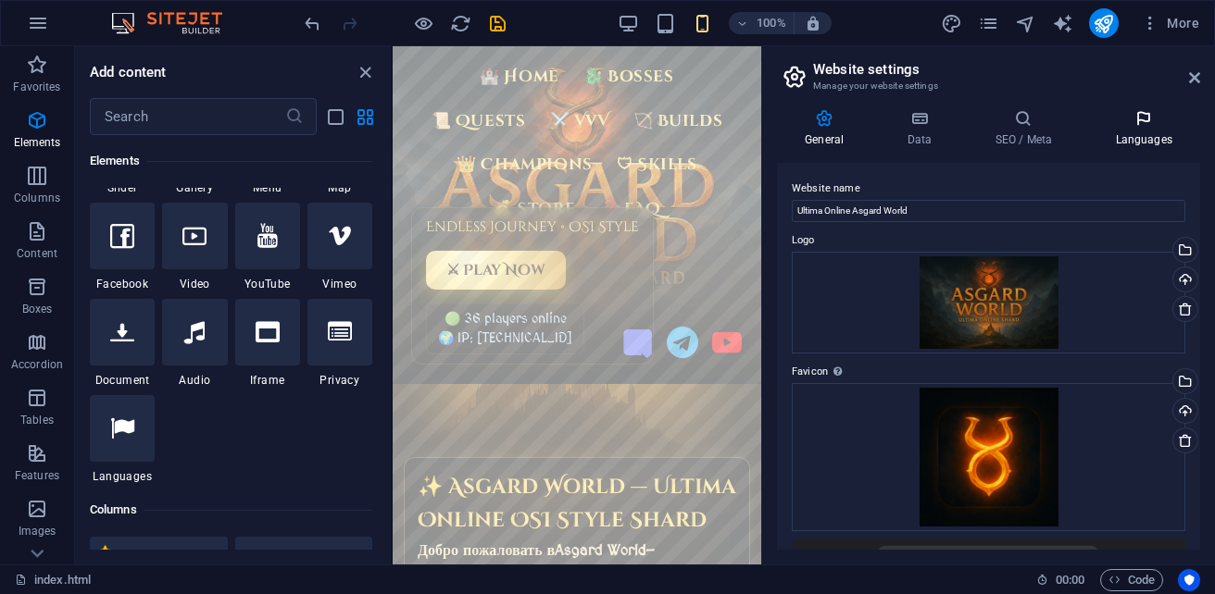
click at [1147, 144] on h4 "Languages" at bounding box center [1143, 128] width 113 height 39
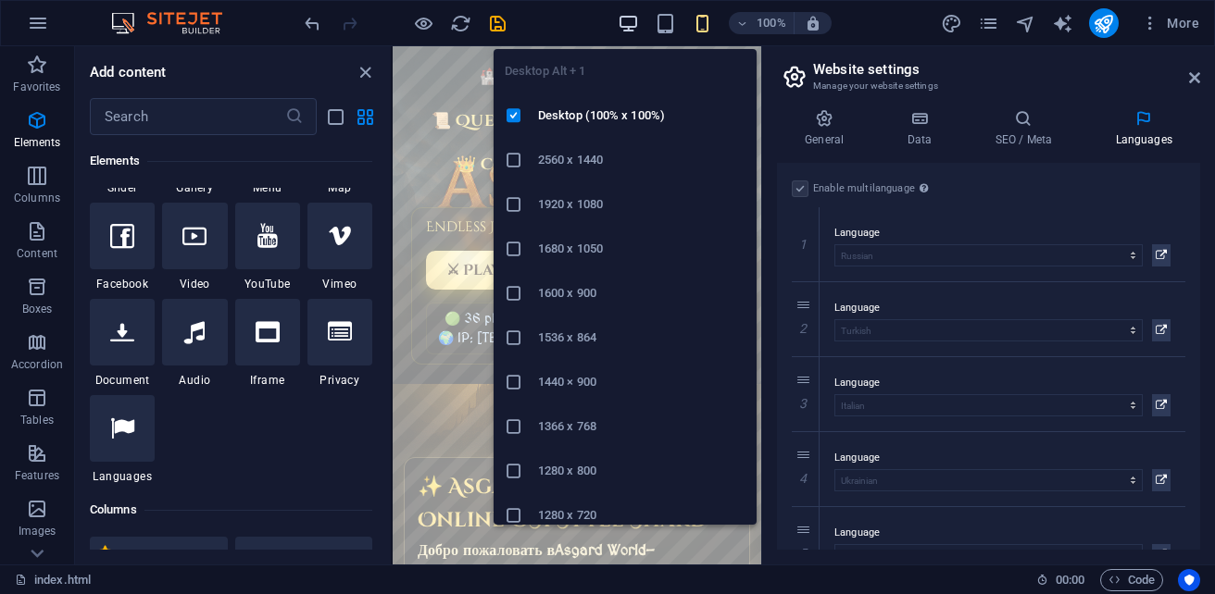
click at [627, 24] on icon "button" at bounding box center [628, 23] width 21 height 21
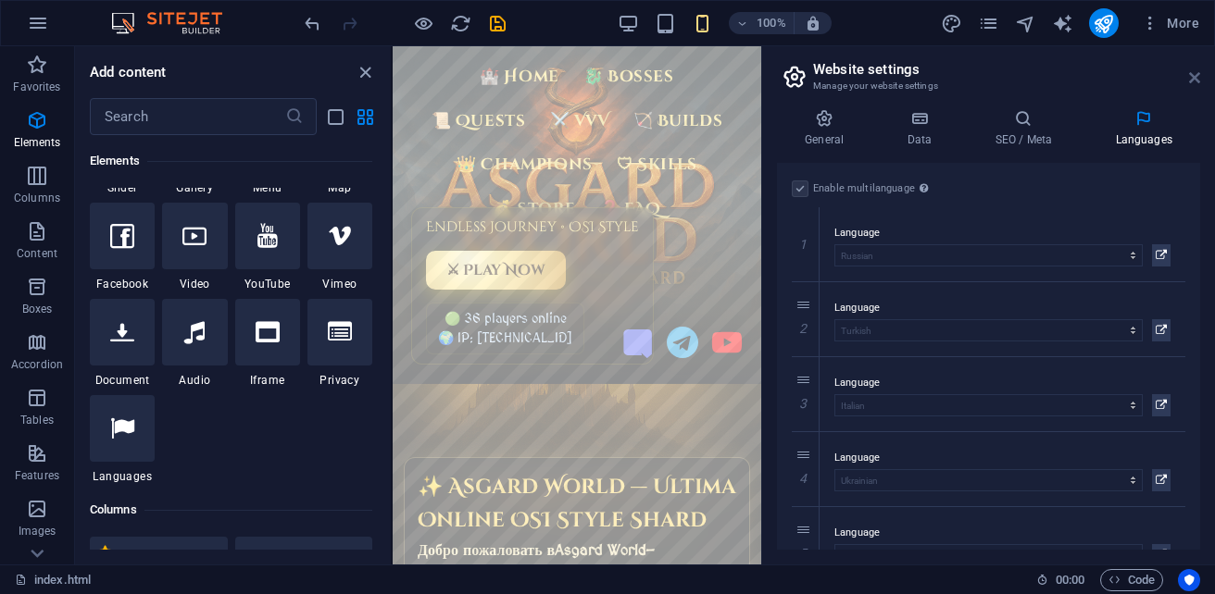
click at [1193, 78] on icon at bounding box center [1194, 77] width 11 height 15
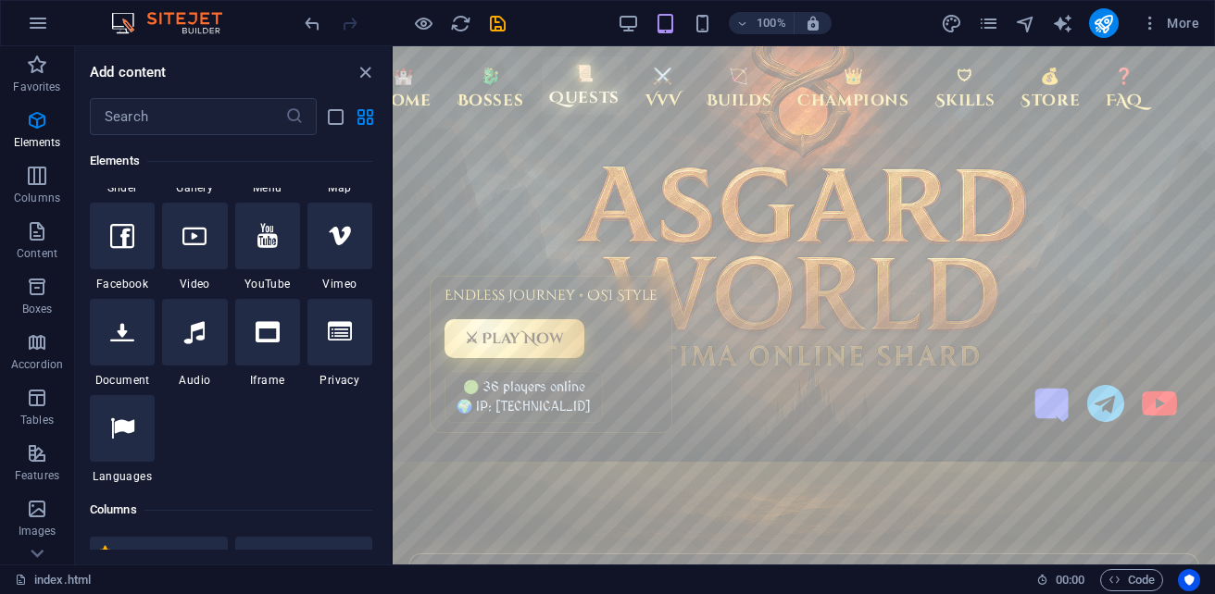
click at [584, 89] on link "📜 Quests" at bounding box center [584, 85] width 85 height 58
click at [37, 236] on icon "button" at bounding box center [37, 231] width 22 height 22
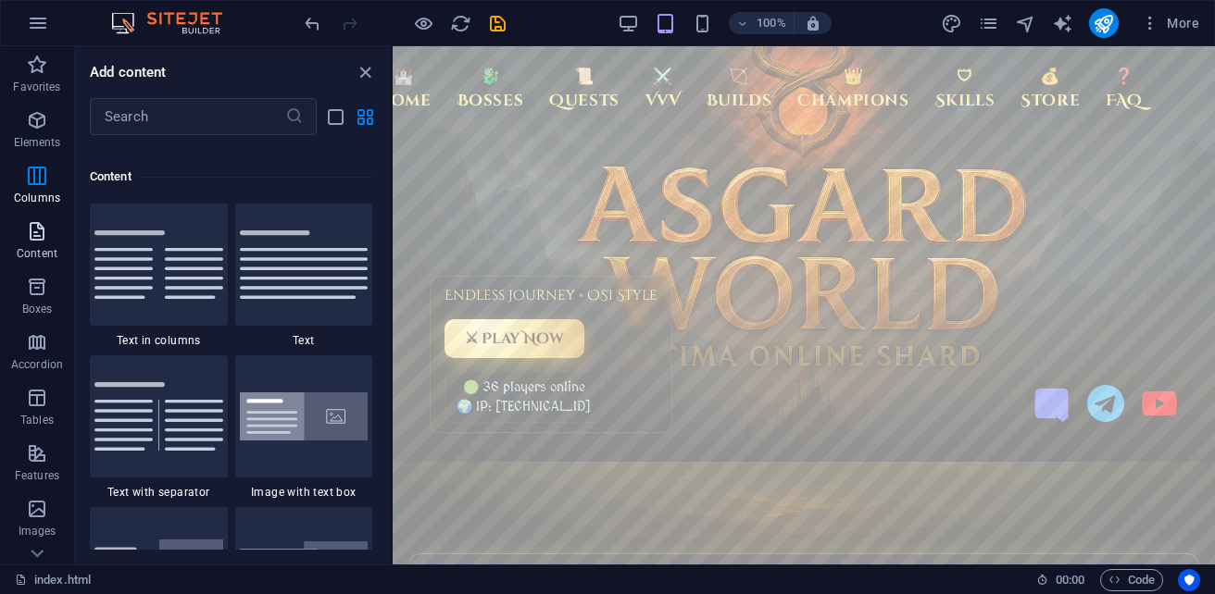
scroll to position [3392, 0]
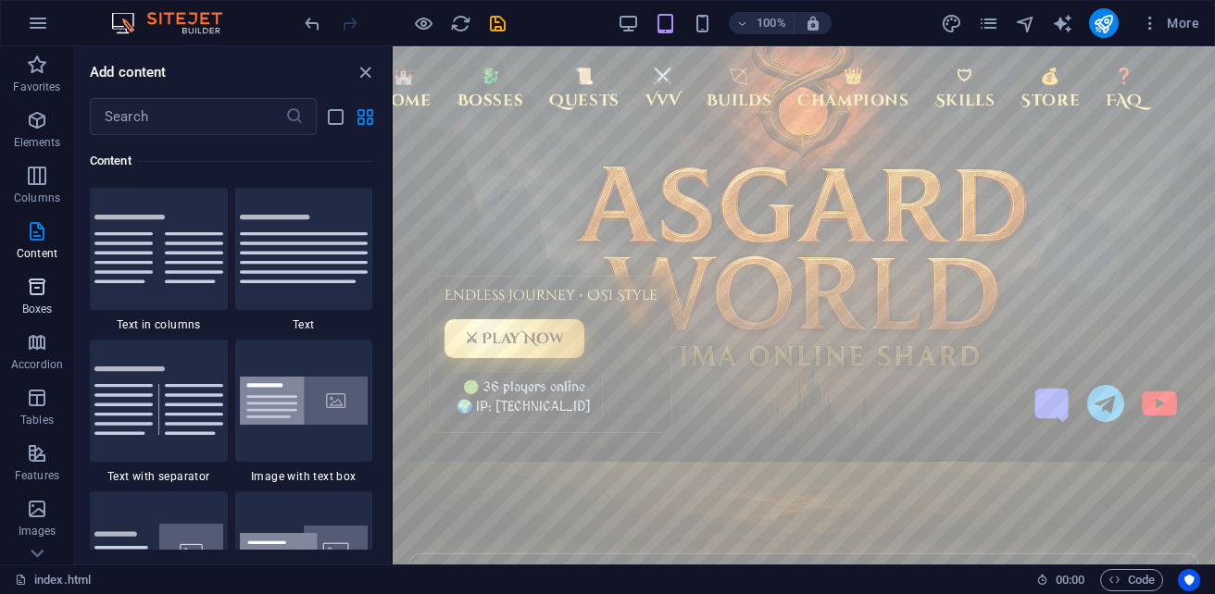
click at [32, 296] on icon "button" at bounding box center [37, 287] width 22 height 22
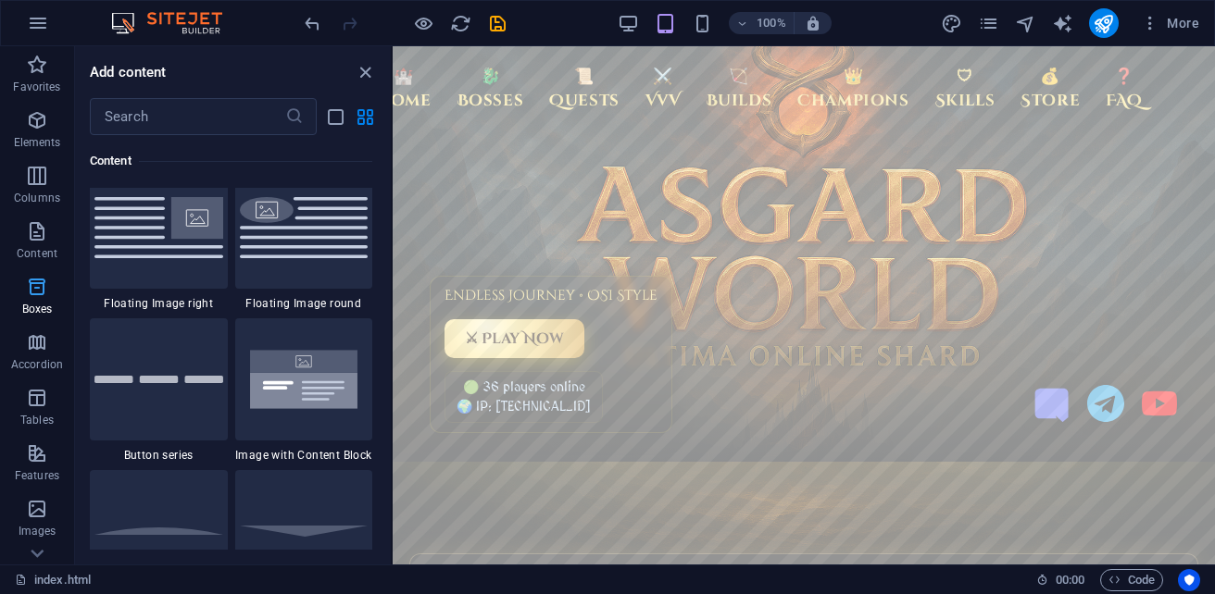
scroll to position [5259, 0]
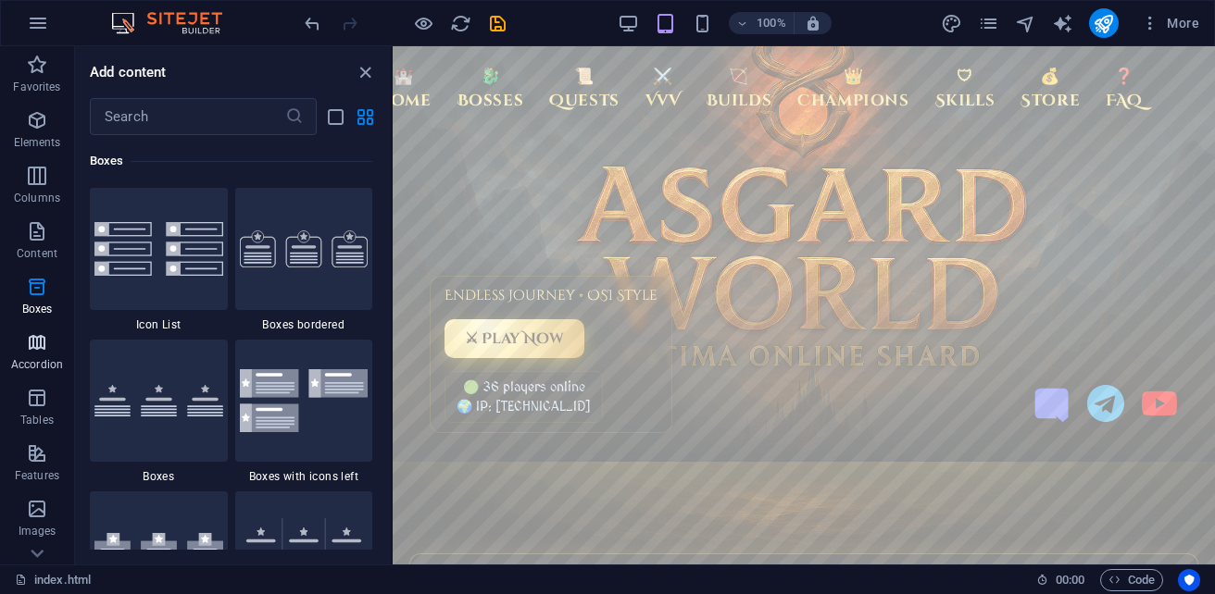
click at [28, 359] on p "Accordion" at bounding box center [37, 364] width 52 height 15
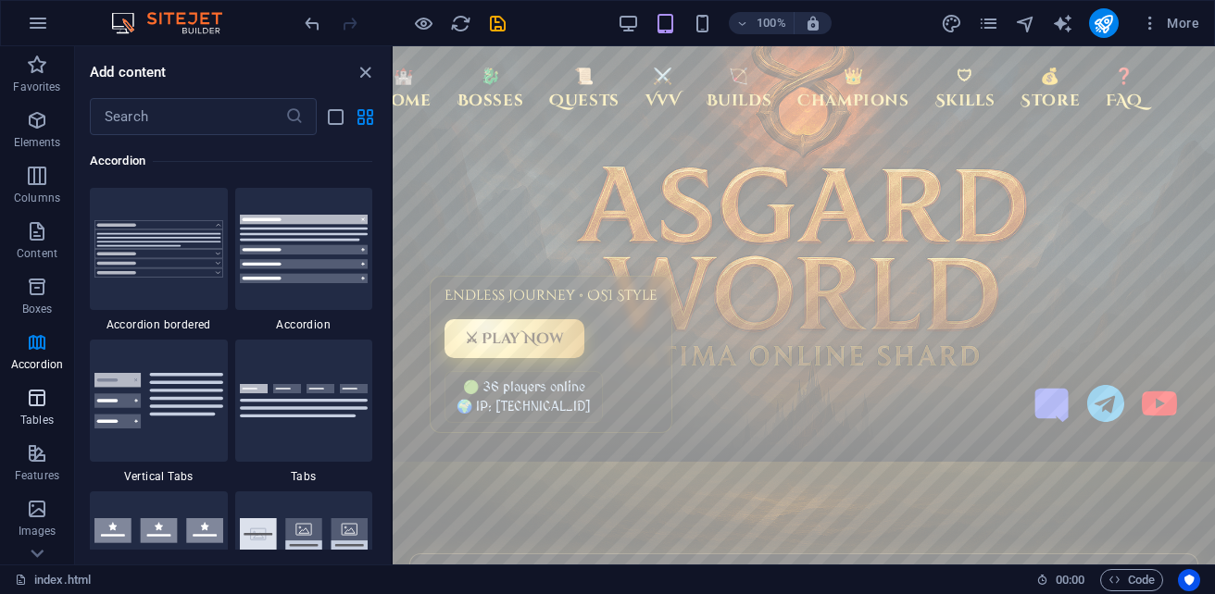
click at [28, 399] on icon "button" at bounding box center [37, 398] width 22 height 22
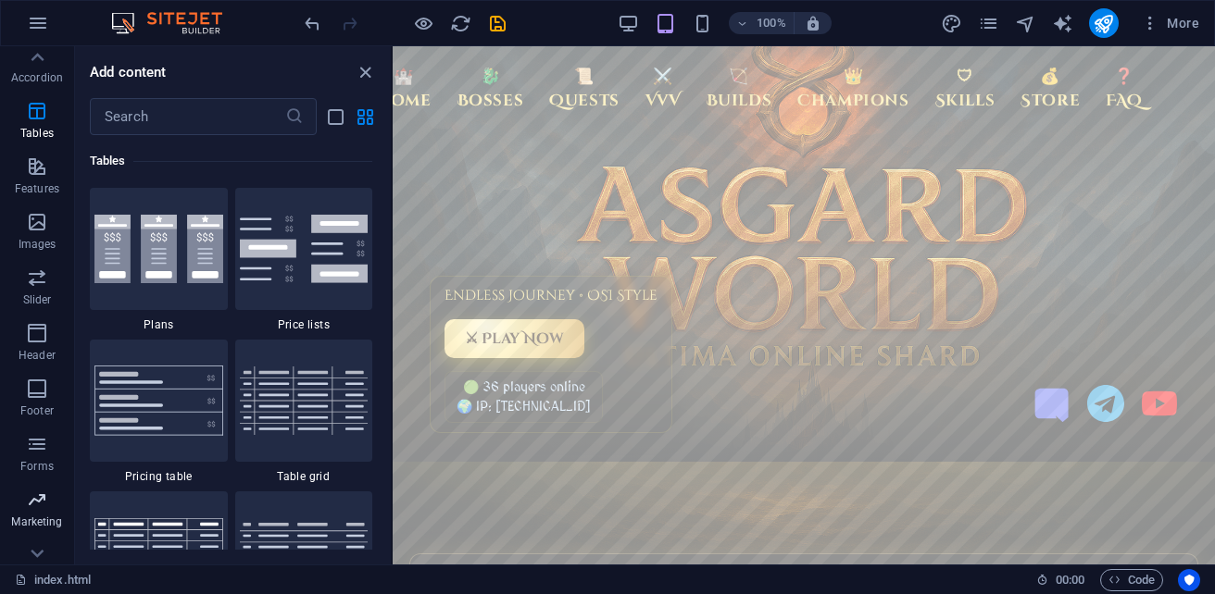
scroll to position [315, 0]
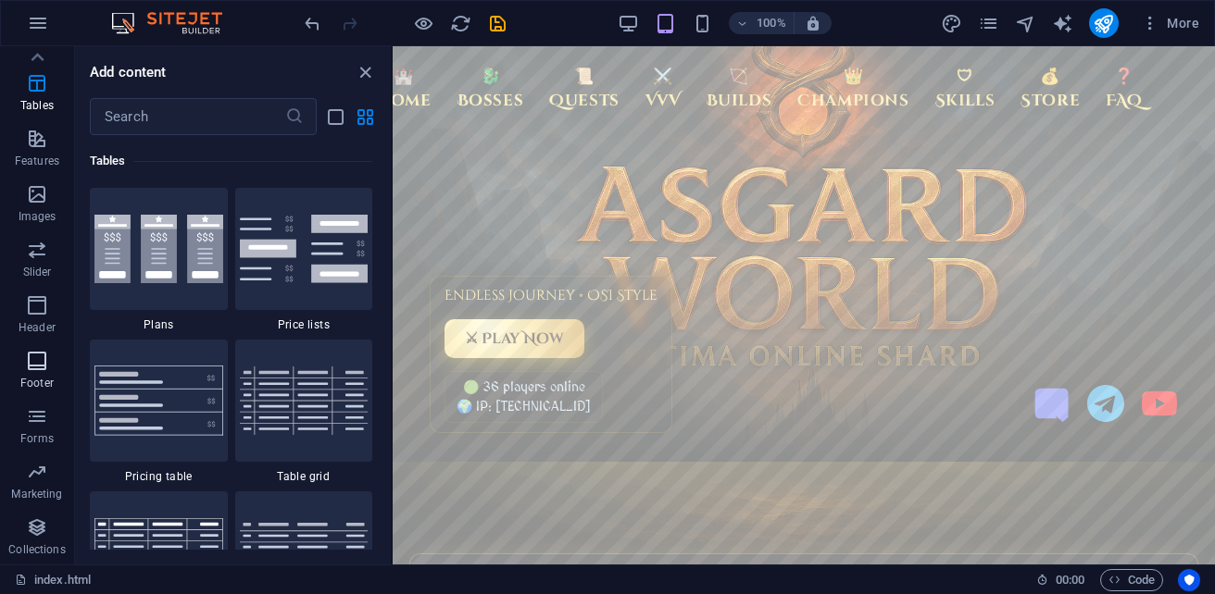
click at [36, 367] on icon "button" at bounding box center [37, 361] width 22 height 22
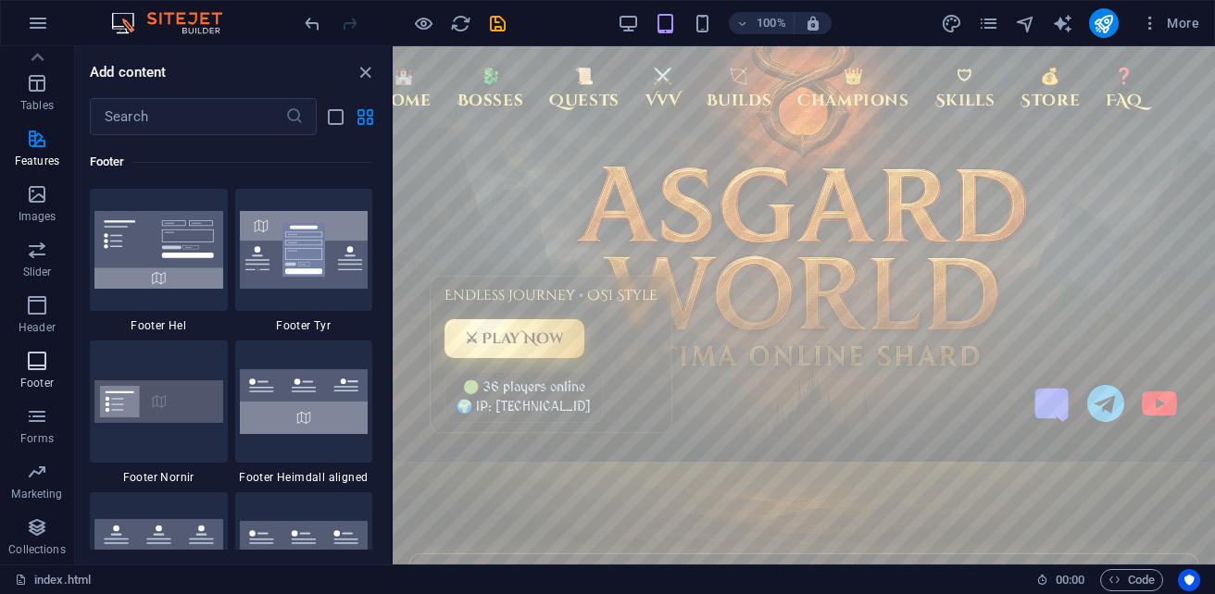
scroll to position [12410, 0]
click at [32, 310] on icon "button" at bounding box center [37, 305] width 22 height 22
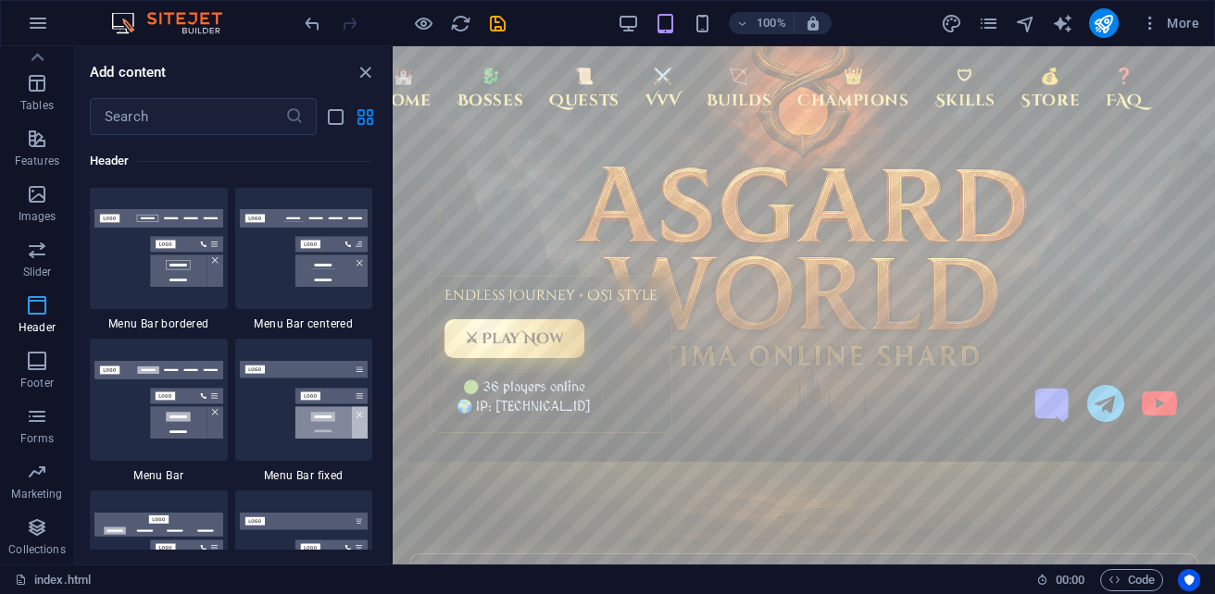
scroll to position [11302, 0]
click at [31, 262] on span "Slider" at bounding box center [37, 261] width 74 height 44
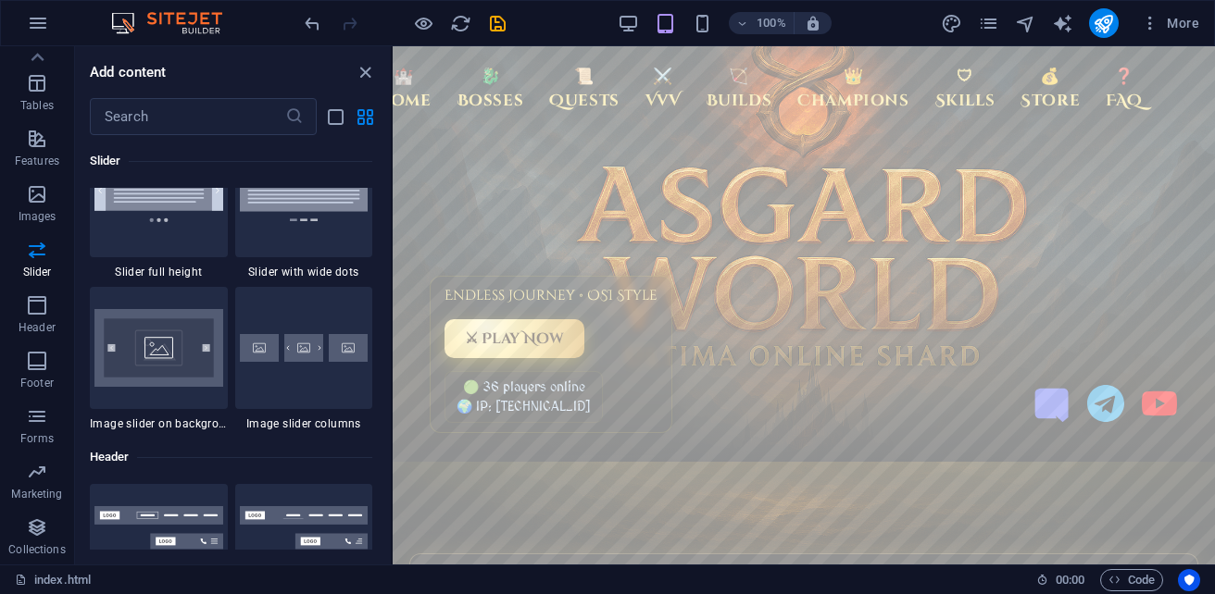
scroll to position [10741, 0]
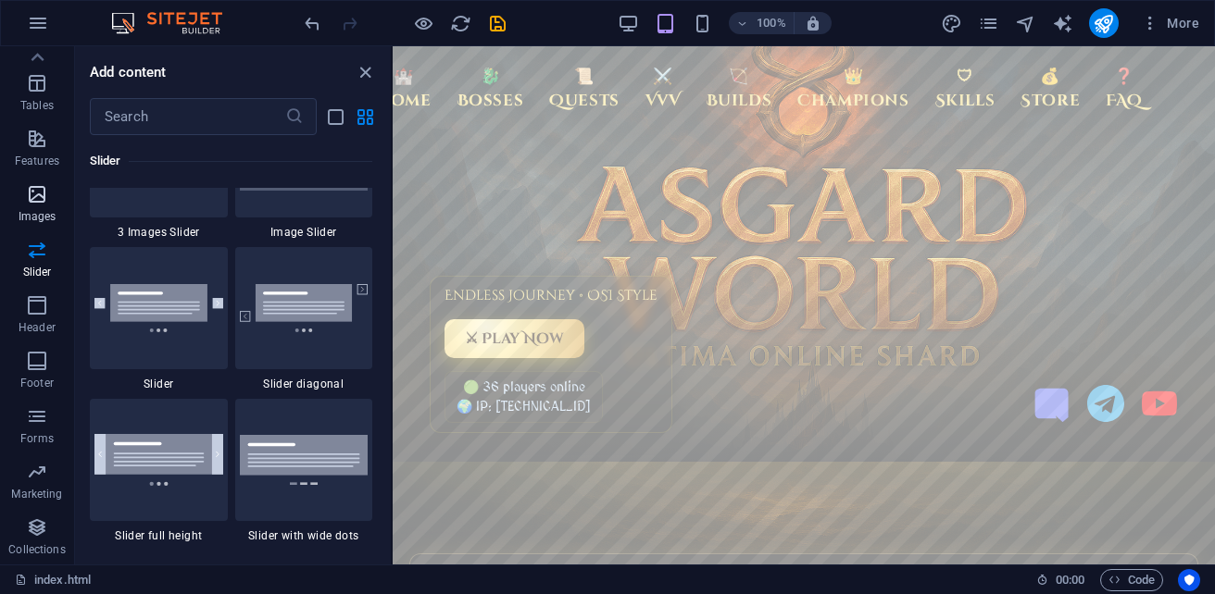
click at [42, 194] on icon "button" at bounding box center [37, 194] width 22 height 22
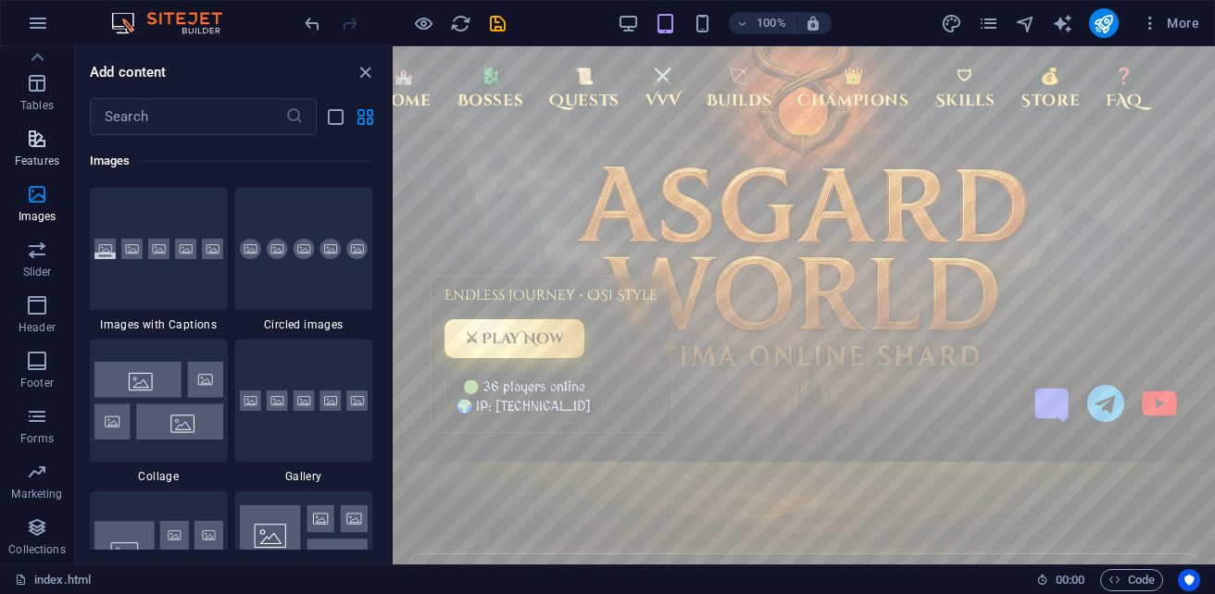
click at [41, 157] on p "Features" at bounding box center [37, 161] width 44 height 15
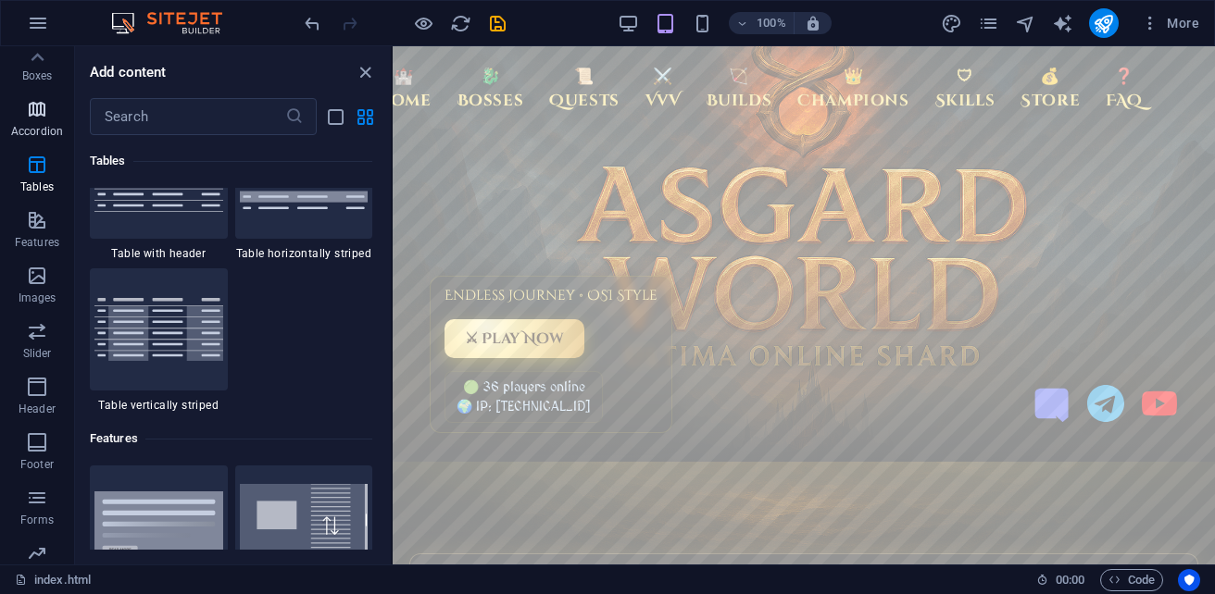
scroll to position [130, 0]
click at [43, 219] on icon "button" at bounding box center [37, 213] width 22 height 22
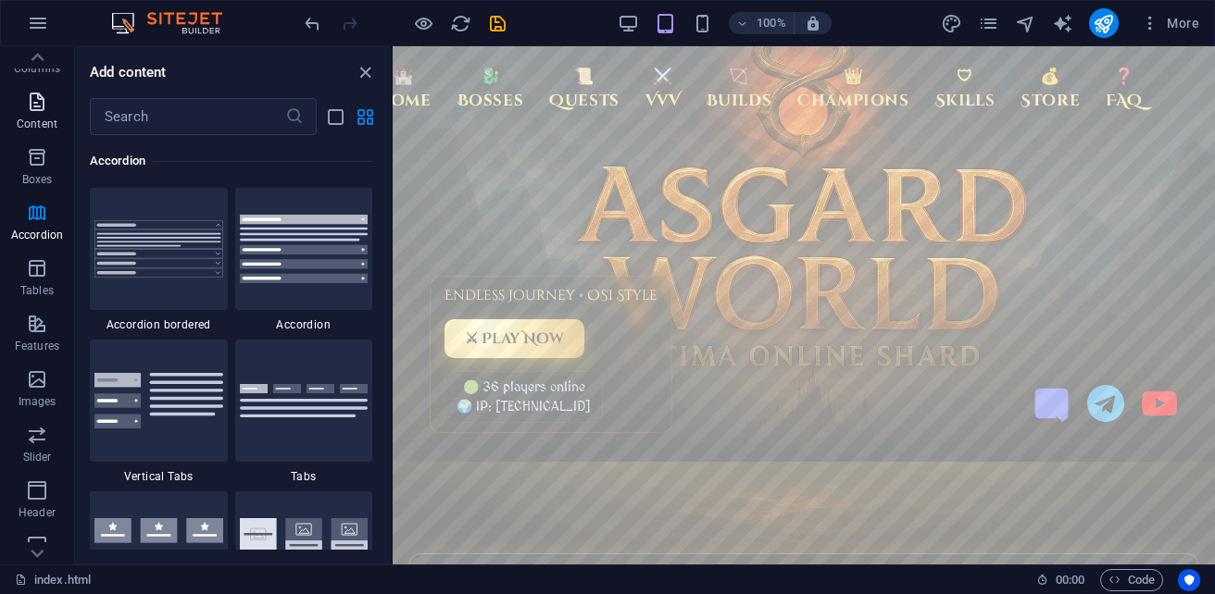
click at [37, 118] on p "Content" at bounding box center [37, 124] width 41 height 15
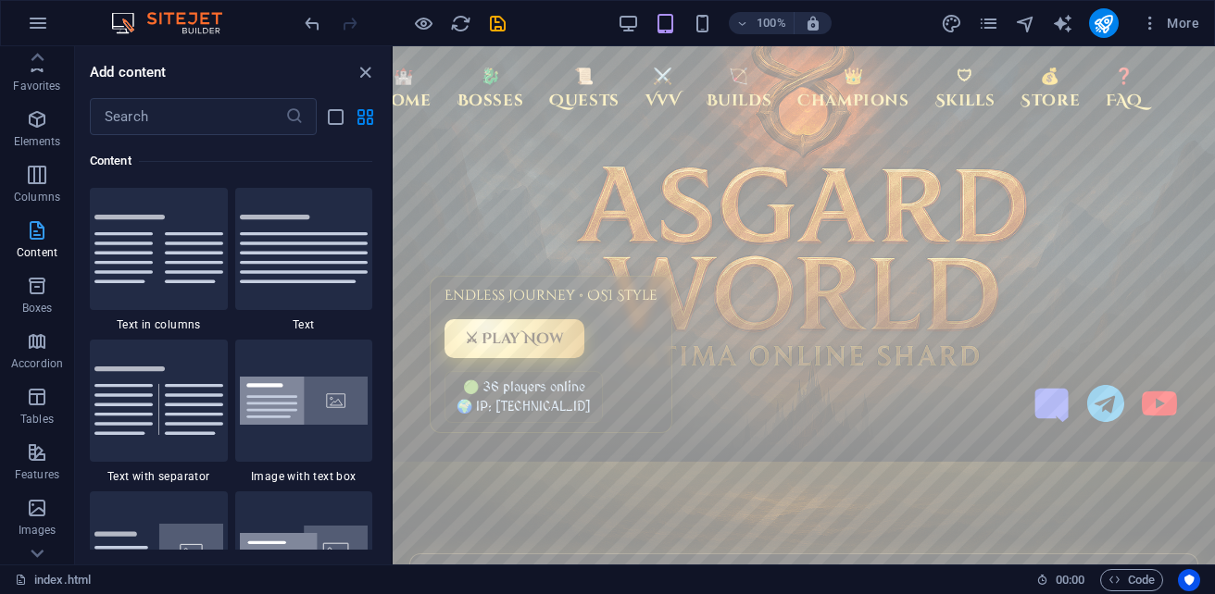
scroll to position [0, 0]
click at [44, 129] on icon "button" at bounding box center [37, 120] width 22 height 22
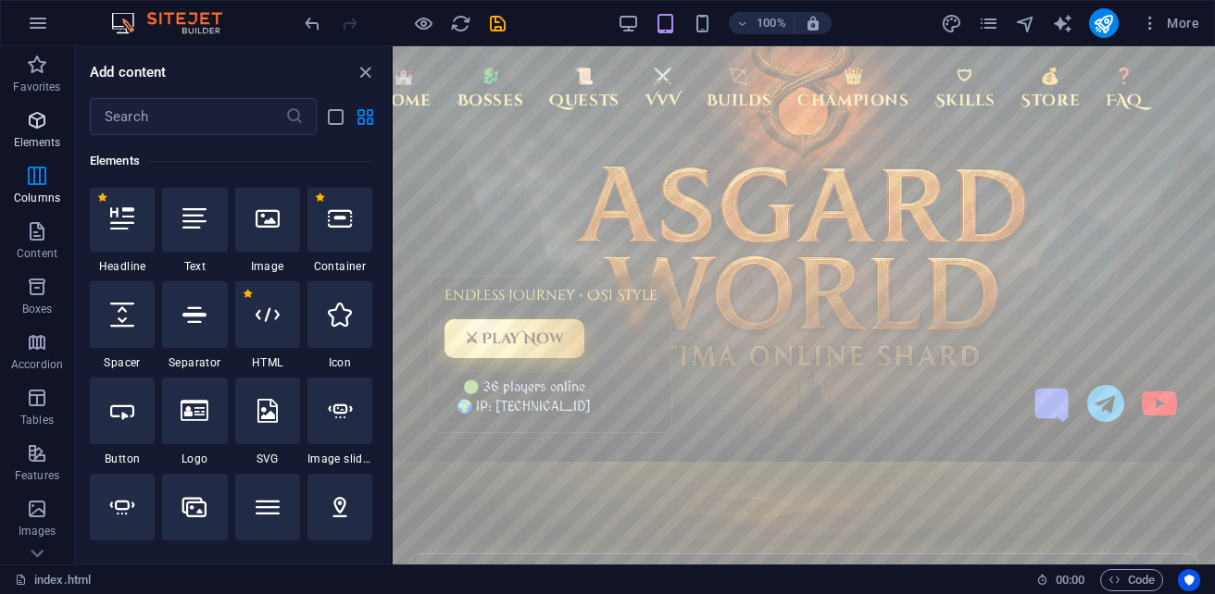
scroll to position [349, 0]
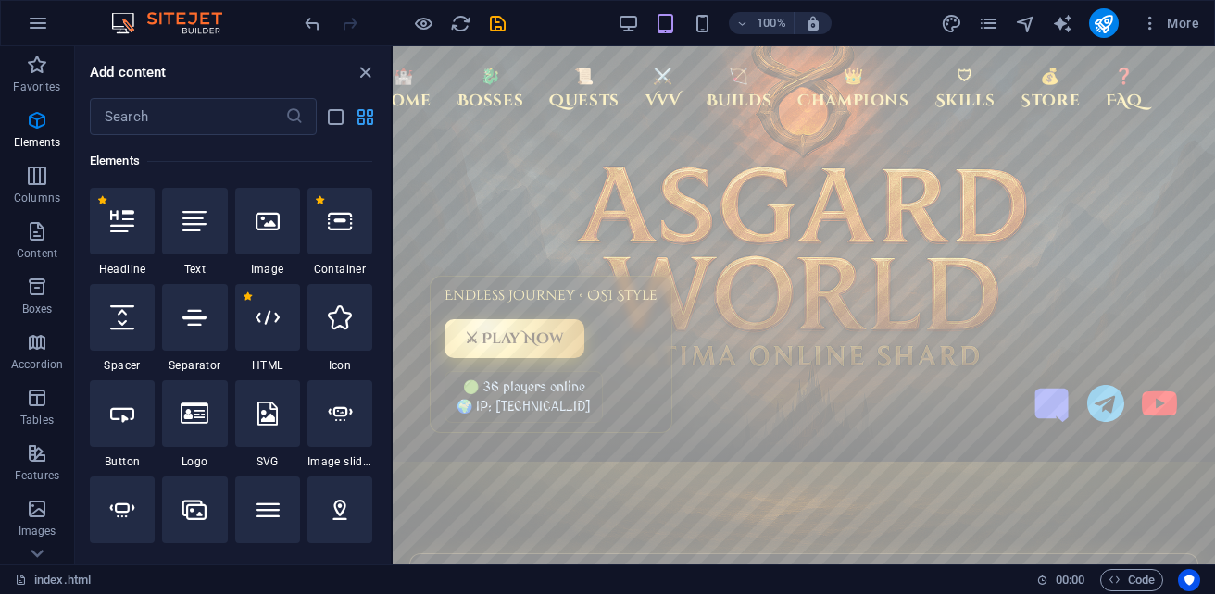
click at [359, 119] on icon "grid-view" at bounding box center [365, 116] width 21 height 21
click at [332, 121] on icon "list-view" at bounding box center [335, 116] width 21 height 21
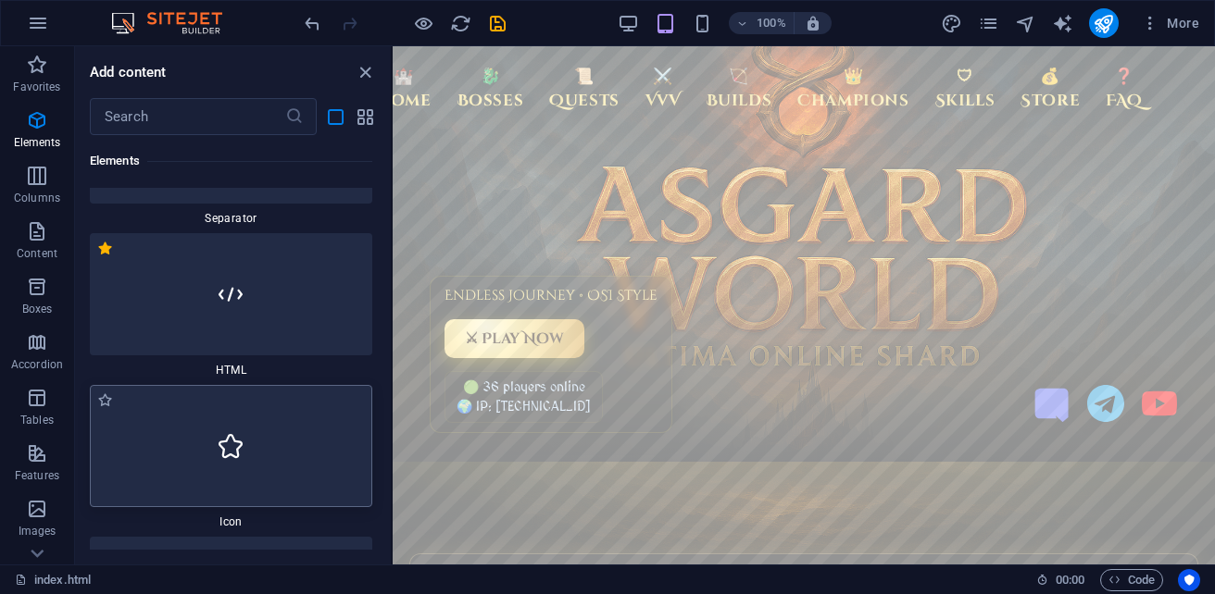
scroll to position [1334, 0]
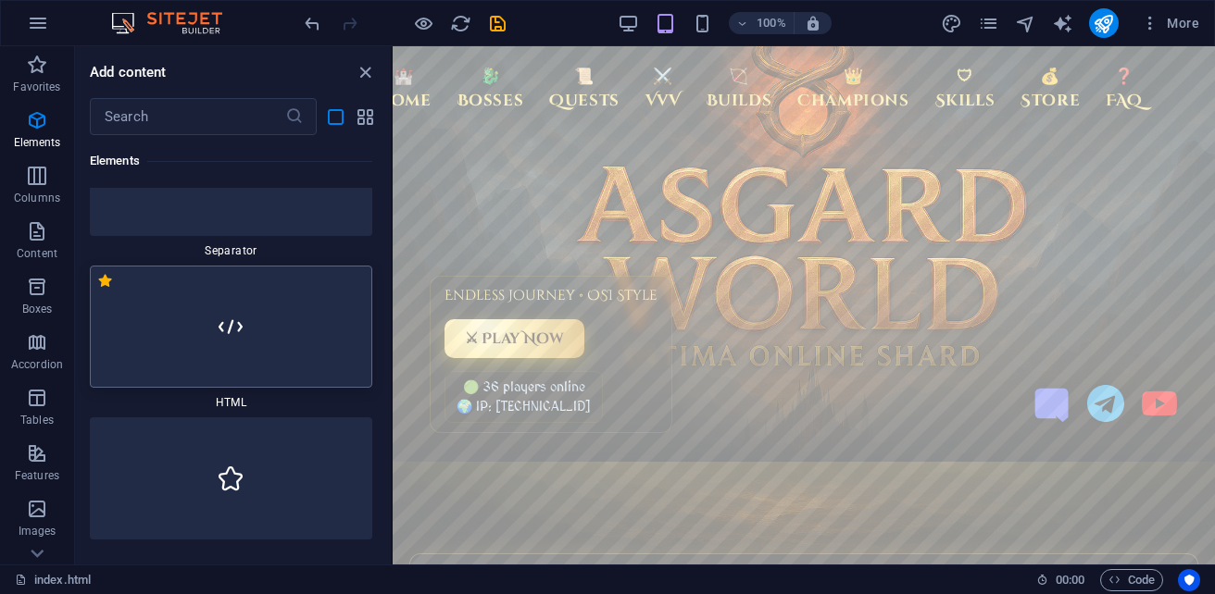
click at [316, 345] on div at bounding box center [231, 327] width 282 height 122
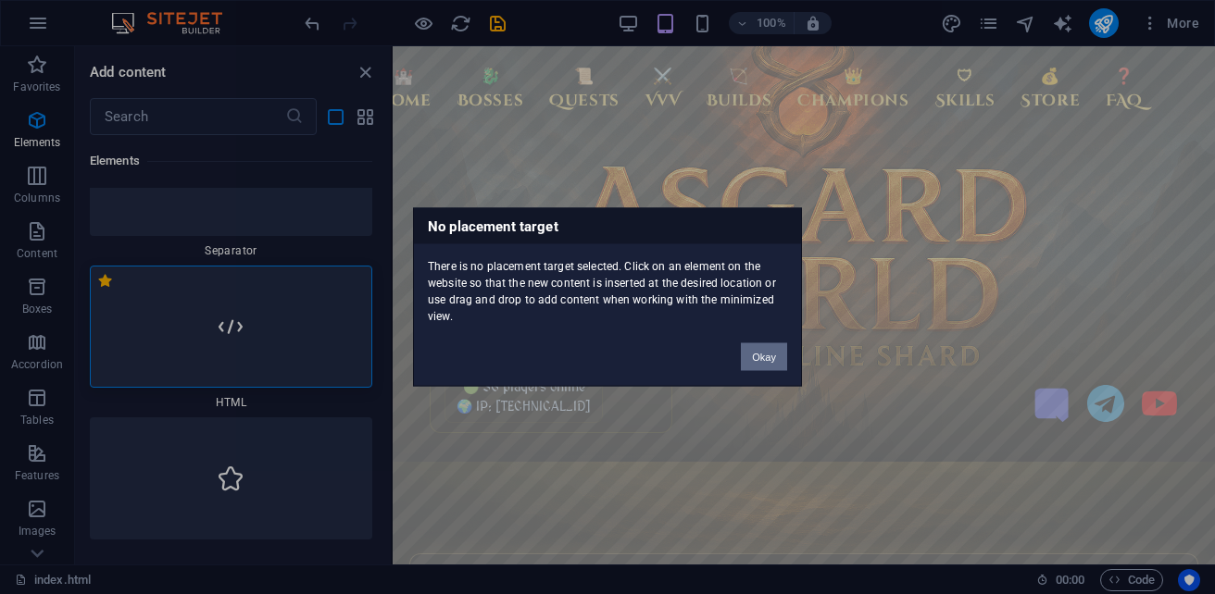
click at [753, 355] on button "Okay" at bounding box center [764, 358] width 46 height 28
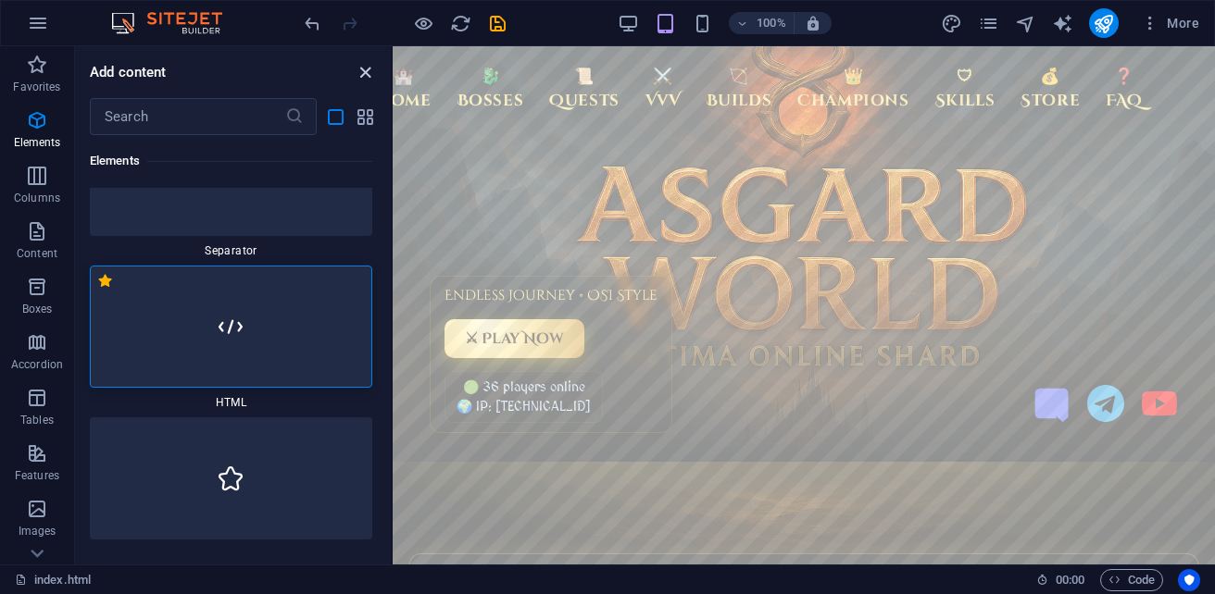
click at [362, 65] on icon "close panel" at bounding box center [365, 72] width 21 height 21
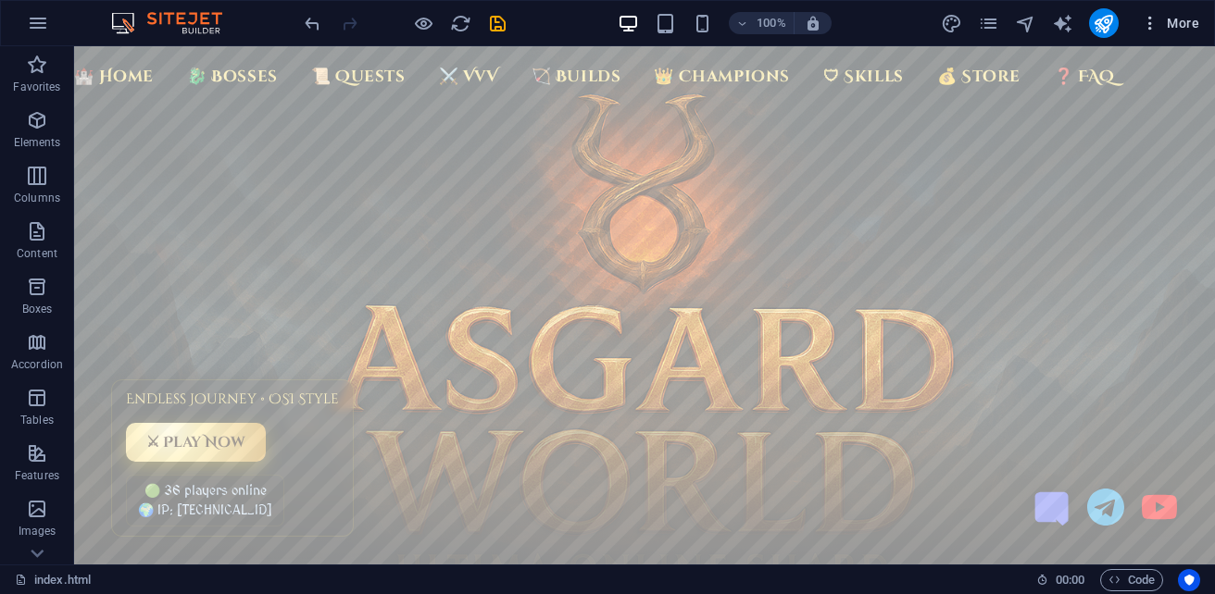
click at [1157, 23] on icon "button" at bounding box center [1150, 23] width 19 height 19
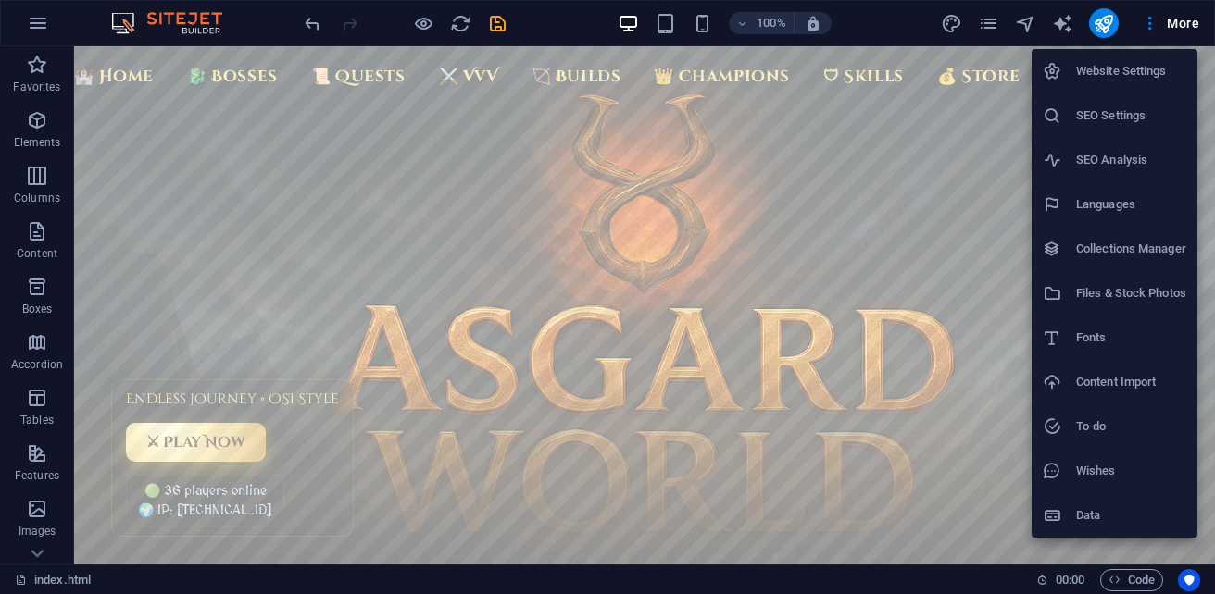
click at [1093, 289] on h6 "Files & Stock Photos" at bounding box center [1131, 293] width 110 height 22
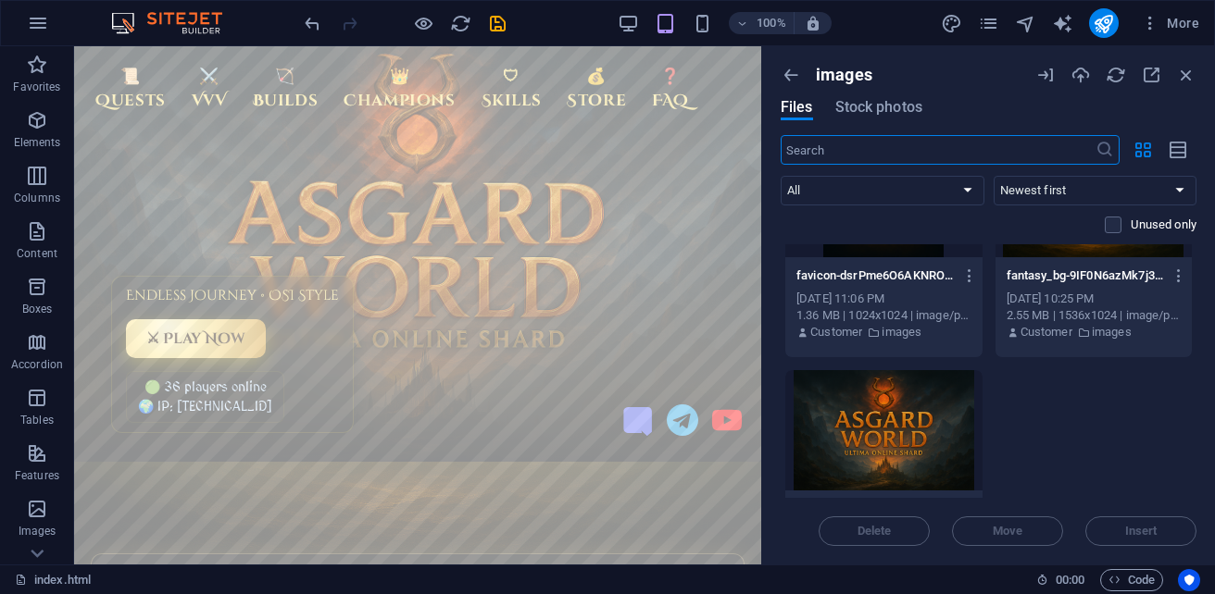
scroll to position [0, 0]
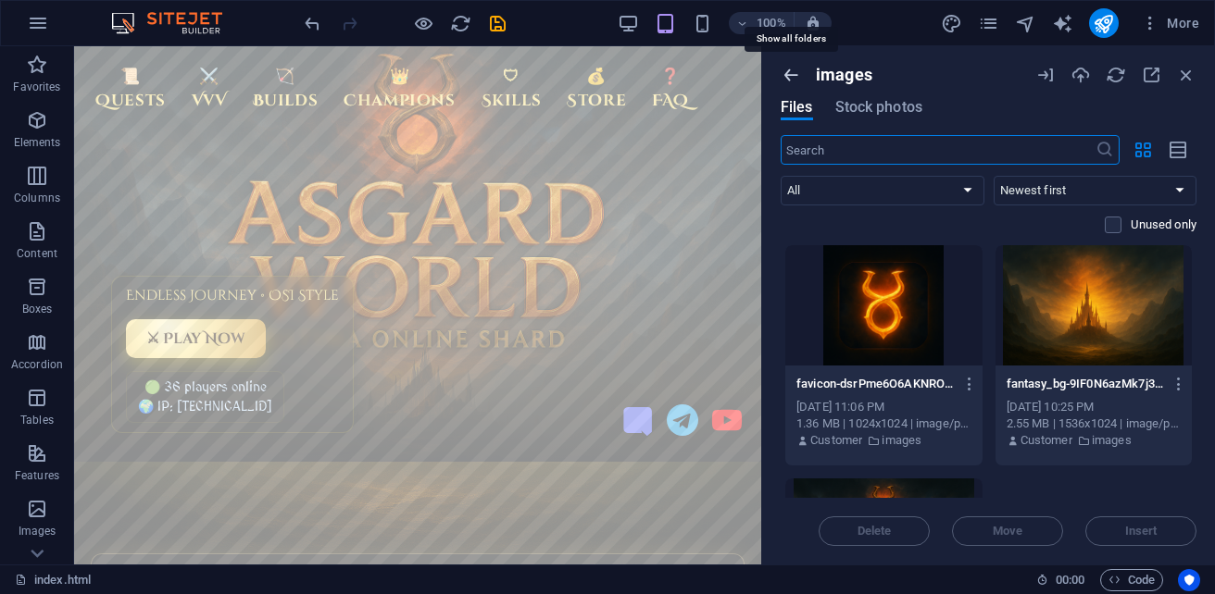
click at [790, 80] on icon "button" at bounding box center [791, 75] width 20 height 20
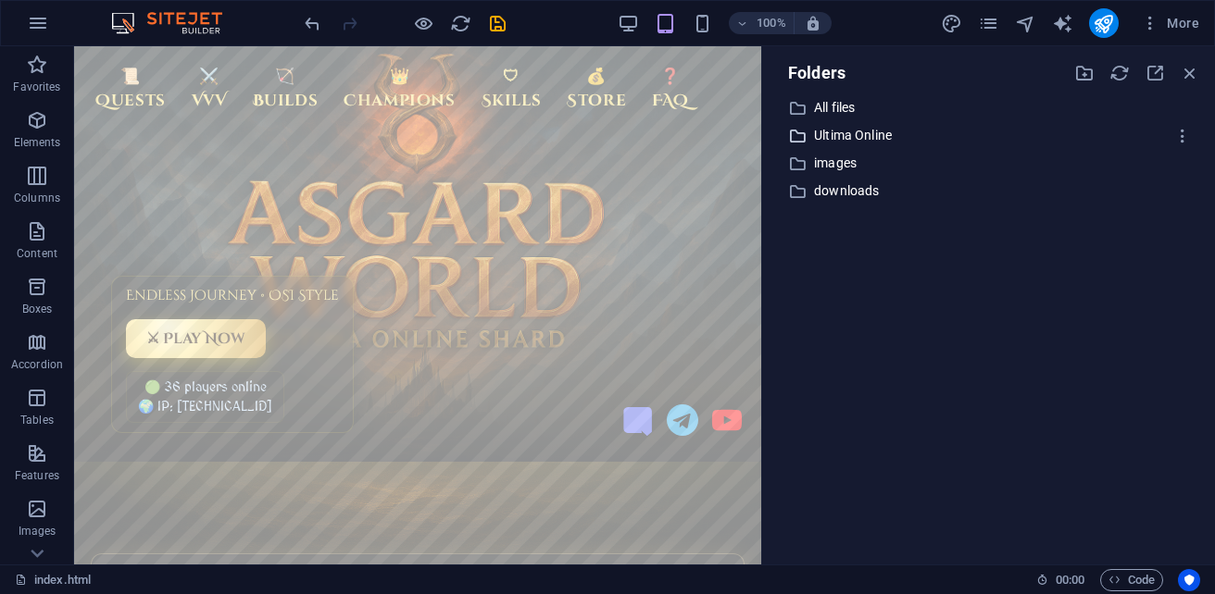
click at [837, 131] on p "Ultima Online" at bounding box center [990, 135] width 352 height 21
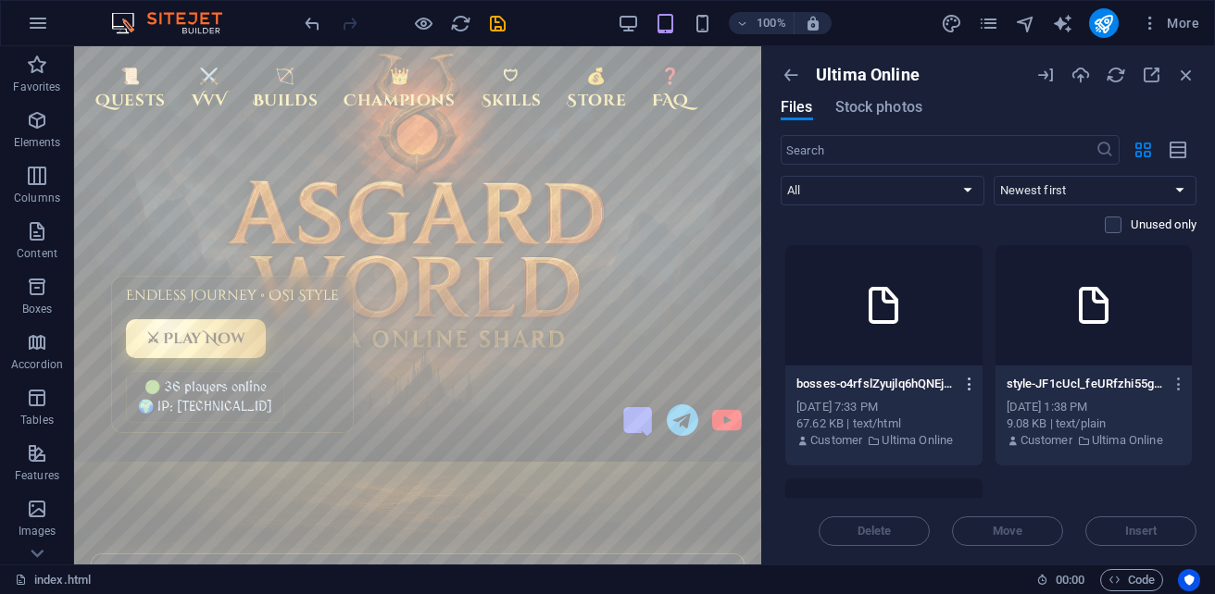
click at [962, 384] on icon "button" at bounding box center [970, 384] width 18 height 17
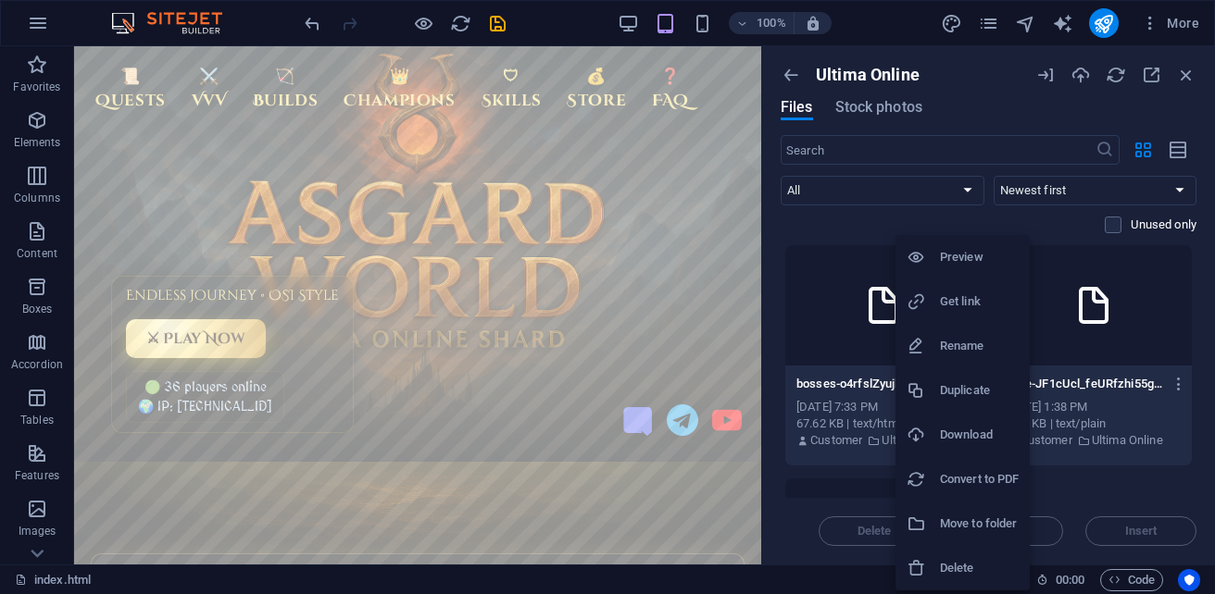
click at [961, 251] on h6 "Preview" at bounding box center [979, 257] width 79 height 22
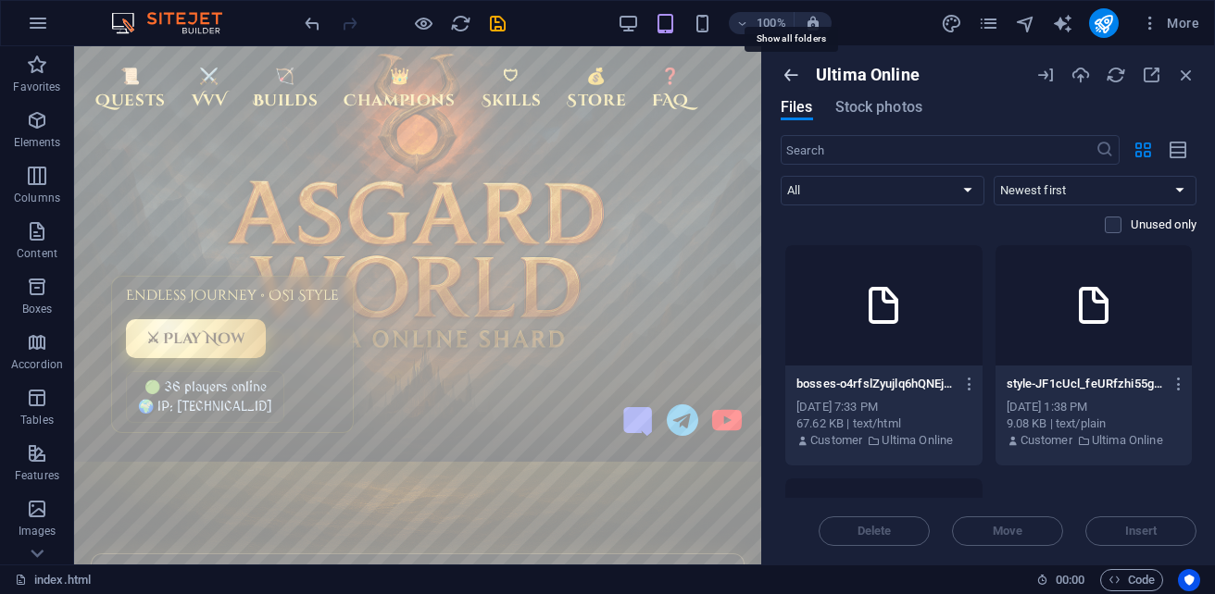
click at [790, 77] on icon "button" at bounding box center [791, 75] width 20 height 20
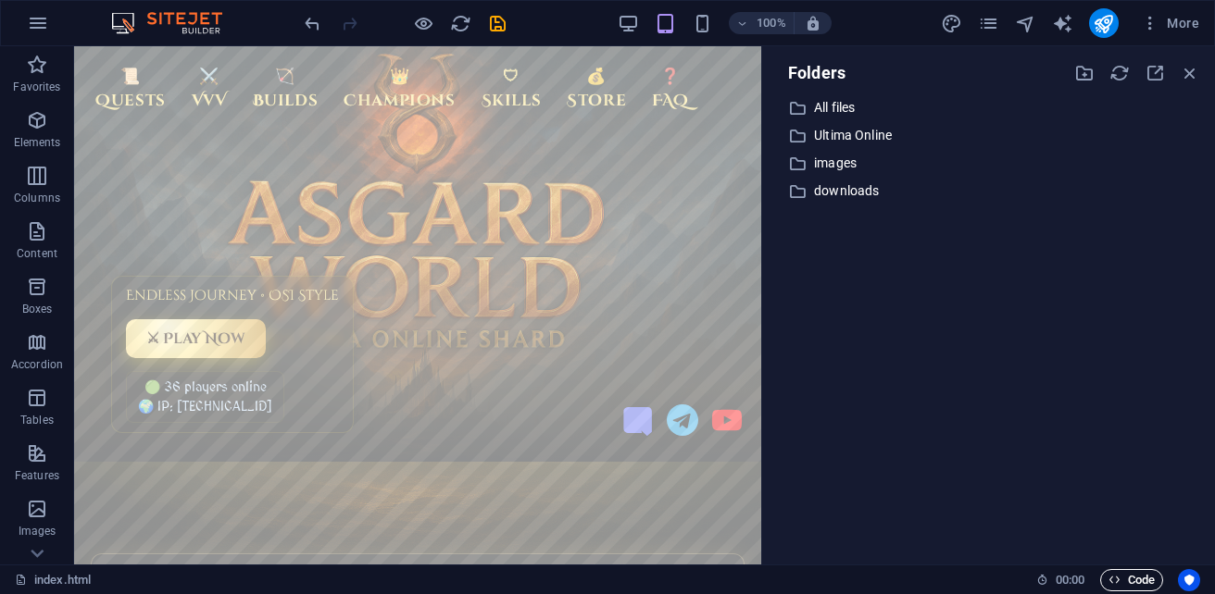
click at [1145, 576] on span "Code" at bounding box center [1131, 580] width 46 height 22
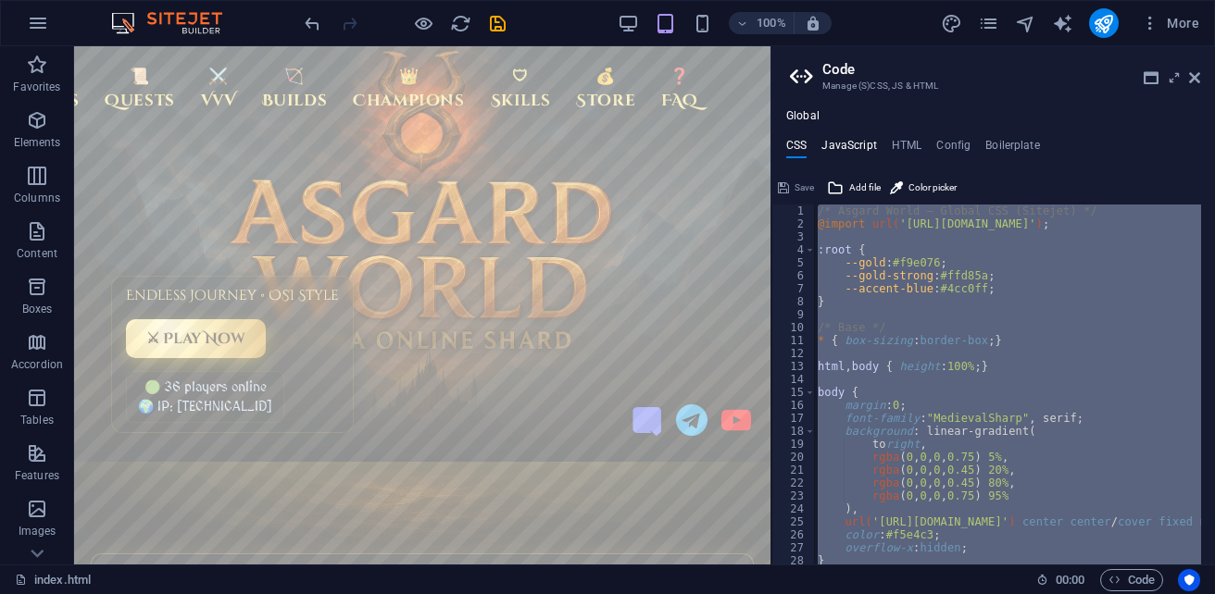
click at [846, 147] on h4 "JavaScript" at bounding box center [848, 149] width 55 height 20
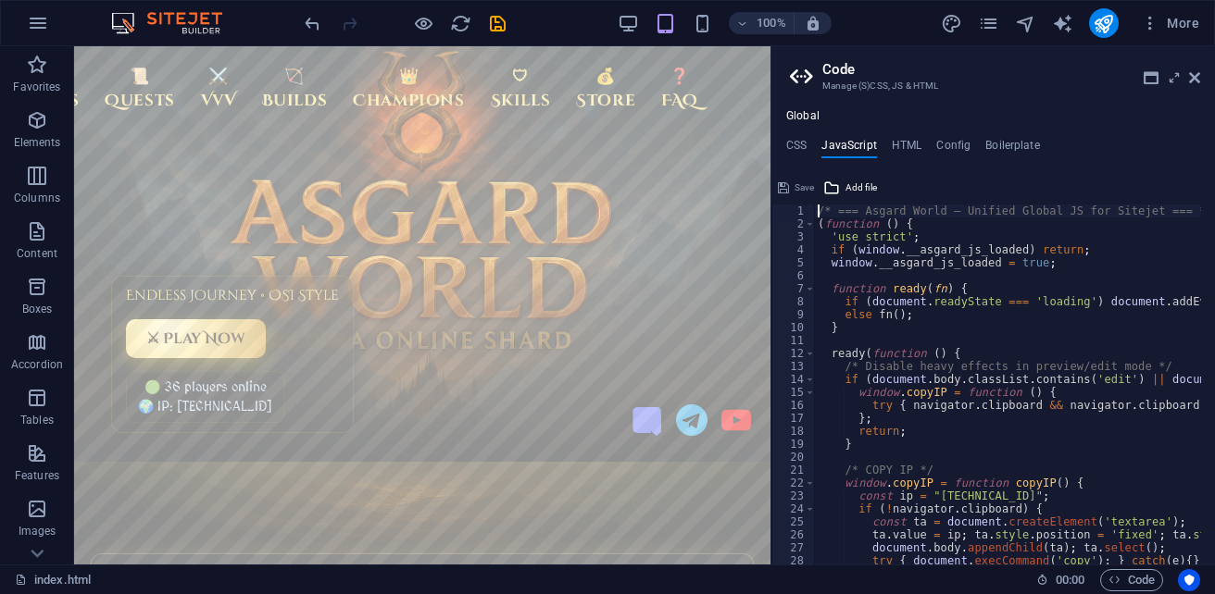
click at [844, 88] on h3 "Manage (S)CSS, JS & HTML" at bounding box center [992, 86] width 341 height 17
click at [1196, 78] on icon at bounding box center [1194, 77] width 11 height 15
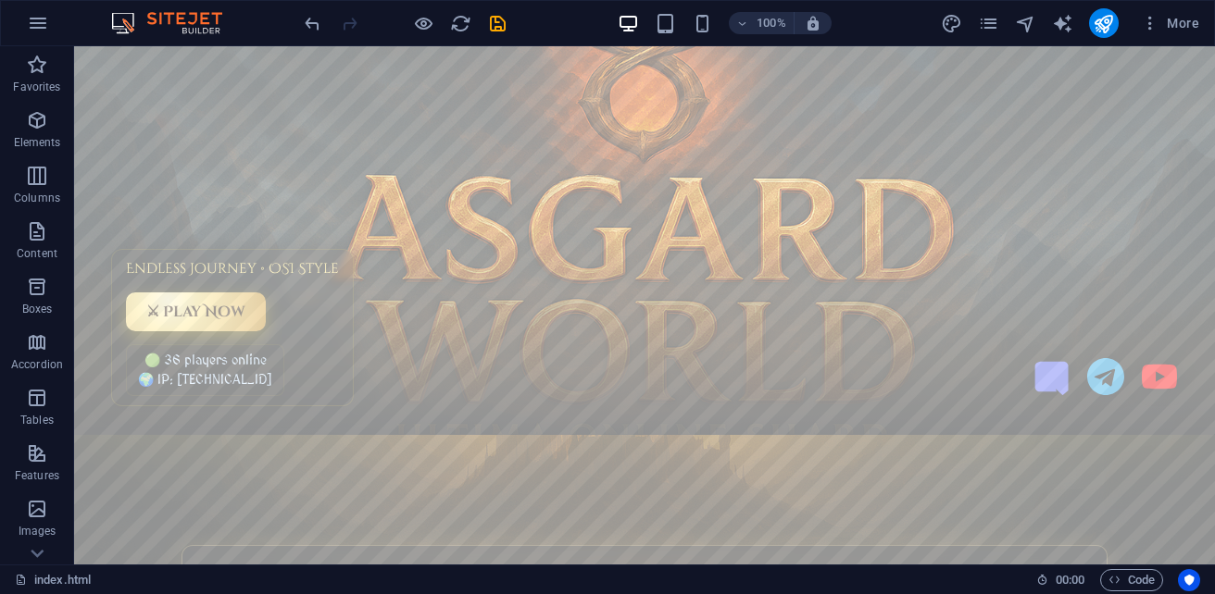
scroll to position [278, 0]
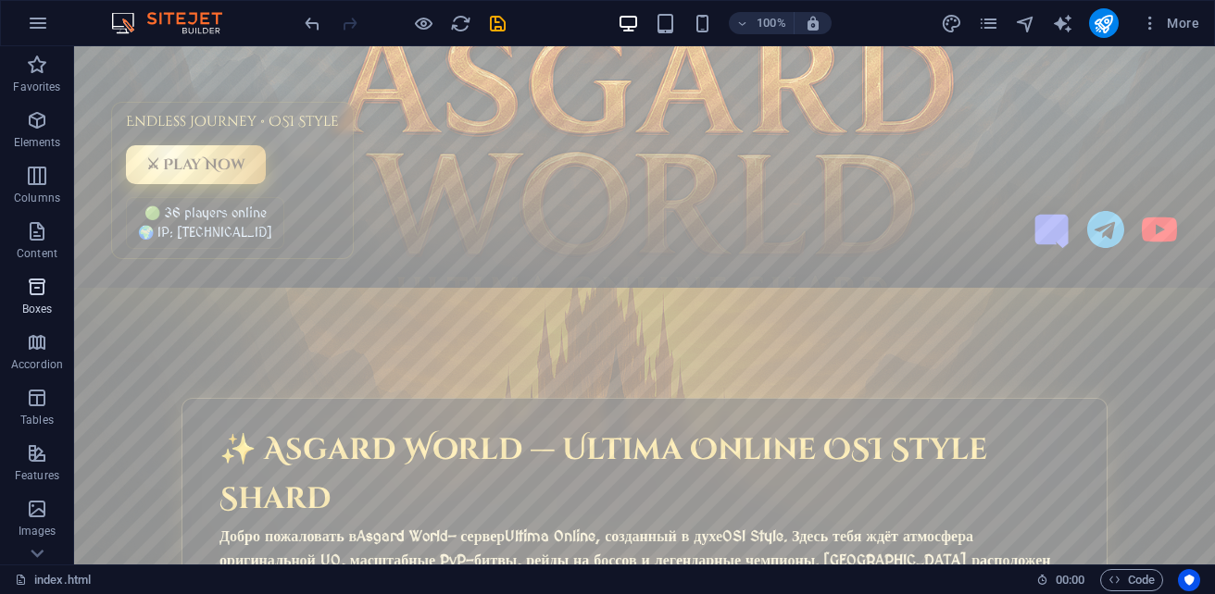
click at [41, 302] on p "Boxes" at bounding box center [37, 309] width 31 height 15
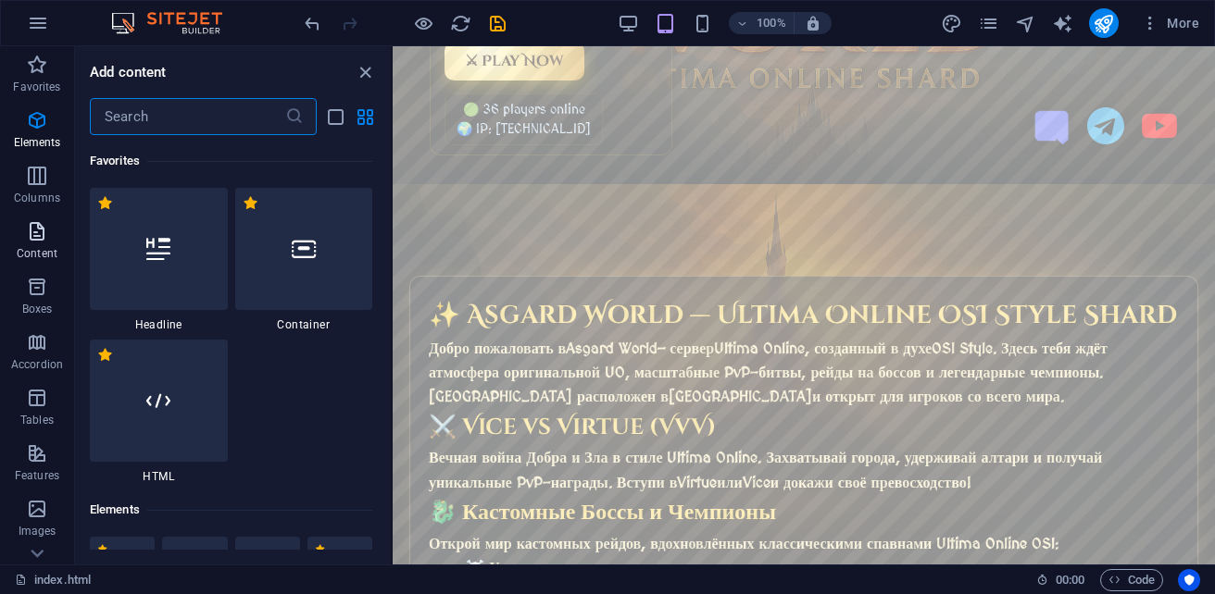
click at [39, 245] on span "Content" at bounding box center [37, 242] width 74 height 44
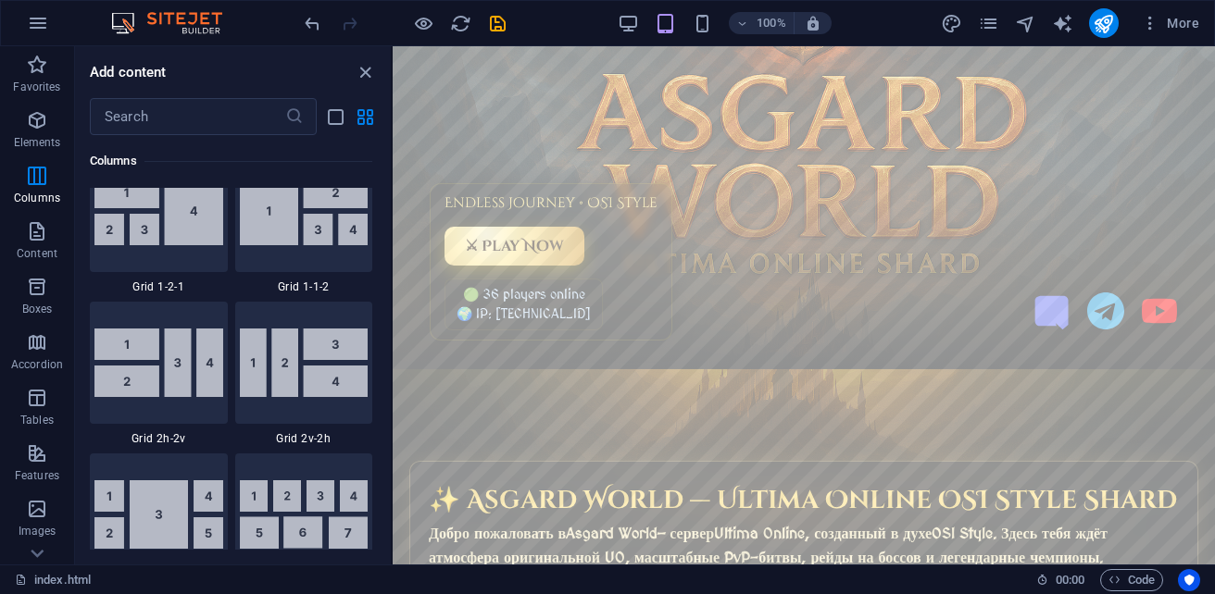
scroll to position [0, 0]
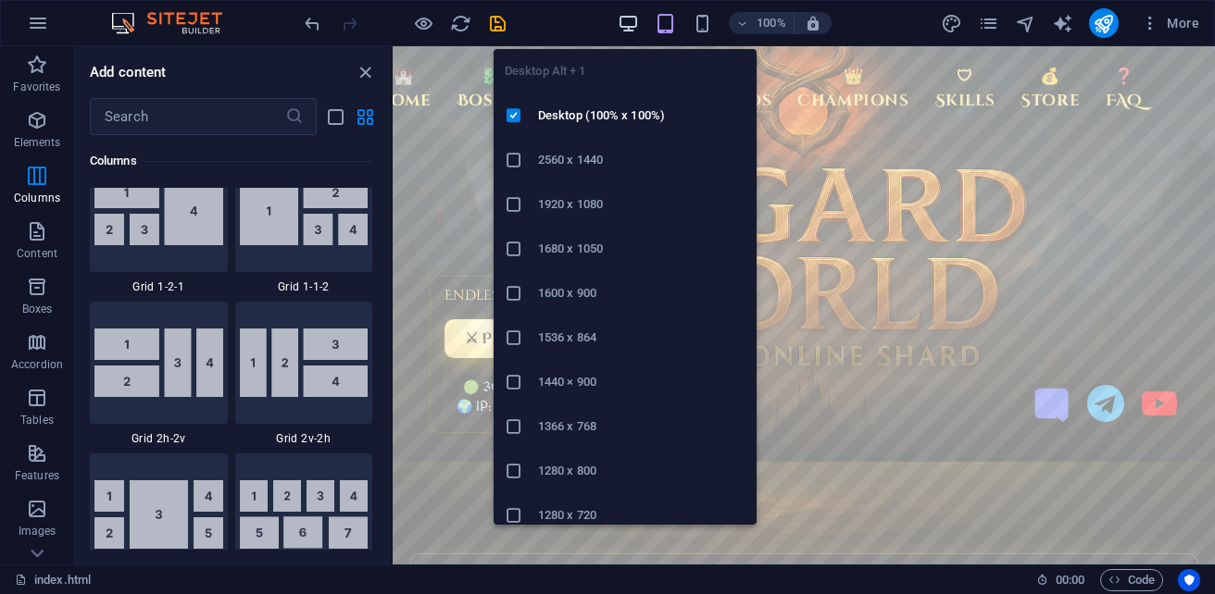
click at [631, 29] on icon "button" at bounding box center [628, 23] width 21 height 21
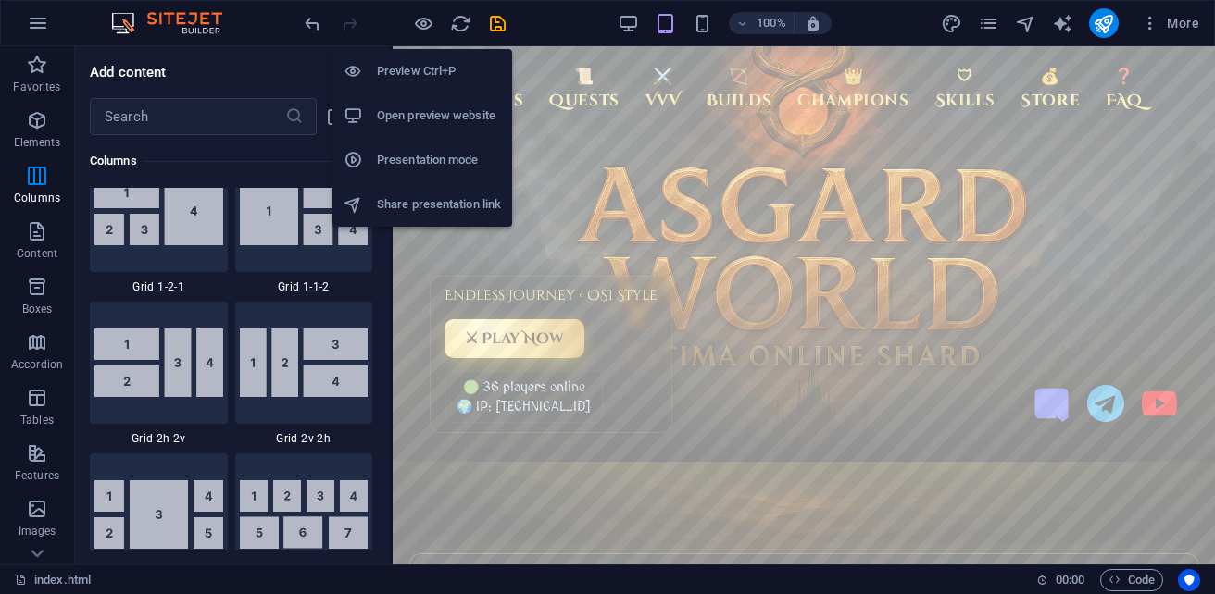
click at [423, 72] on h6 "Preview Ctrl+P" at bounding box center [439, 71] width 124 height 22
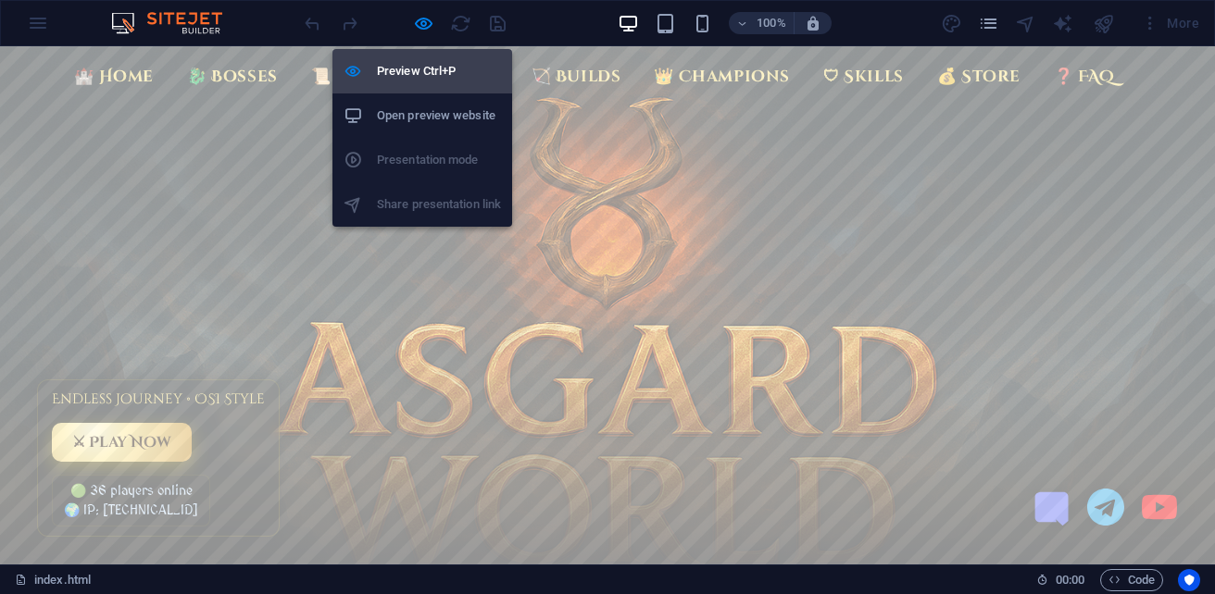
click at [423, 72] on h6 "Preview Ctrl+P" at bounding box center [439, 71] width 124 height 22
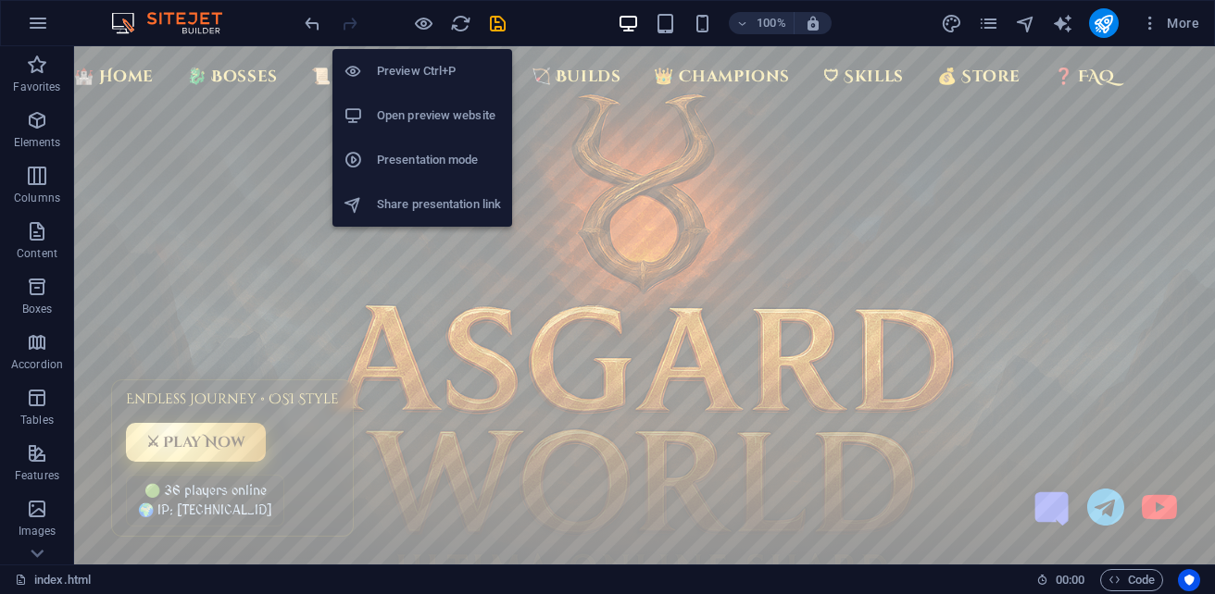
click at [423, 72] on h6 "Preview Ctrl+P" at bounding box center [439, 71] width 124 height 22
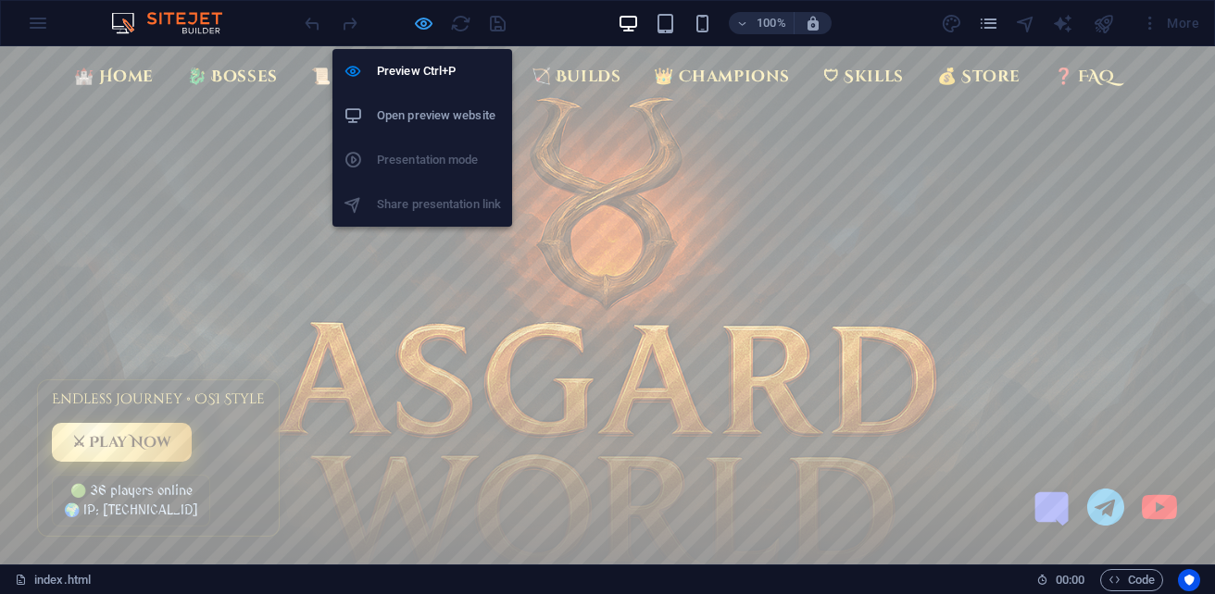
click at [426, 28] on icon "button" at bounding box center [423, 23] width 21 height 21
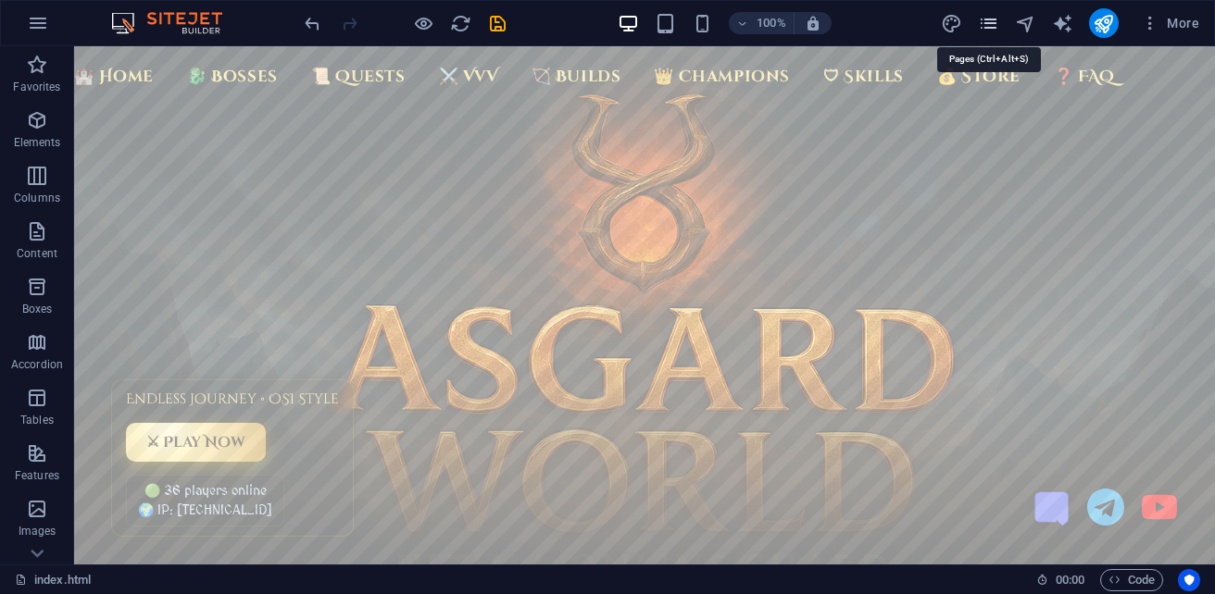
click at [990, 25] on icon "pages" at bounding box center [988, 23] width 21 height 21
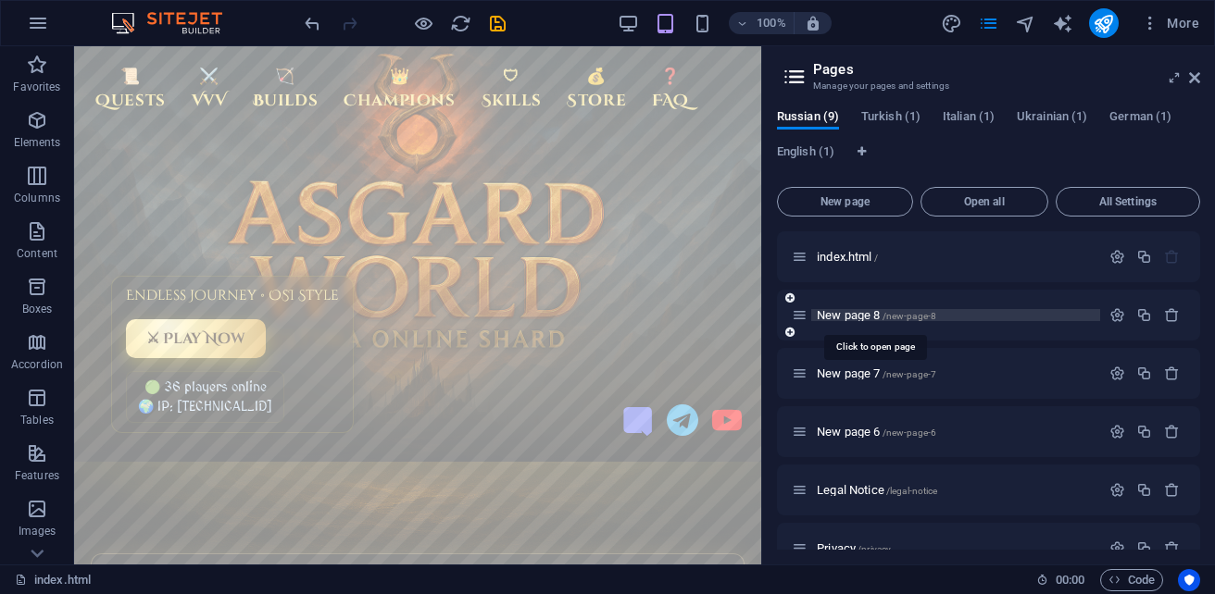
click at [849, 316] on span "New page 8 /new-page-8" at bounding box center [876, 315] width 119 height 14
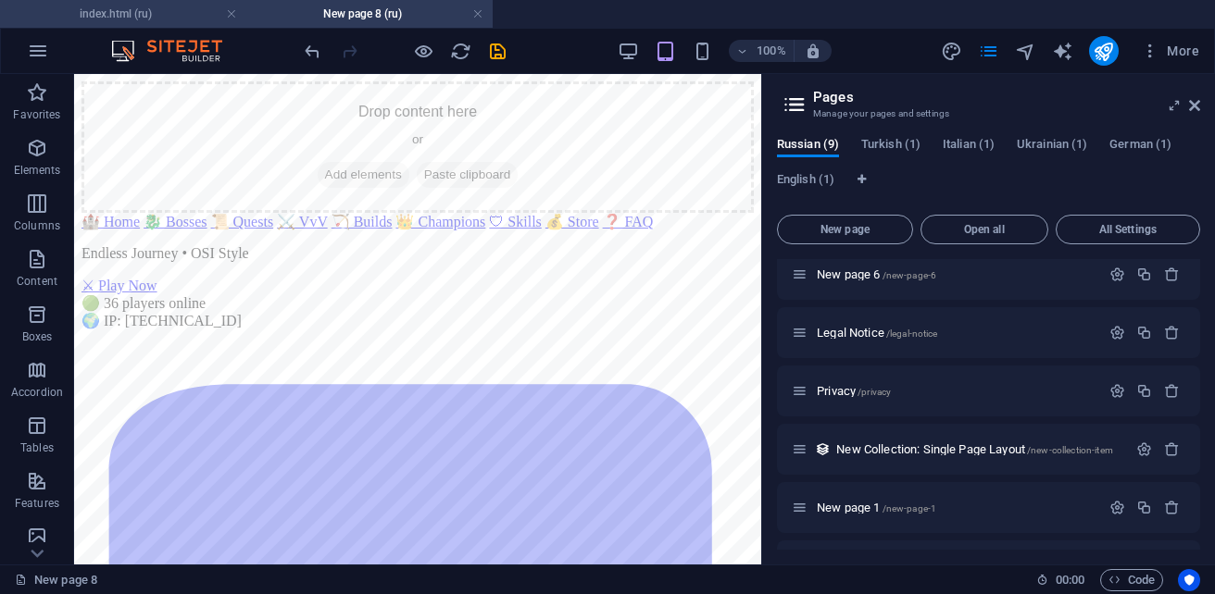
click at [104, 9] on h4 "index.html (ru)" at bounding box center [123, 14] width 246 height 20
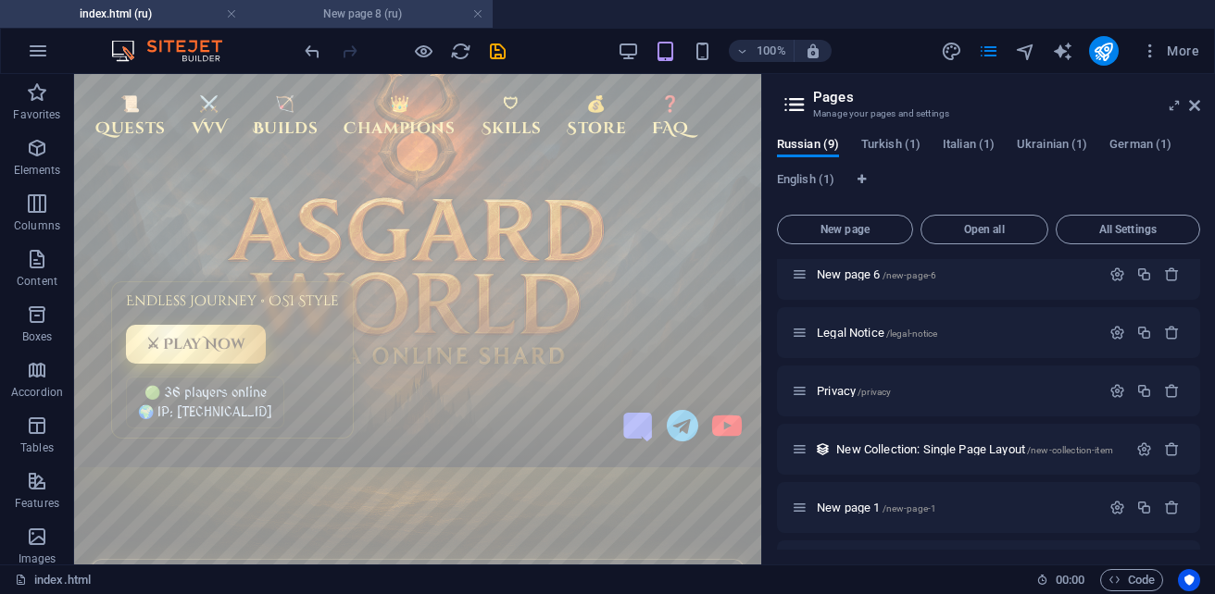
click at [338, 20] on h4 "New page 8 (ru)" at bounding box center [369, 14] width 246 height 20
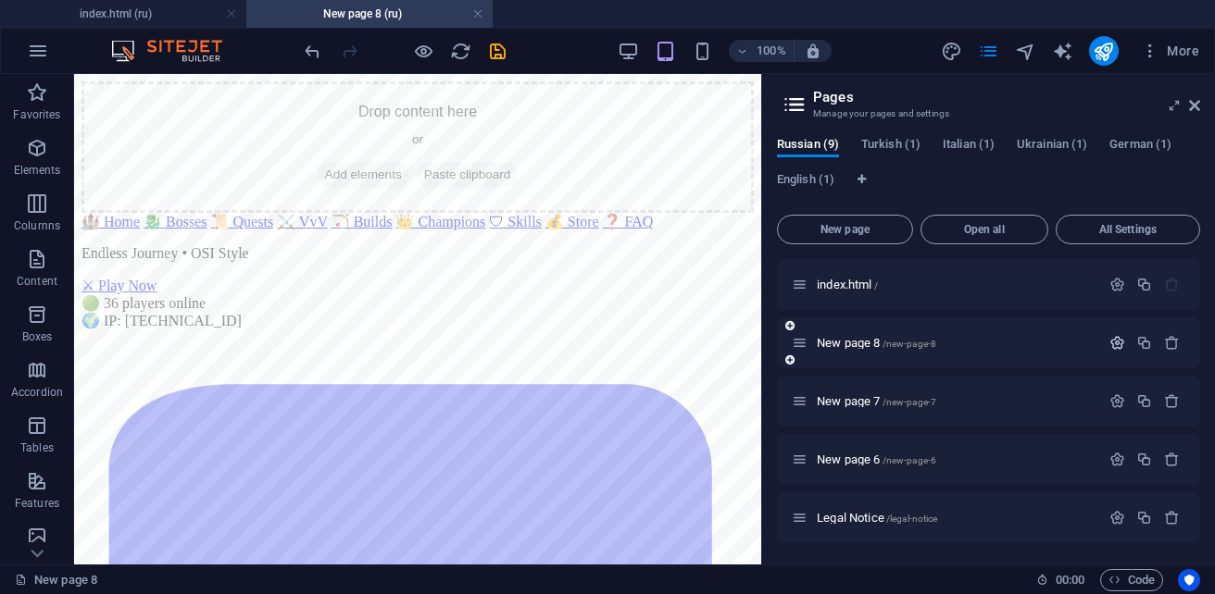
click at [1113, 344] on icon "button" at bounding box center [1117, 343] width 16 height 16
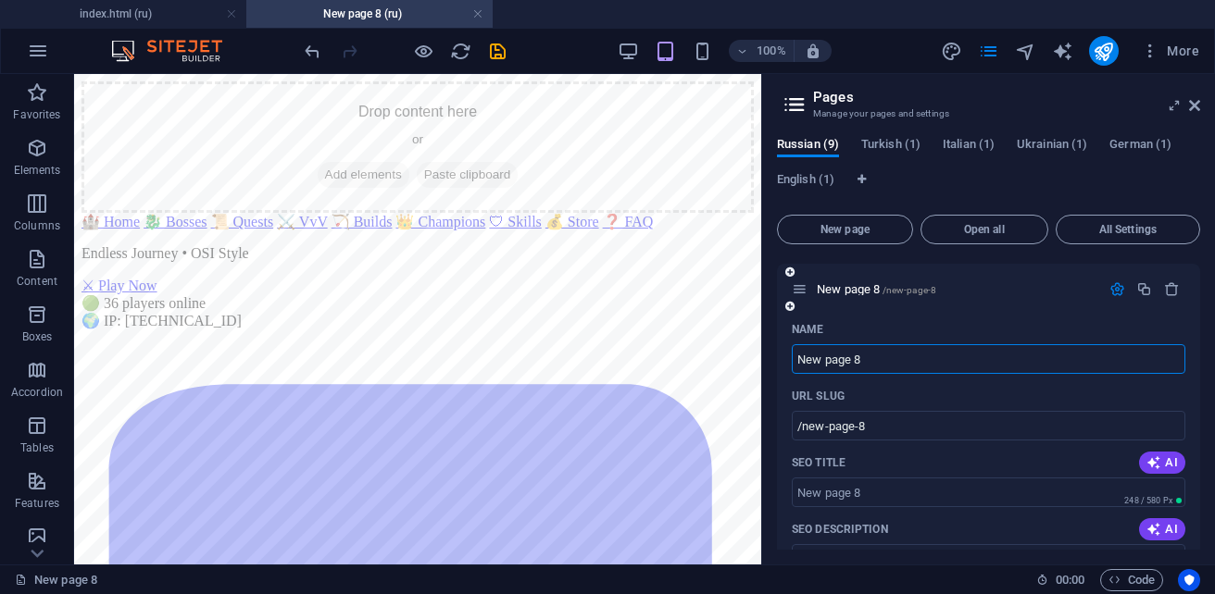
scroll to position [93, 0]
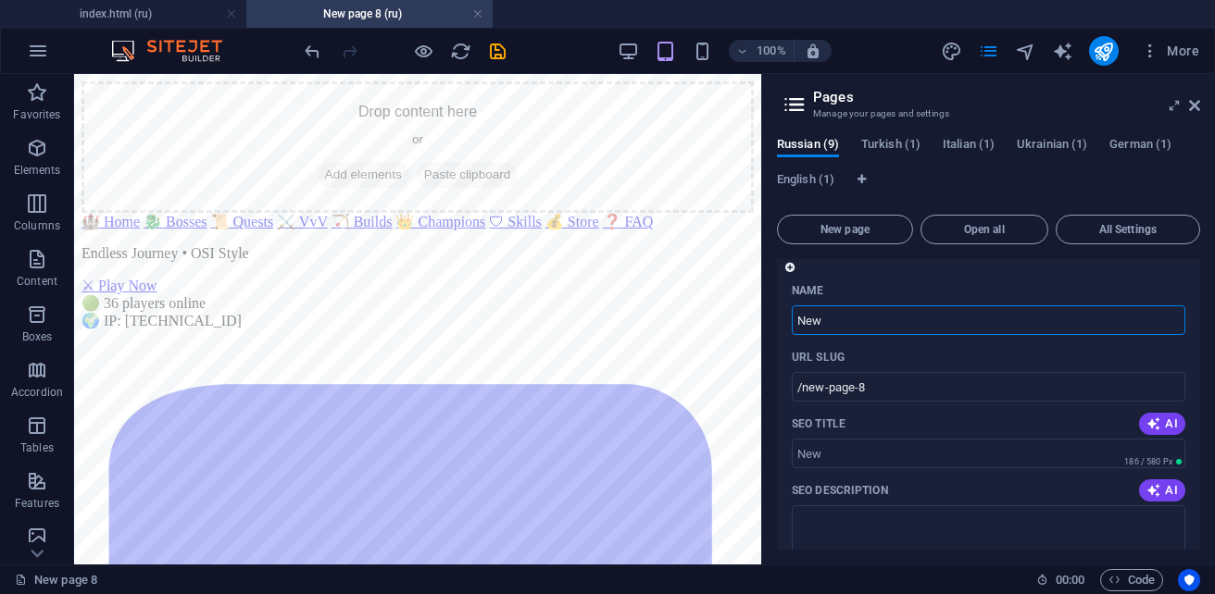
type input "Ne"
type input "/new"
type input "N"
click at [894, 319] on input "N" at bounding box center [989, 321] width 394 height 30
type input "/ne"
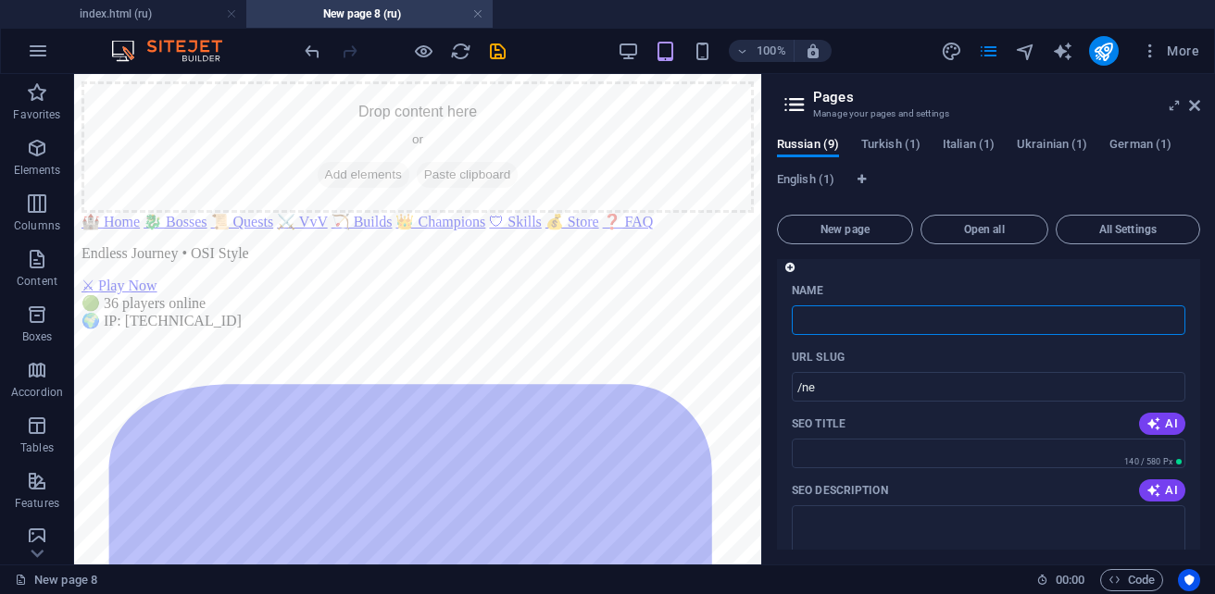
type input "[PERSON_NAME]"
type input "/"
type input "[PERSON_NAME]"
type input "qu"
type input "que"
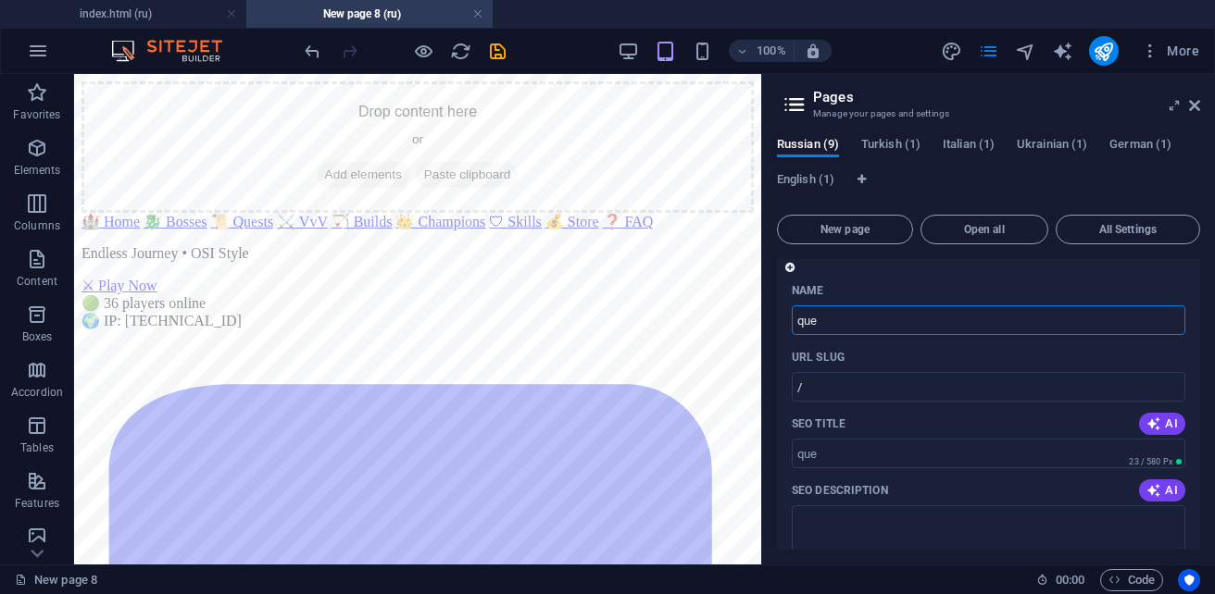
type input "/qu"
type input "qu"
type input "ques"
type input "/que"
type input "que"
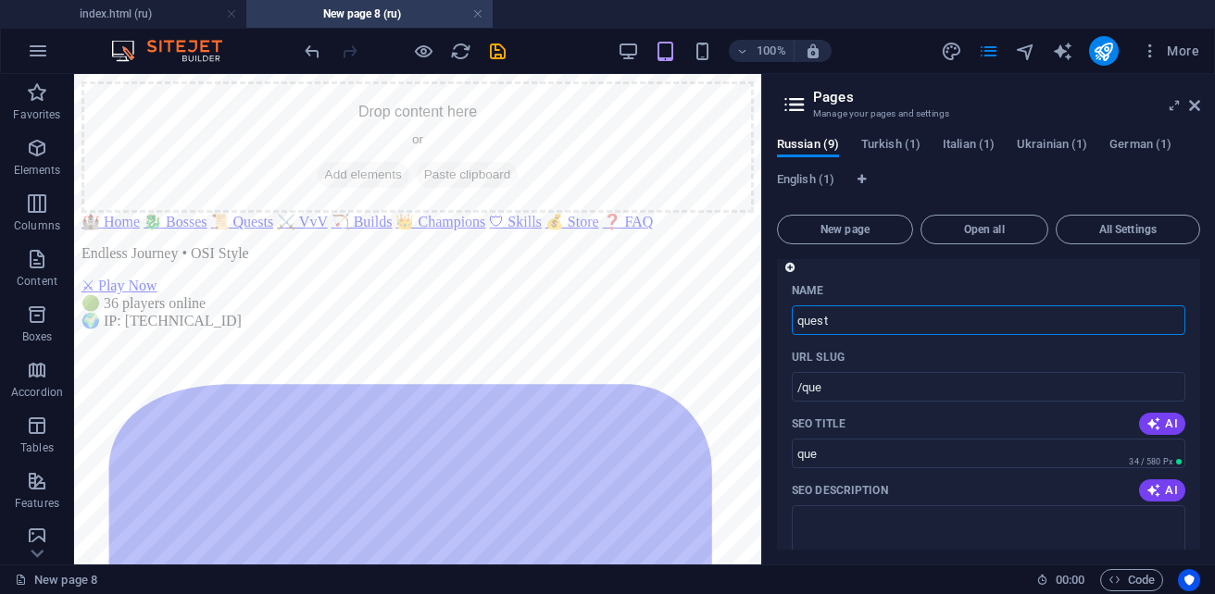
type input "quest"
type input "/quest"
type input "quest"
type input "quest x"
type input "quest"
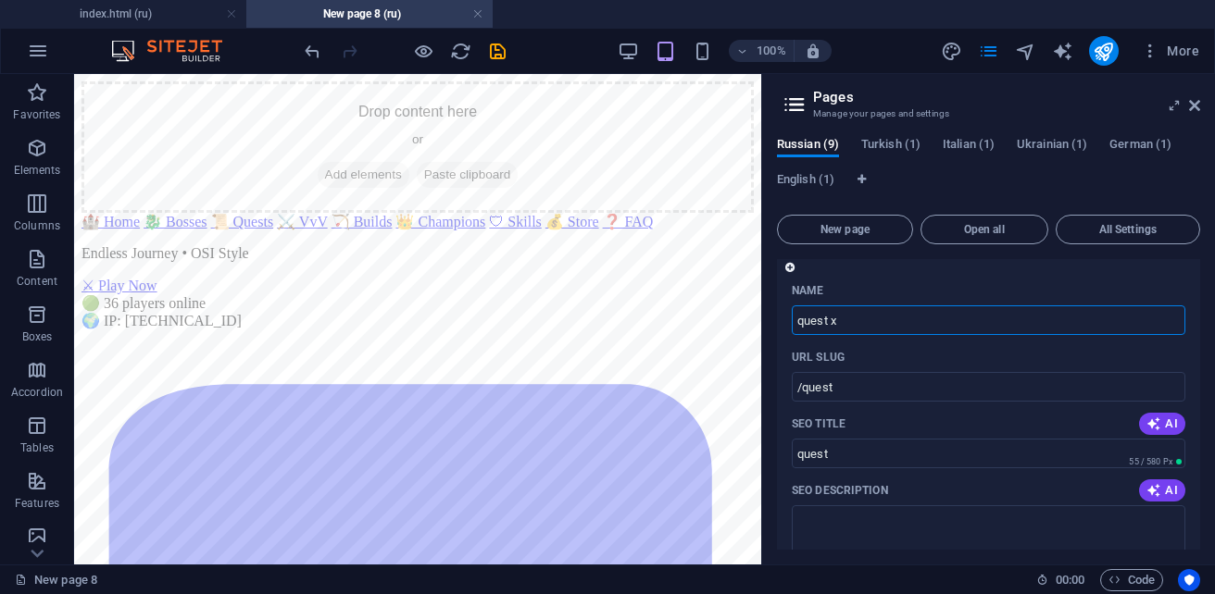
type input "quest x"
type input "/quest-x"
type input "quest x"
type input "quest"
type input "/quest"
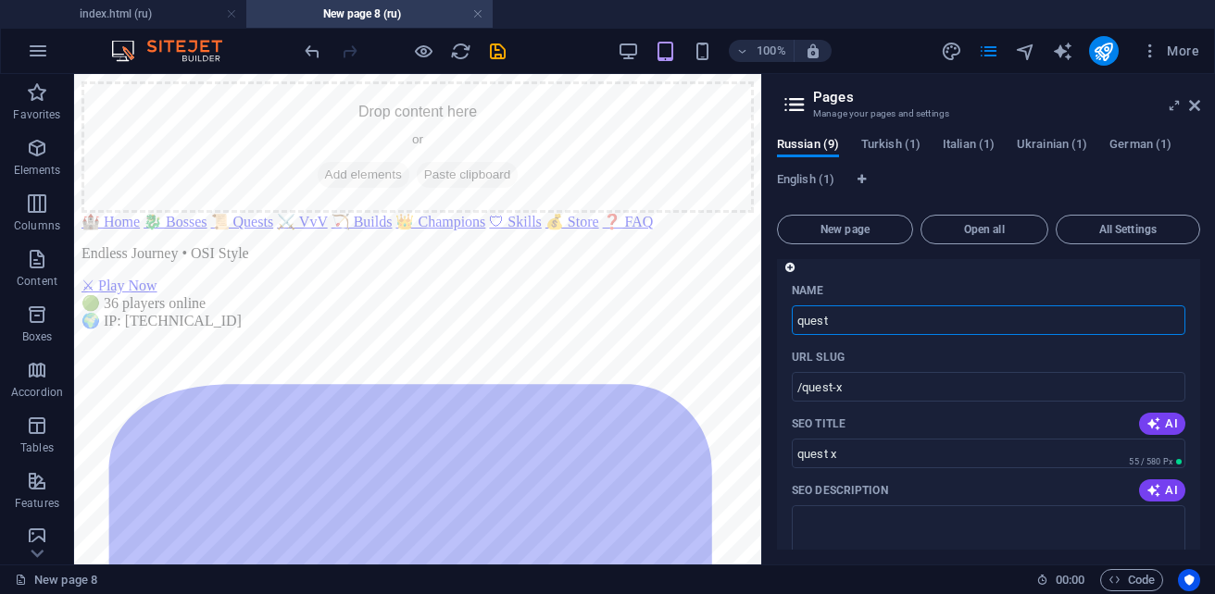
type input "quest"
type input "questх"
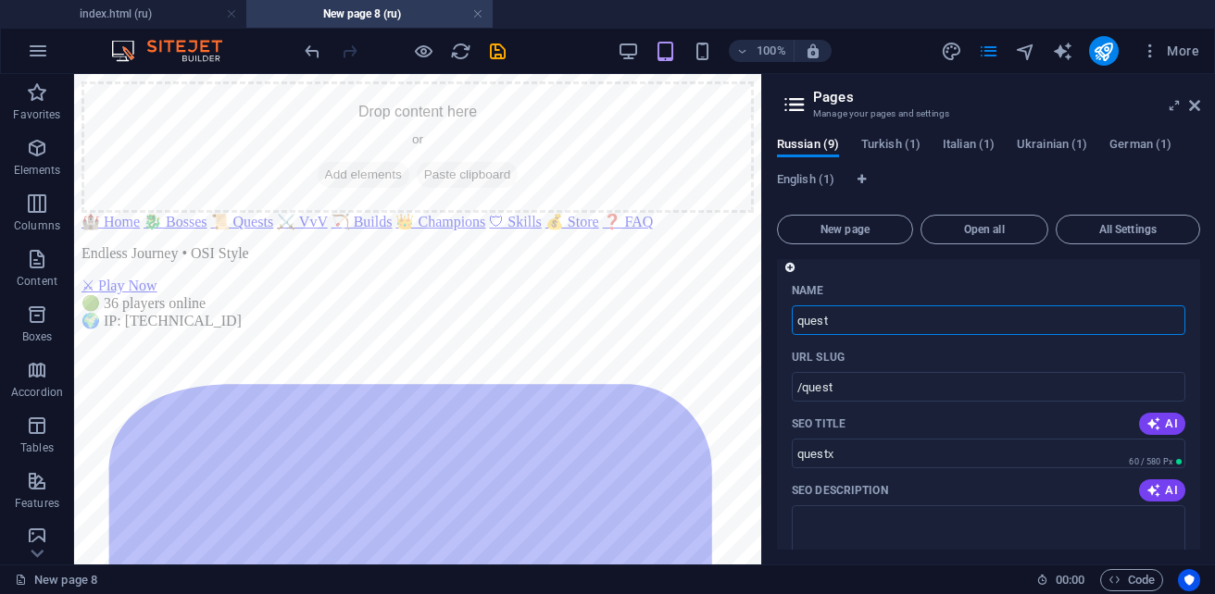
type input "quest"
type input "quest["
type input "quest."
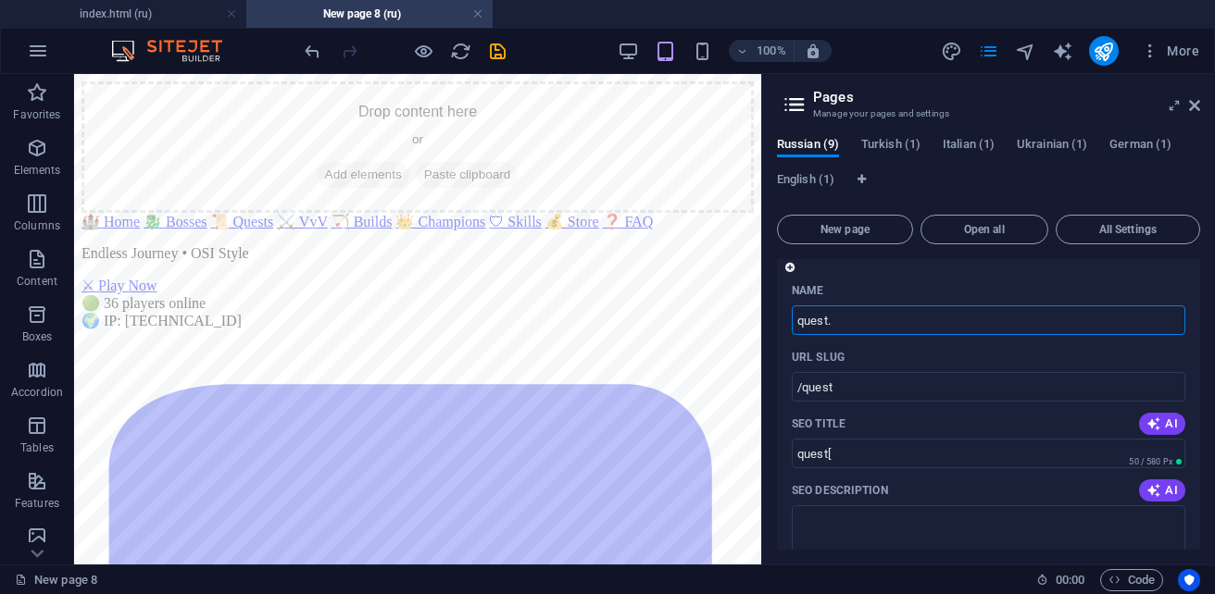
type input "quest"
type input "quest."
type input "quest.html"
type input "/quest-htm"
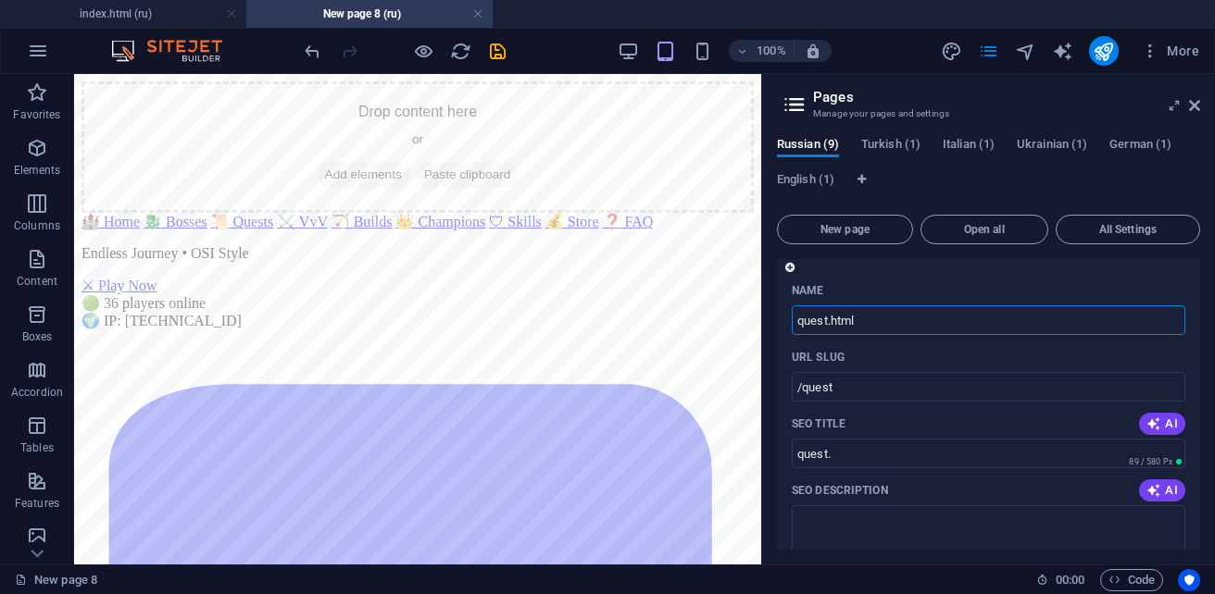
type input "quest.htm"
type input "quest.html"
type input "/quest-html"
type input "quest.html"
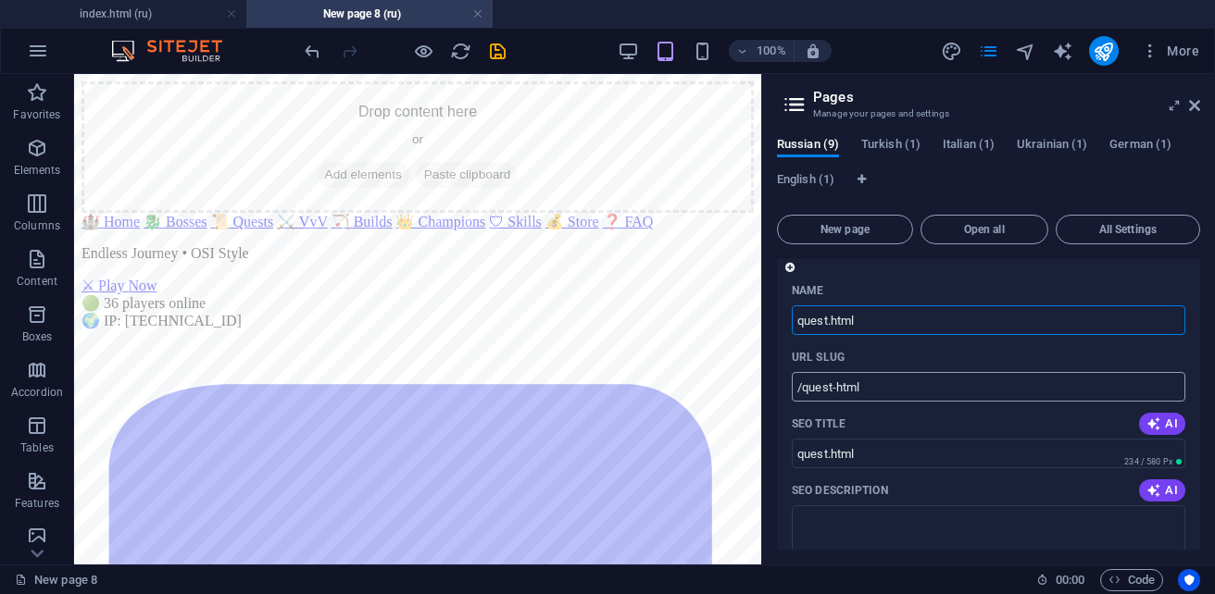
click at [904, 380] on input "/quest-html" at bounding box center [989, 387] width 394 height 30
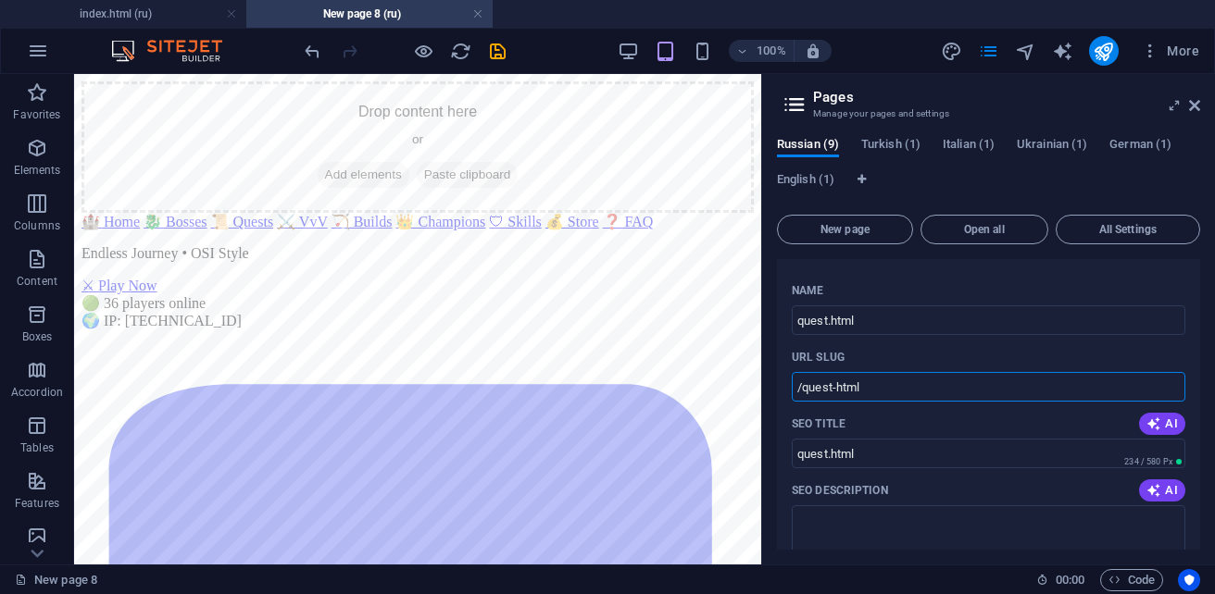
drag, startPoint x: 971, startPoint y: 469, endPoint x: 715, endPoint y: 398, distance: 266.2
paste input "text"
click at [894, 385] on input "URL SLUG" at bounding box center [989, 387] width 394 height 30
click at [870, 389] on input "URL SLUG" at bounding box center [989, 387] width 394 height 30
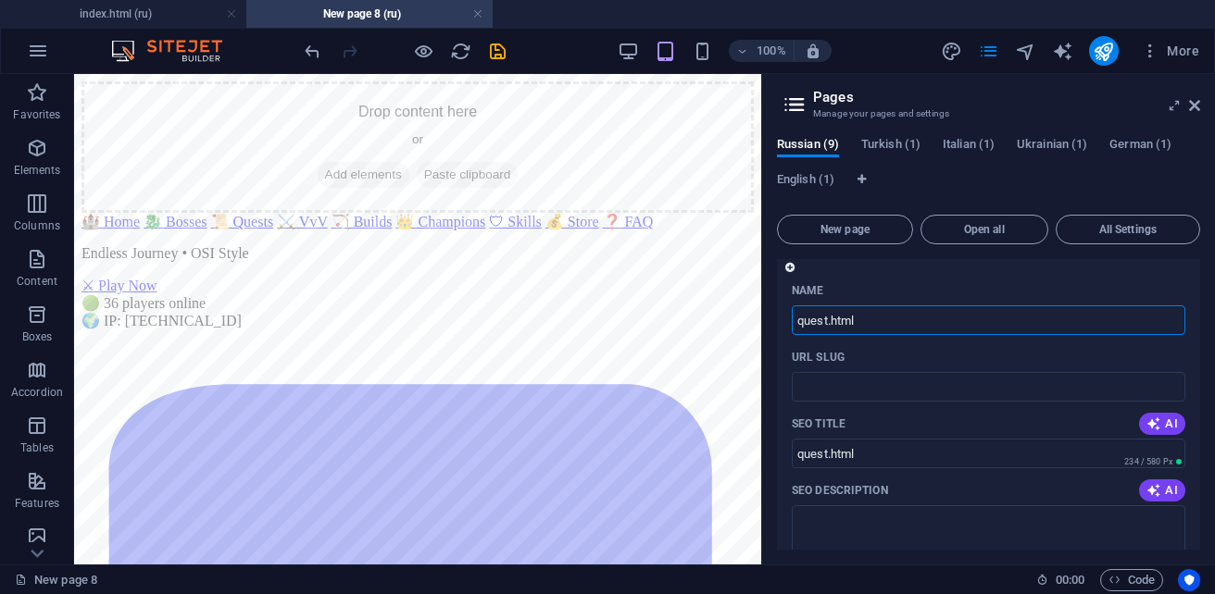
drag, startPoint x: 894, startPoint y: 319, endPoint x: 791, endPoint y: 320, distance: 103.7
paste input "[URL][DOMAIN_NAME]"
type input "[URL][DOMAIN_NAME]"
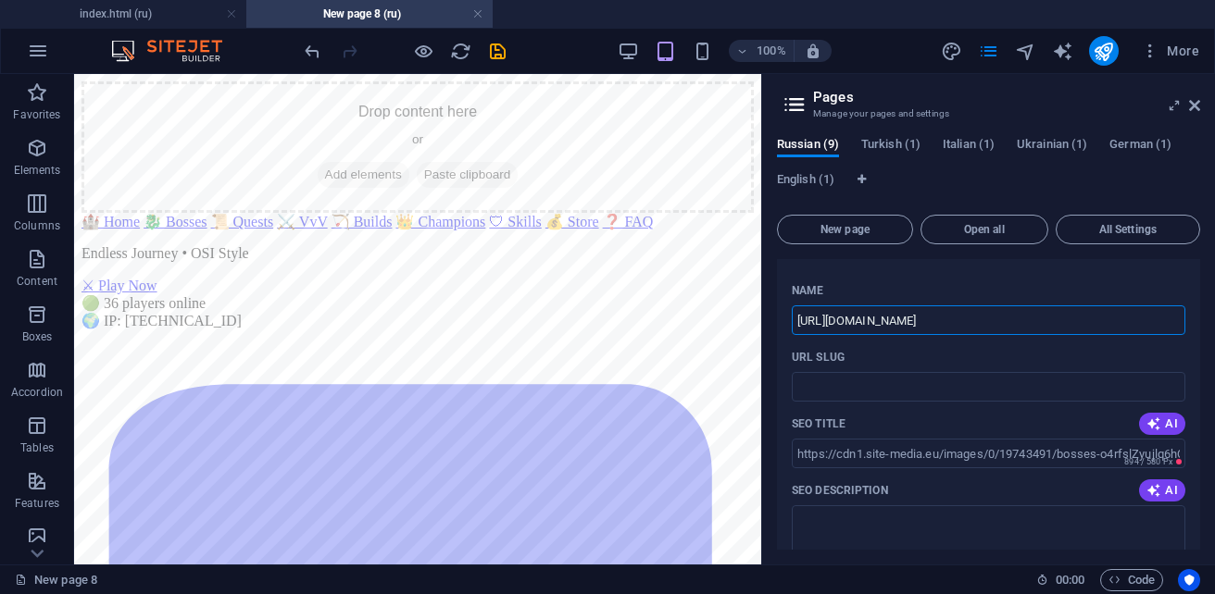
type input "[URL][DOMAIN_NAME]"
drag, startPoint x: 1156, startPoint y: 323, endPoint x: 771, endPoint y: 329, distance: 384.3
click at [771, 329] on div "Russian (9) [DEMOGRAPHIC_DATA] (1) [DEMOGRAPHIC_DATA] (1) [DEMOGRAPHIC_DATA] (1…" at bounding box center [988, 343] width 453 height 443
type input "jlq6hQNEjeITw.html"
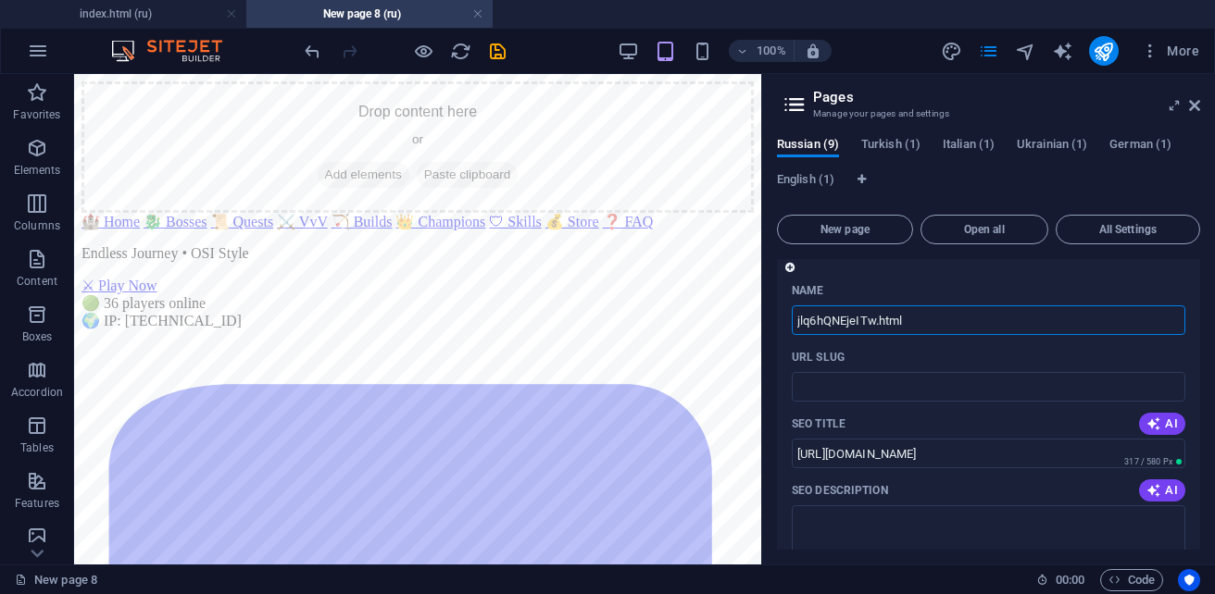
type input "jlq6hQNEjeITw.html"
drag, startPoint x: 784, startPoint y: 326, endPoint x: 919, endPoint y: 331, distance: 135.3
click at [919, 331] on input "jlq6hQNEjeITw.html" at bounding box center [989, 321] width 394 height 30
drag, startPoint x: 996, startPoint y: 401, endPoint x: 760, endPoint y: 323, distance: 248.6
paste input "[URL][DOMAIN_NAME]"
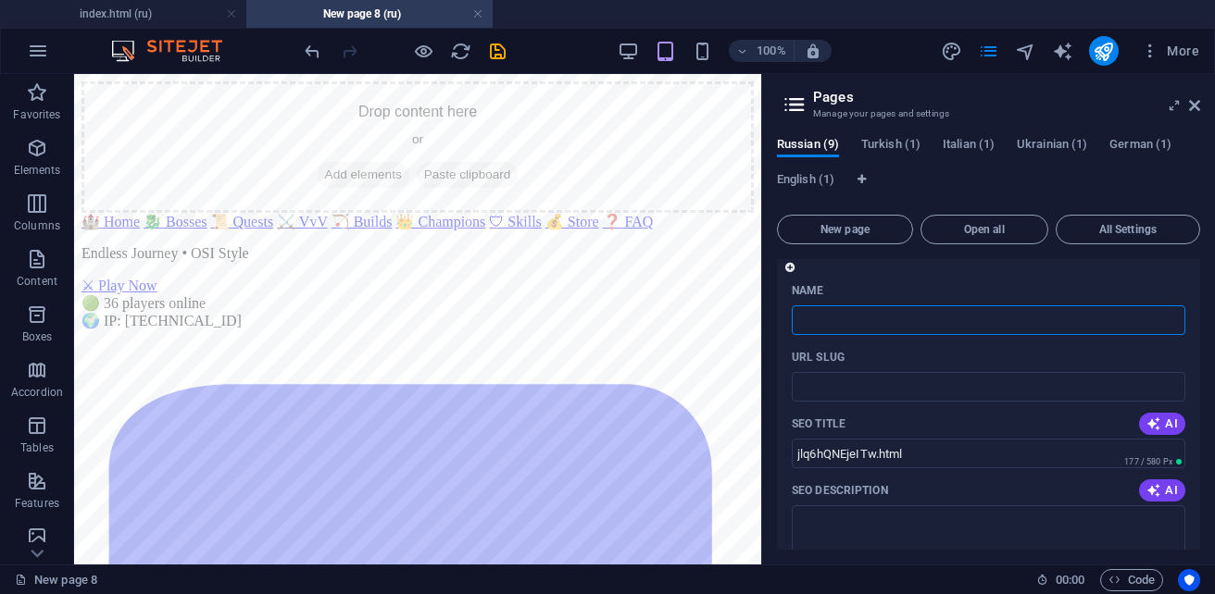
type input "[URL][DOMAIN_NAME]"
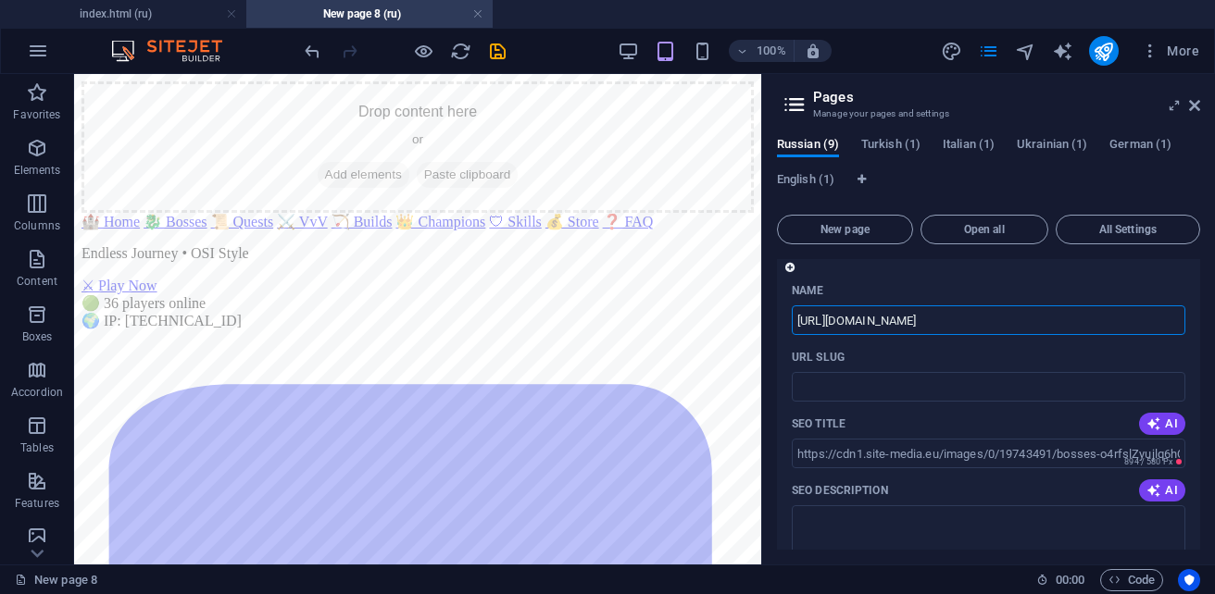
scroll to position [0, 89]
type input "[URL][DOMAIN_NAME]"
drag, startPoint x: 1064, startPoint y: 322, endPoint x: 779, endPoint y: 321, distance: 285.2
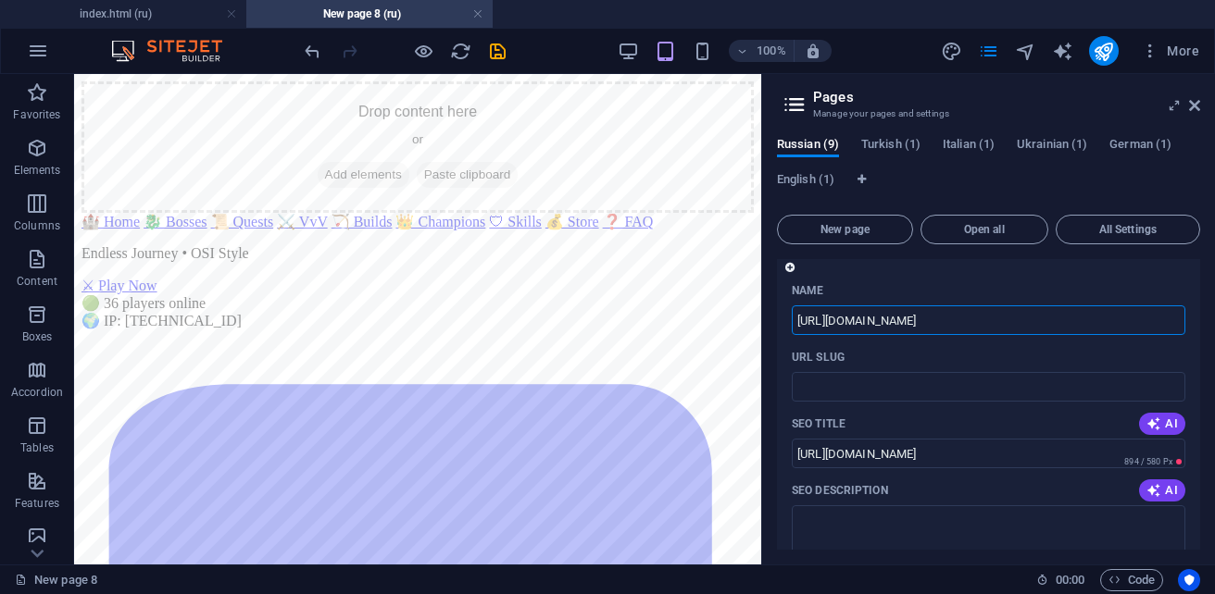
type input "bosses-o4rfslZyujlq6hQNEjeITw.html"
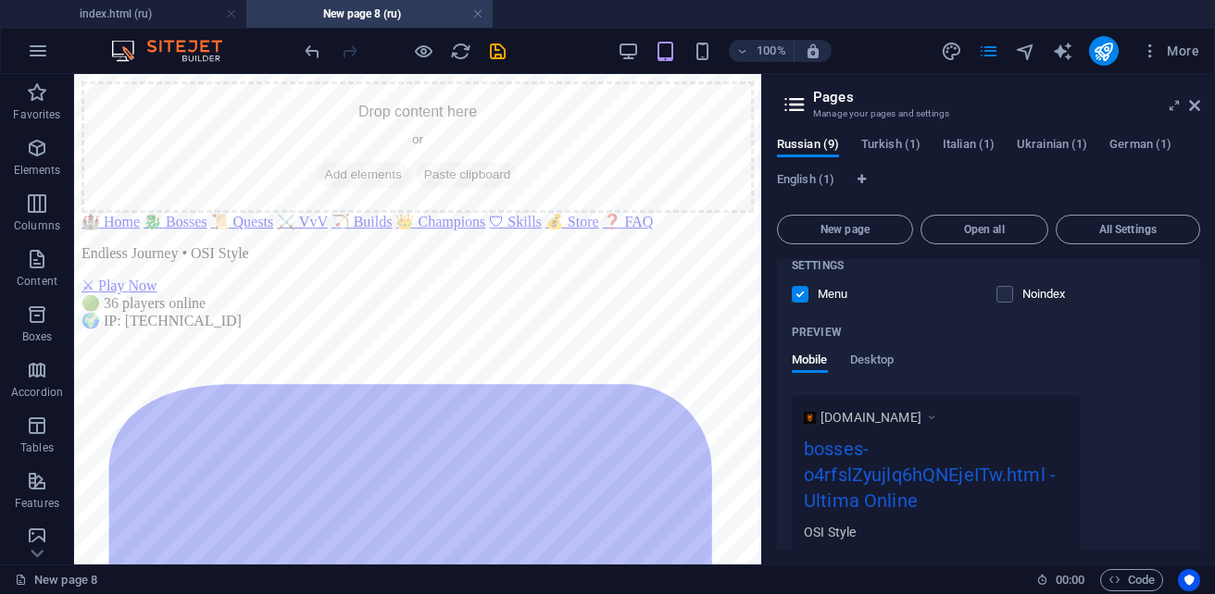
scroll to position [278, 0]
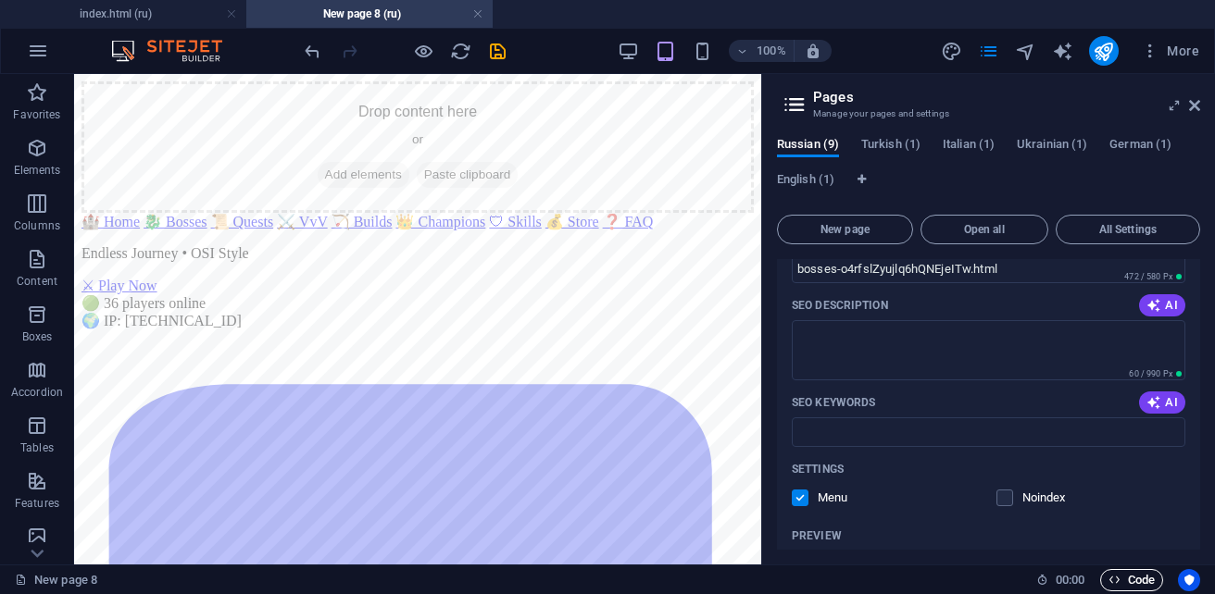
type input "bosses-o4rfslZyujlq6hQNEjeITw.html"
click at [1126, 571] on span "Code" at bounding box center [1131, 580] width 46 height 22
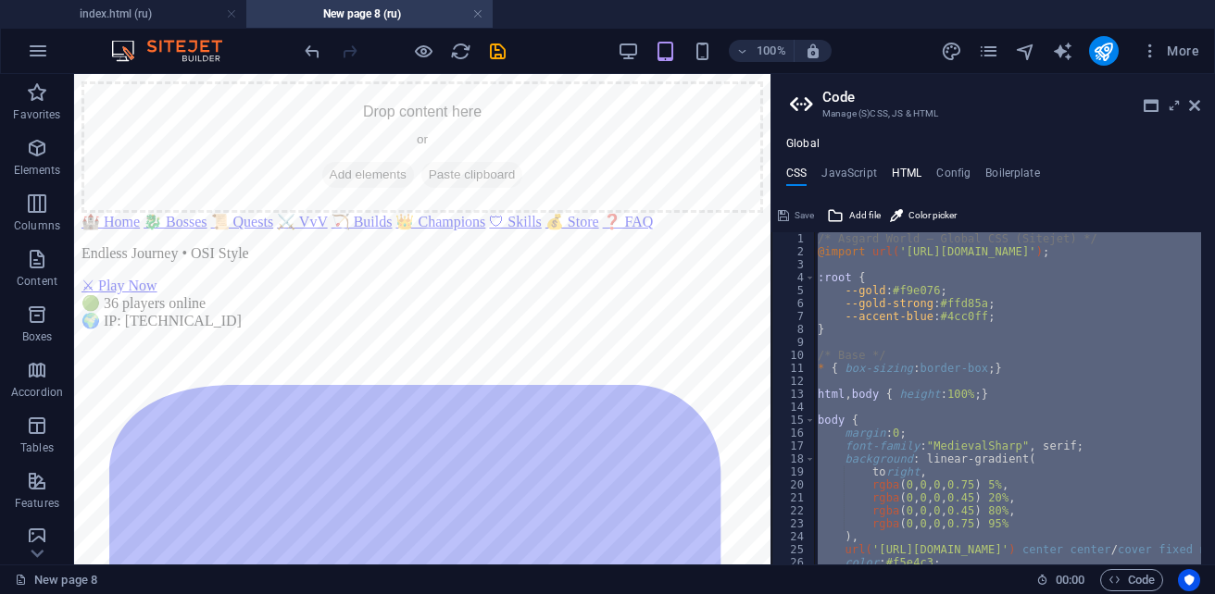
click at [908, 176] on h4 "HTML" at bounding box center [907, 177] width 31 height 20
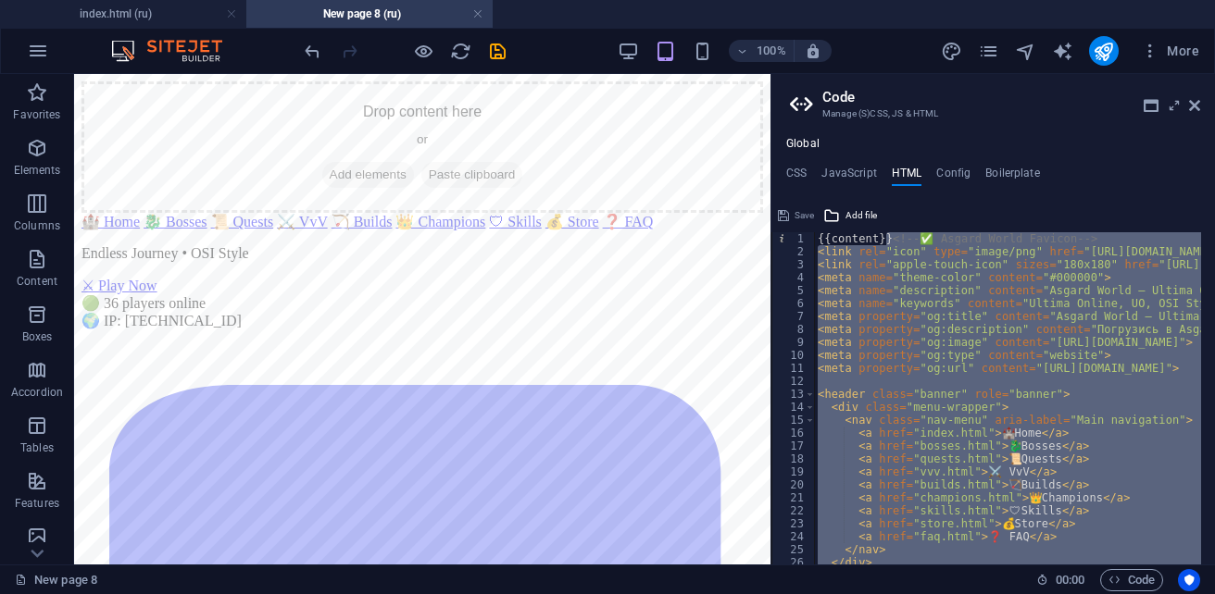
type textarea "{{content}}"
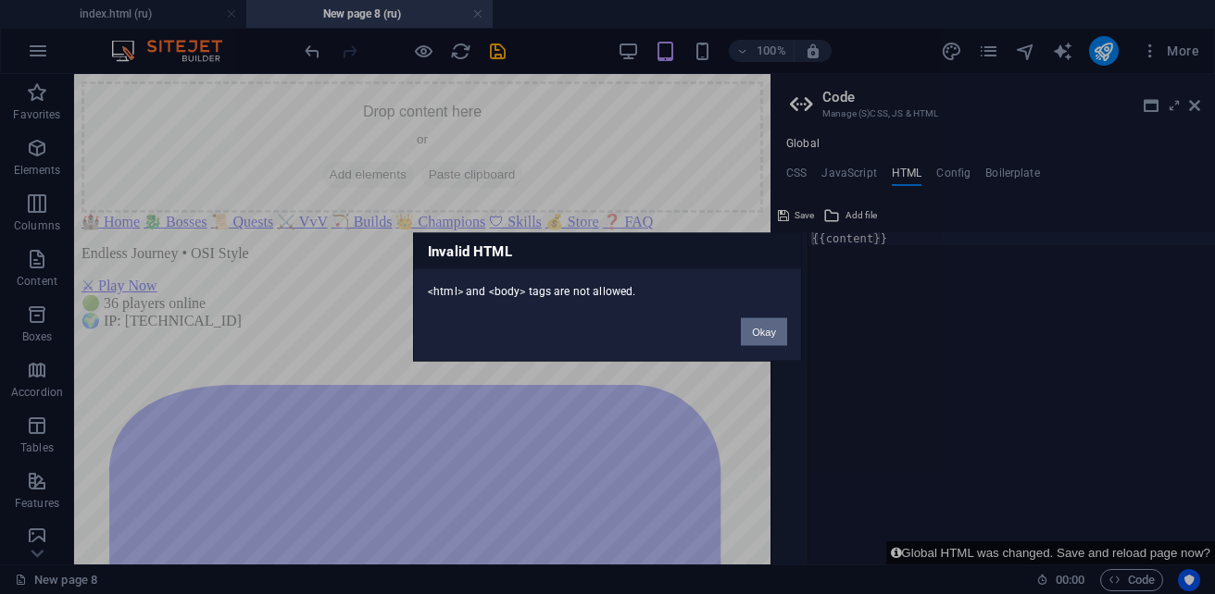
click at [766, 335] on button "Okay" at bounding box center [764, 333] width 46 height 28
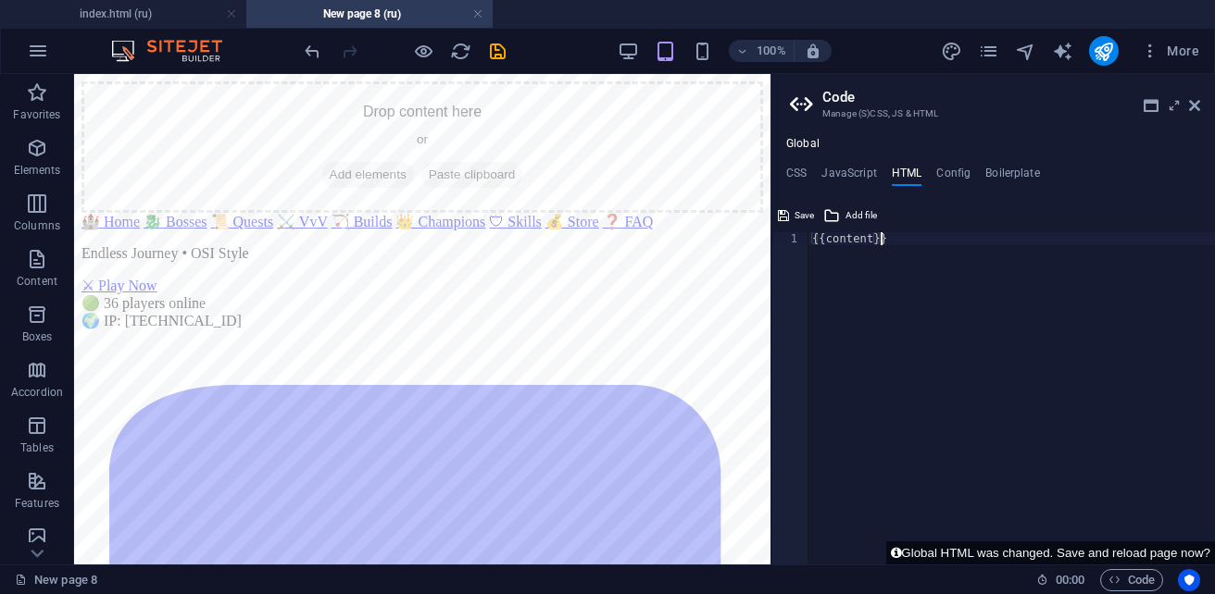
click at [897, 244] on div "{{content}}" at bounding box center [1011, 411] width 406 height 358
